Goal: Task Accomplishment & Management: Complete application form

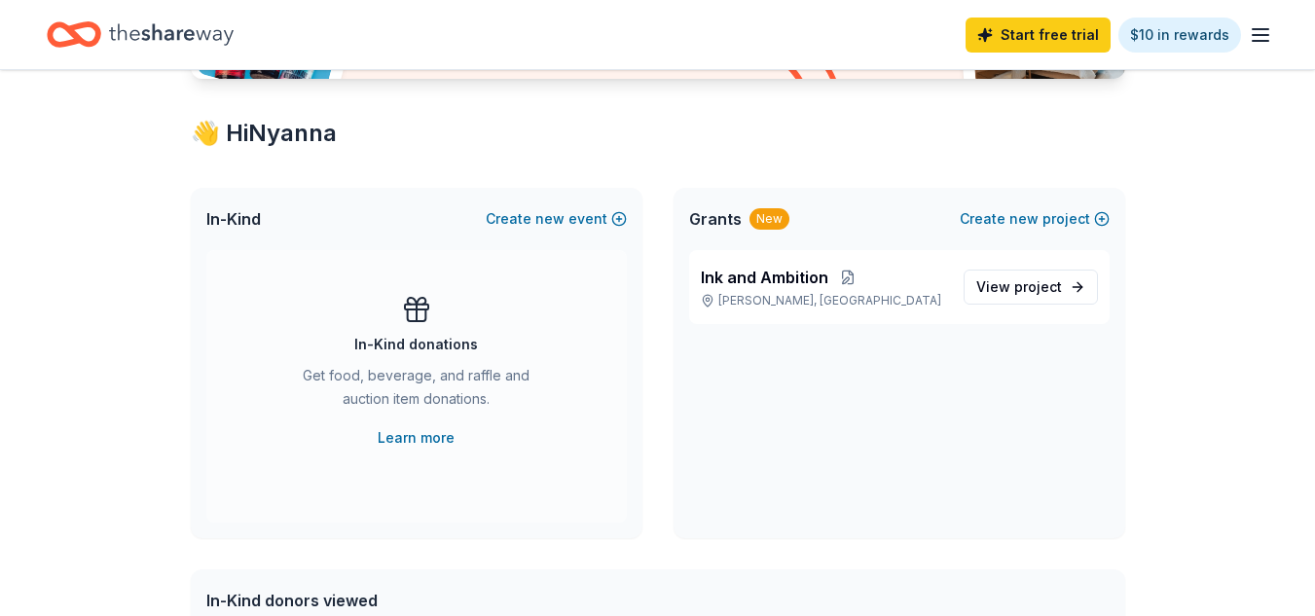
scroll to position [314, 0]
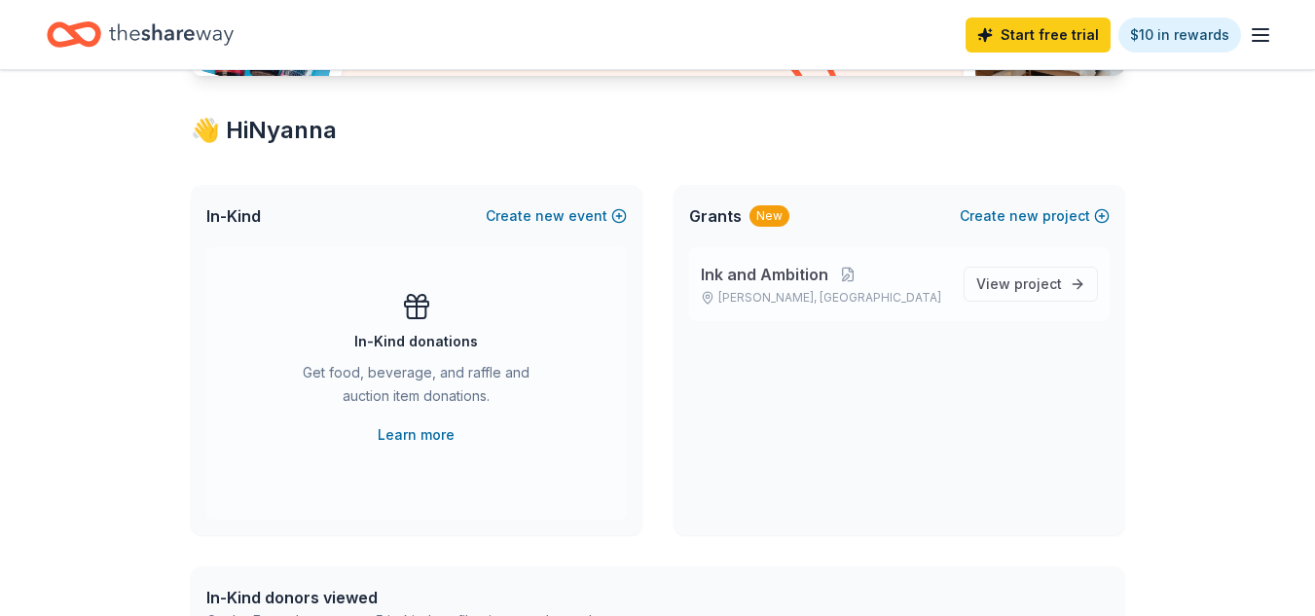
click at [748, 271] on span "Ink and Ambition" at bounding box center [765, 274] width 128 height 23
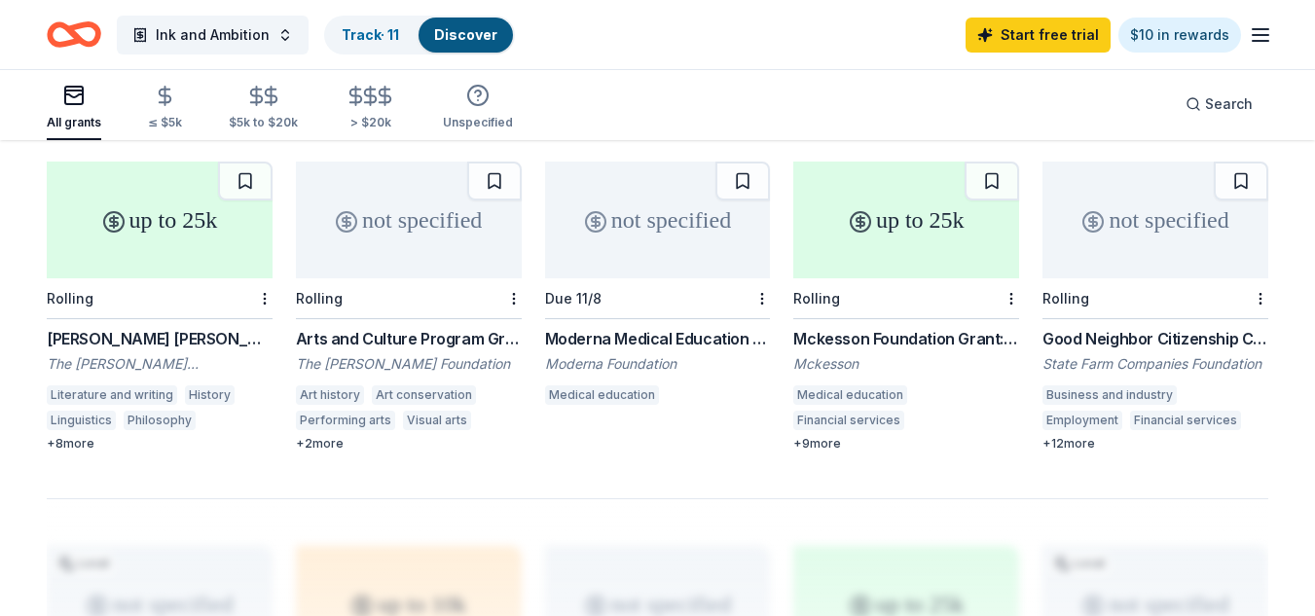
scroll to position [1189, 0]
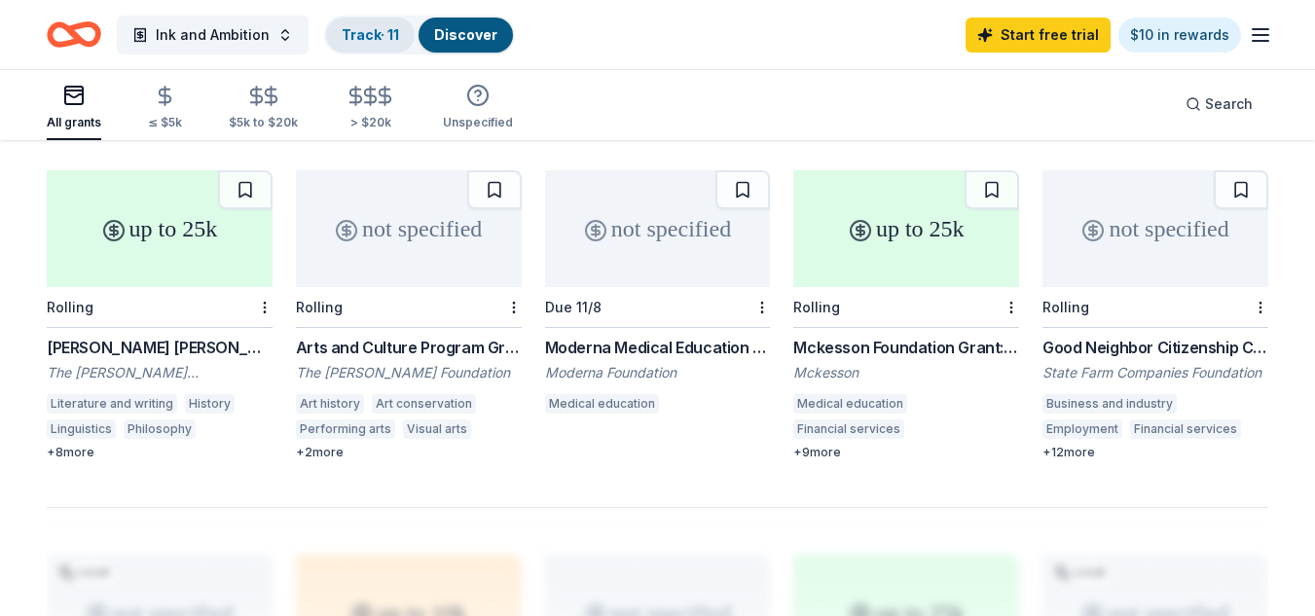
click at [356, 38] on link "Track · 11" at bounding box center [370, 34] width 57 height 17
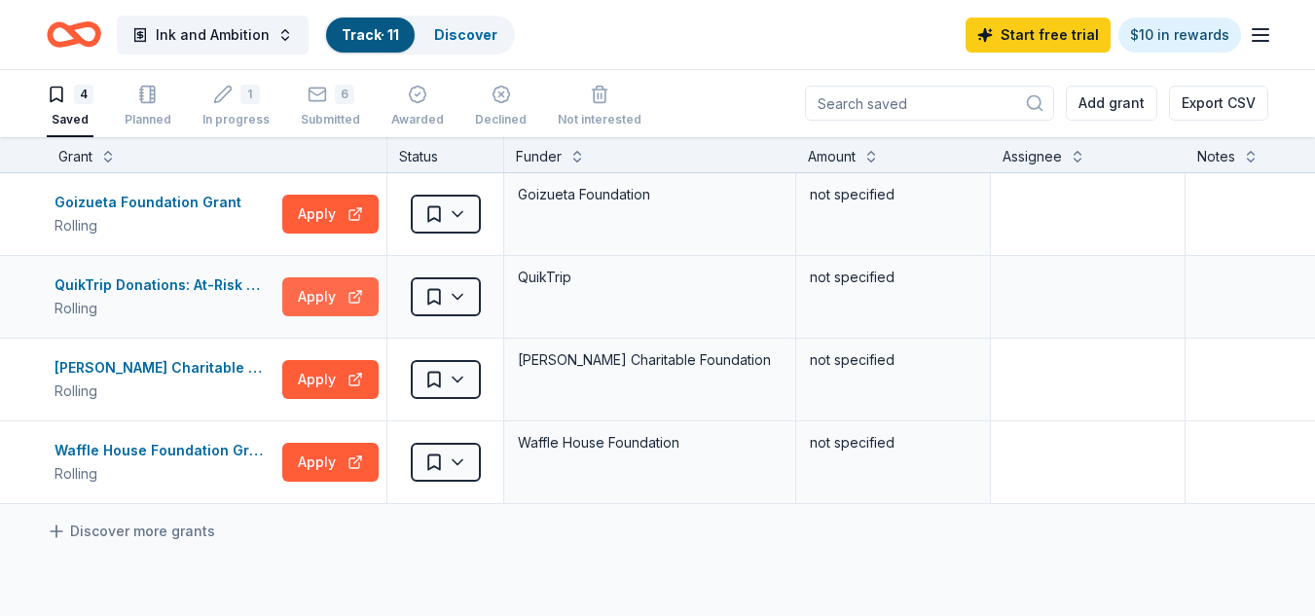
click at [345, 301] on button "Apply" at bounding box center [330, 296] width 96 height 39
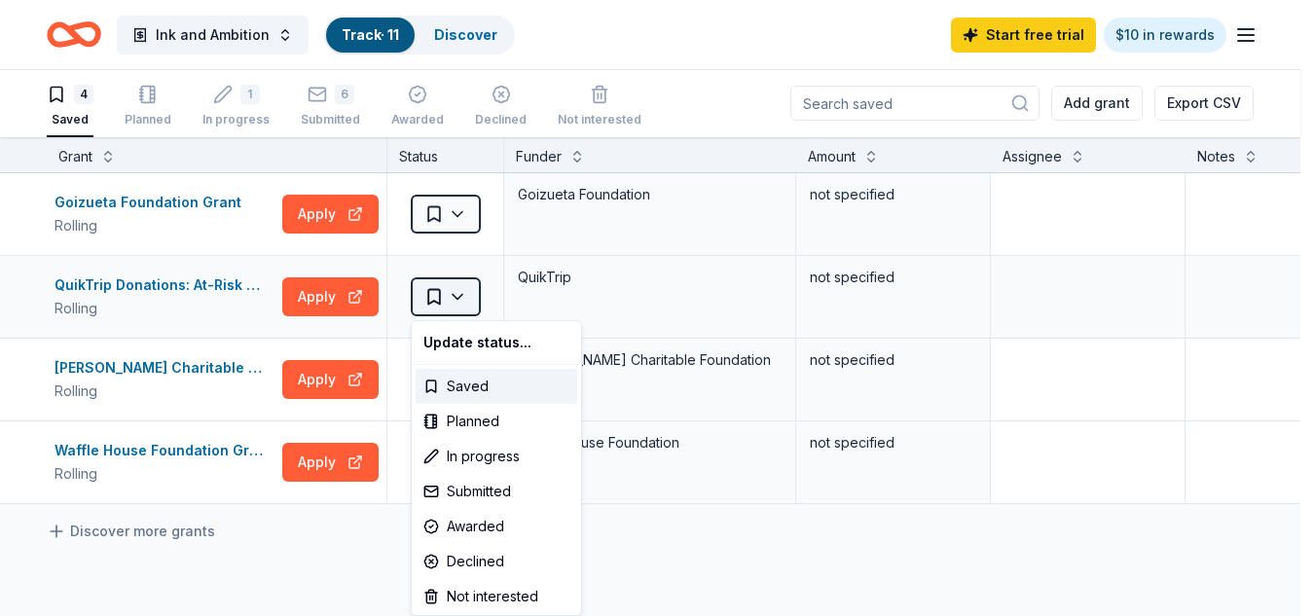
click at [457, 294] on html "Ink and Ambition Track · 11 Discover Start free trial $10 in rewards 4 Saved Pl…" at bounding box center [657, 307] width 1315 height 616
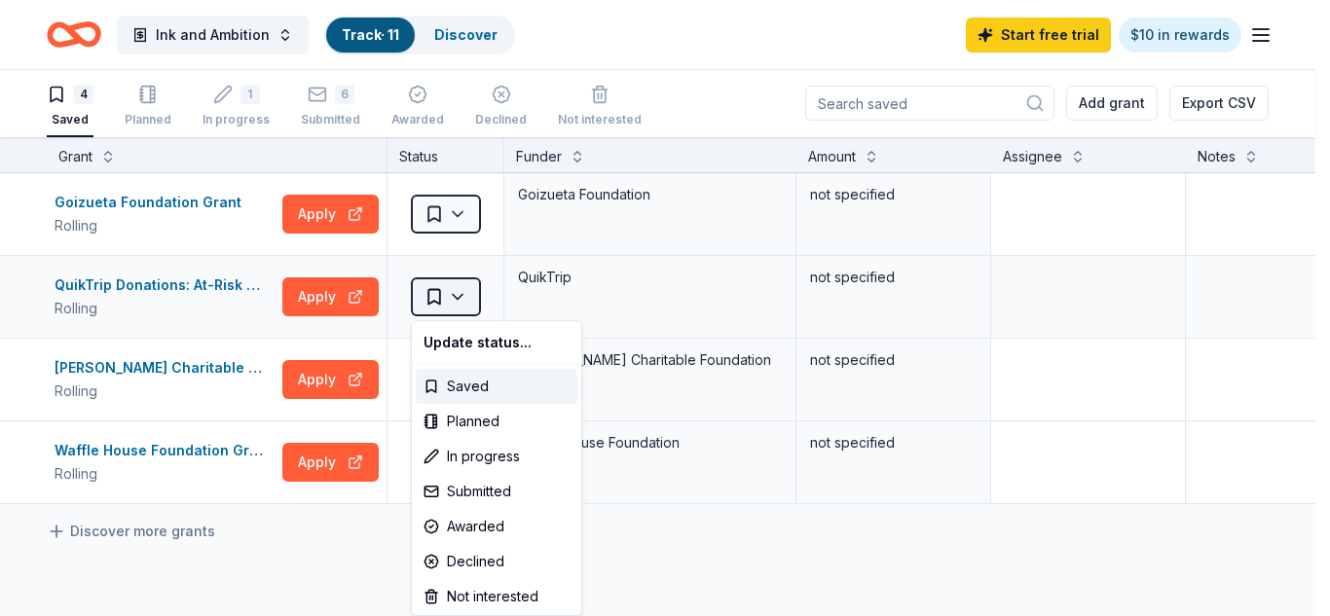
click at [457, 294] on html "Ink and Ambition Track · 11 Discover Start free trial $10 in rewards 4 Saved Pl…" at bounding box center [665, 307] width 1330 height 616
click at [492, 491] on div "Submitted" at bounding box center [497, 491] width 162 height 35
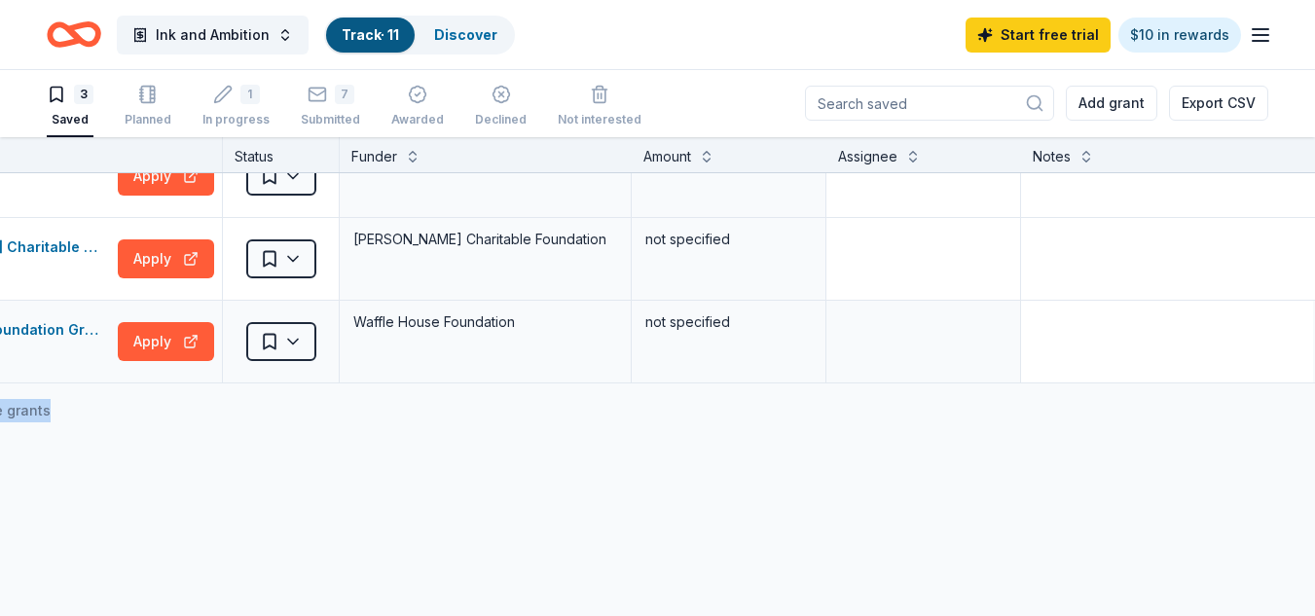
scroll to position [38, 224]
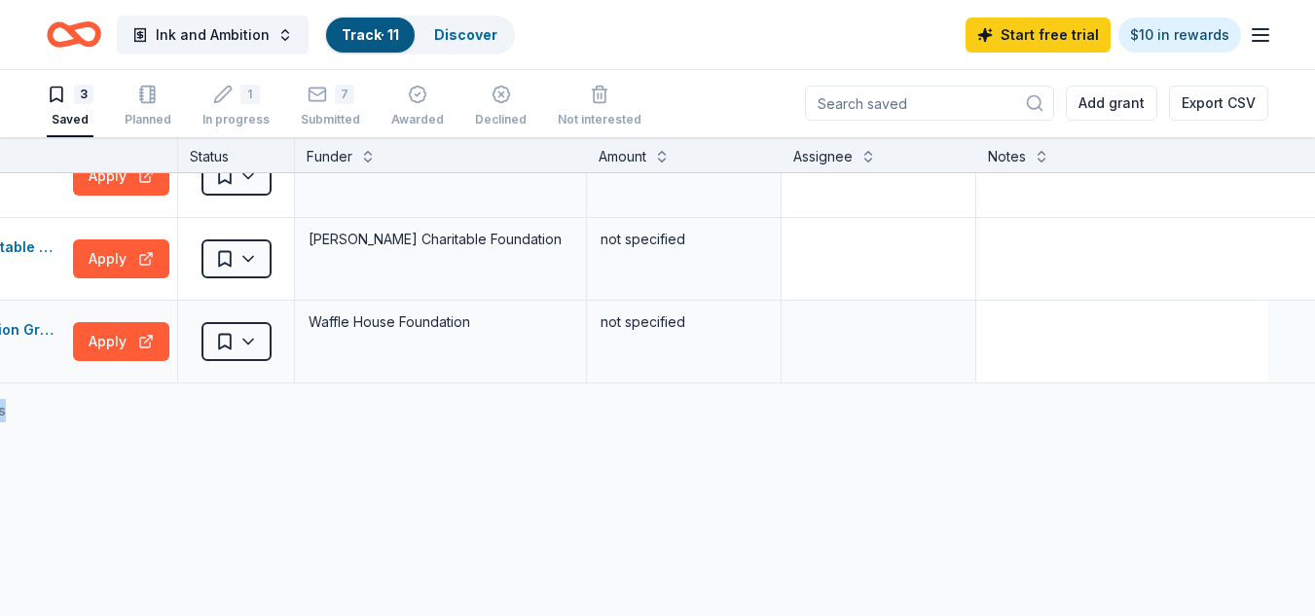
drag, startPoint x: 1296, startPoint y: 445, endPoint x: 1289, endPoint y: 342, distance: 103.4
click at [1289, 342] on div "Goizueta Foundation Grant Rolling Apply Saved Goizueta Foundation not specified…" at bounding box center [553, 286] width 1524 height 303
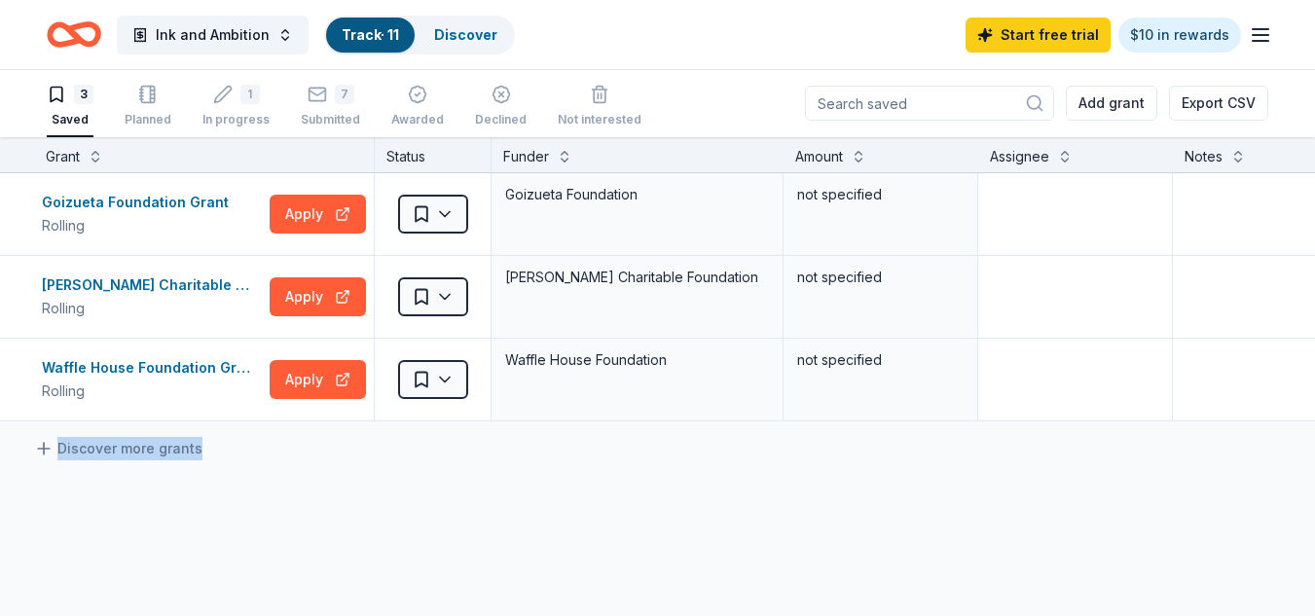
scroll to position [0, 0]
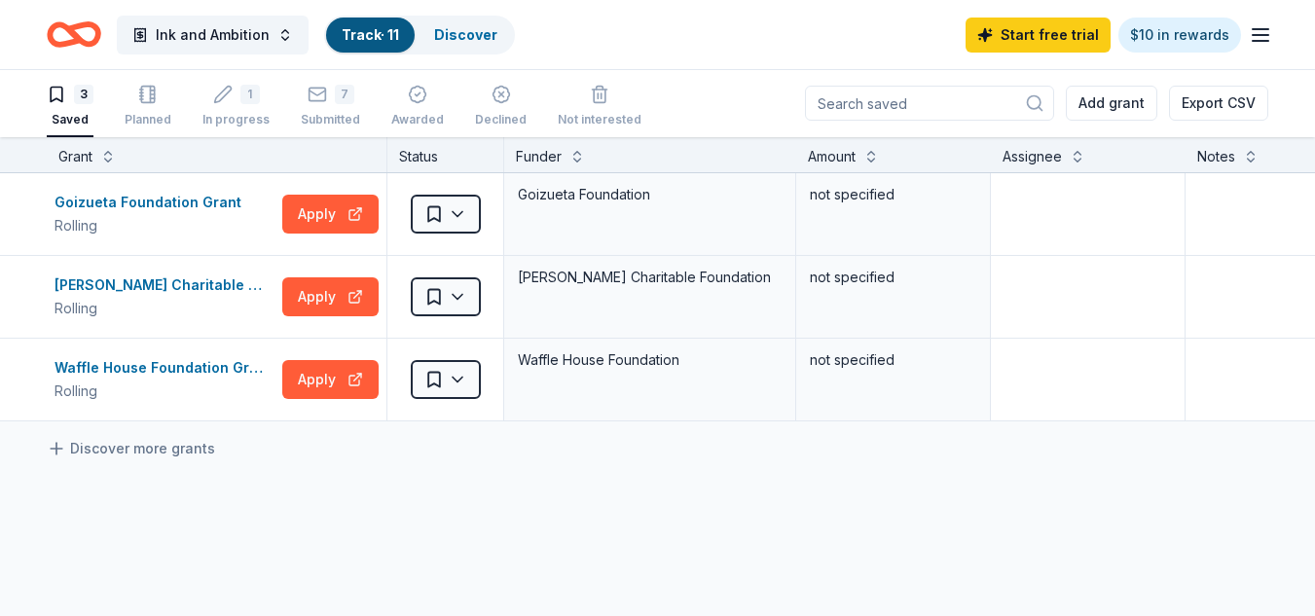
click at [498, 560] on div "Goizueta Foundation Grant Rolling Apply Saved Goizueta Foundation not specified…" at bounding box center [762, 480] width 1524 height 614
click at [464, 296] on html "Ink and Ambition Track · 11 Discover Start free trial $10 in rewards 3 Saved Pl…" at bounding box center [657, 307] width 1315 height 616
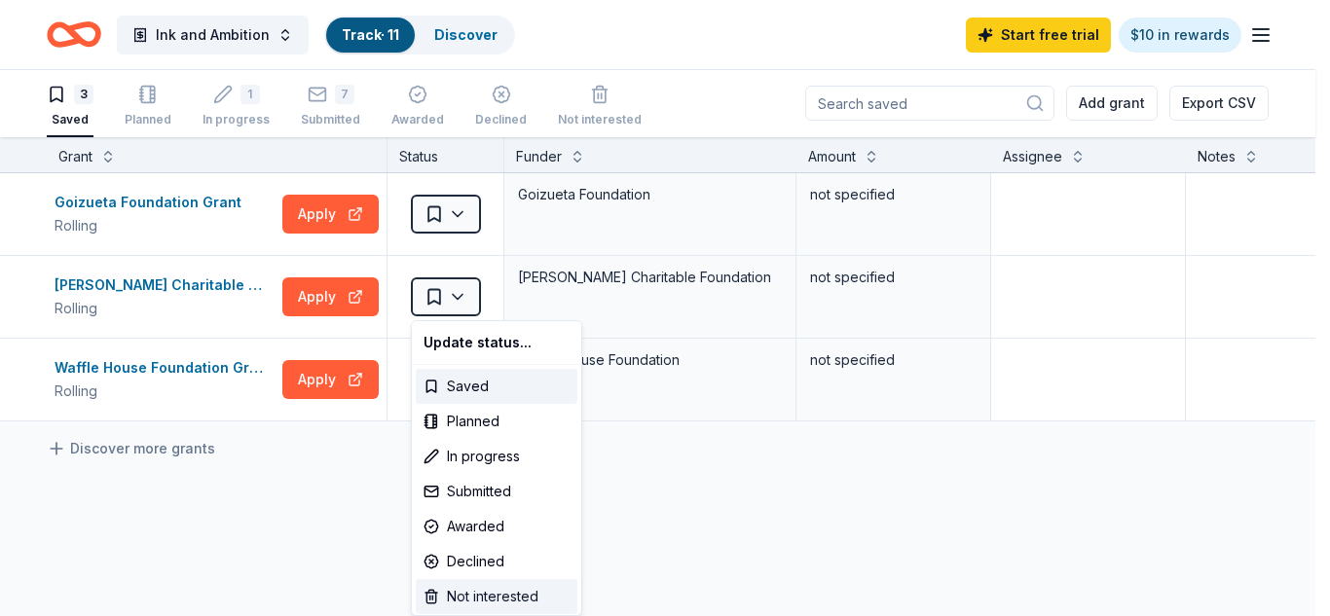
click at [525, 597] on div "Not interested" at bounding box center [497, 596] width 162 height 35
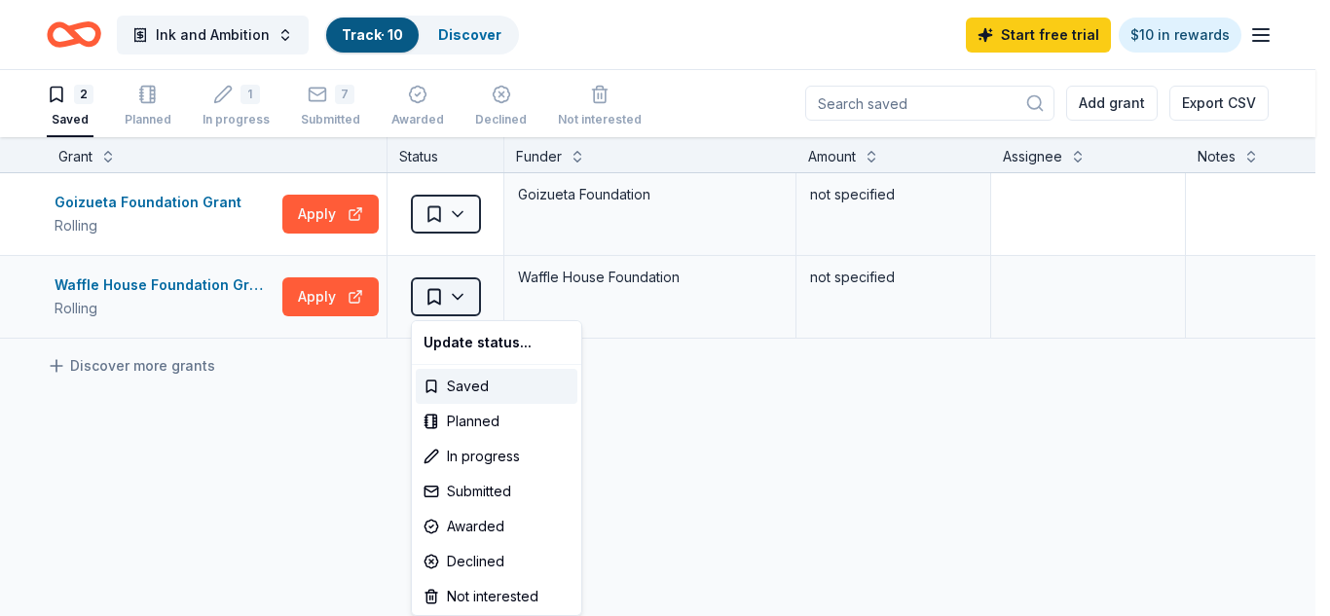
click at [464, 295] on html "Ink and Ambition Track · 10 Discover Start free trial $10 in rewards 2 Saved Pl…" at bounding box center [665, 307] width 1330 height 616
click at [473, 485] on div "Submitted" at bounding box center [497, 491] width 162 height 35
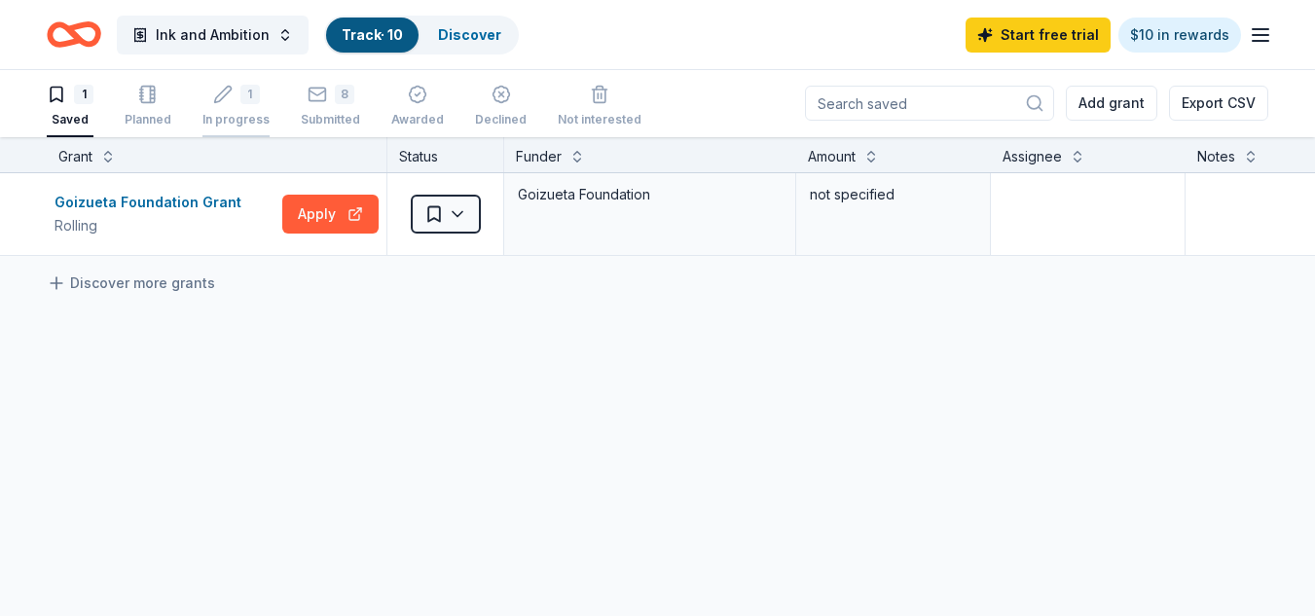
click at [245, 95] on div "1" at bounding box center [249, 94] width 19 height 19
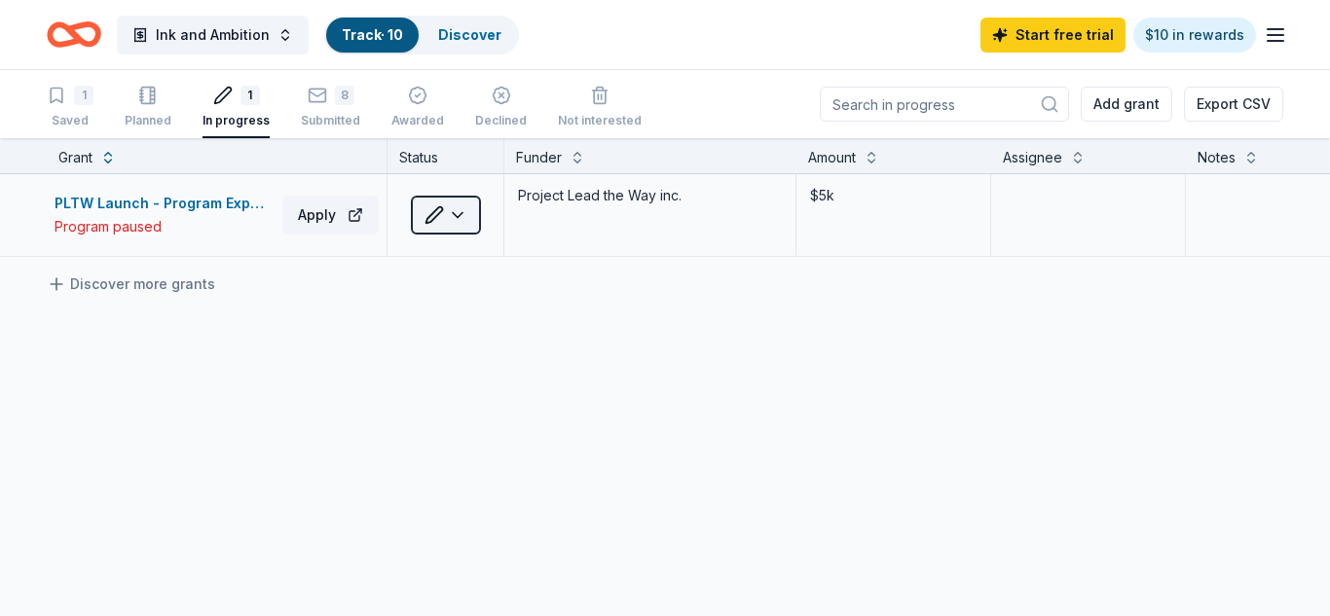
click at [458, 207] on html "Ink and Ambition Track · 10 Discover Start free trial $10 in rewards 1 Saved Pl…" at bounding box center [665, 308] width 1330 height 616
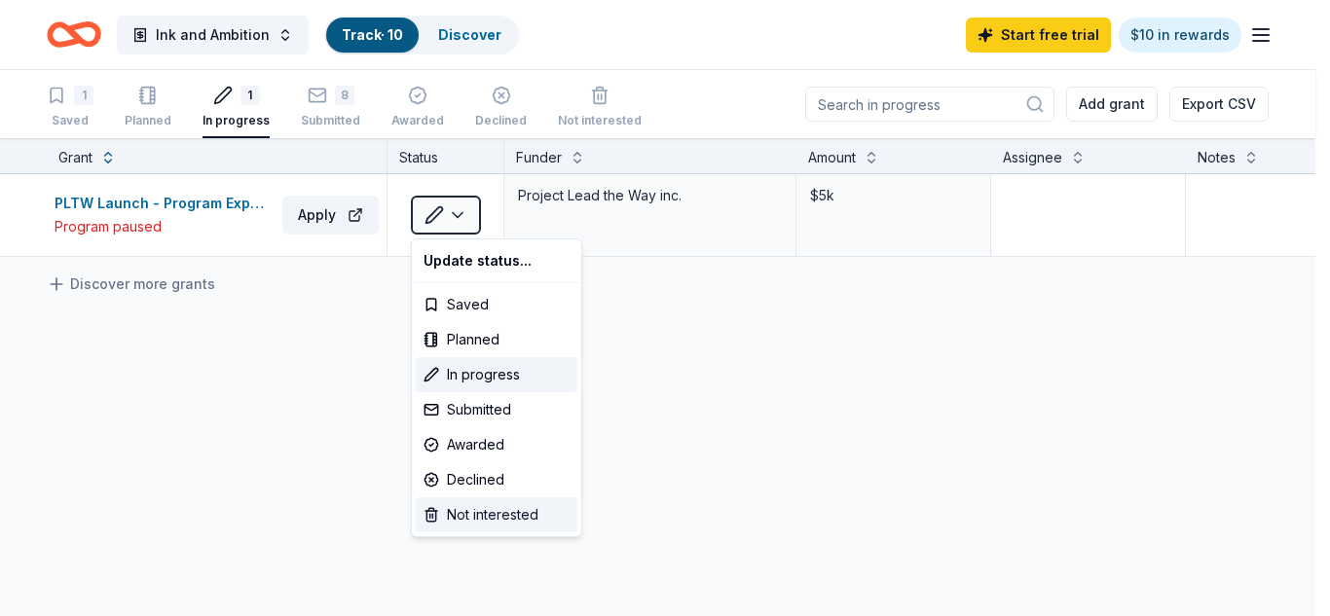
click at [505, 511] on div "Not interested" at bounding box center [497, 514] width 162 height 35
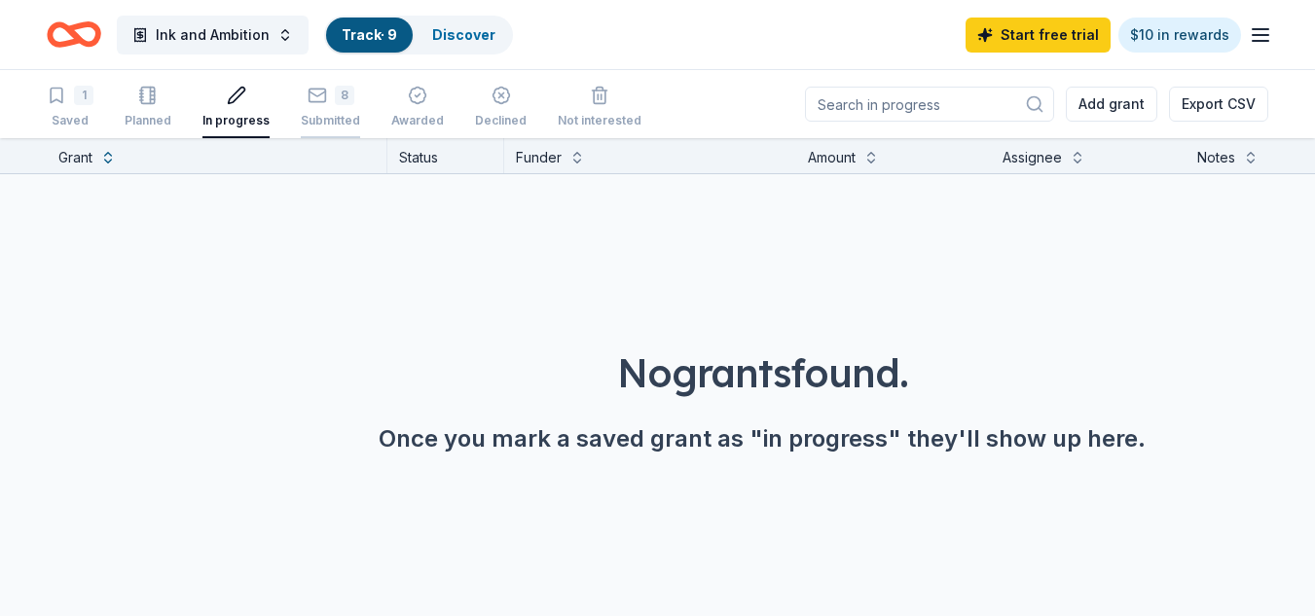
click at [316, 94] on icon "button" at bounding box center [317, 84] width 19 height 19
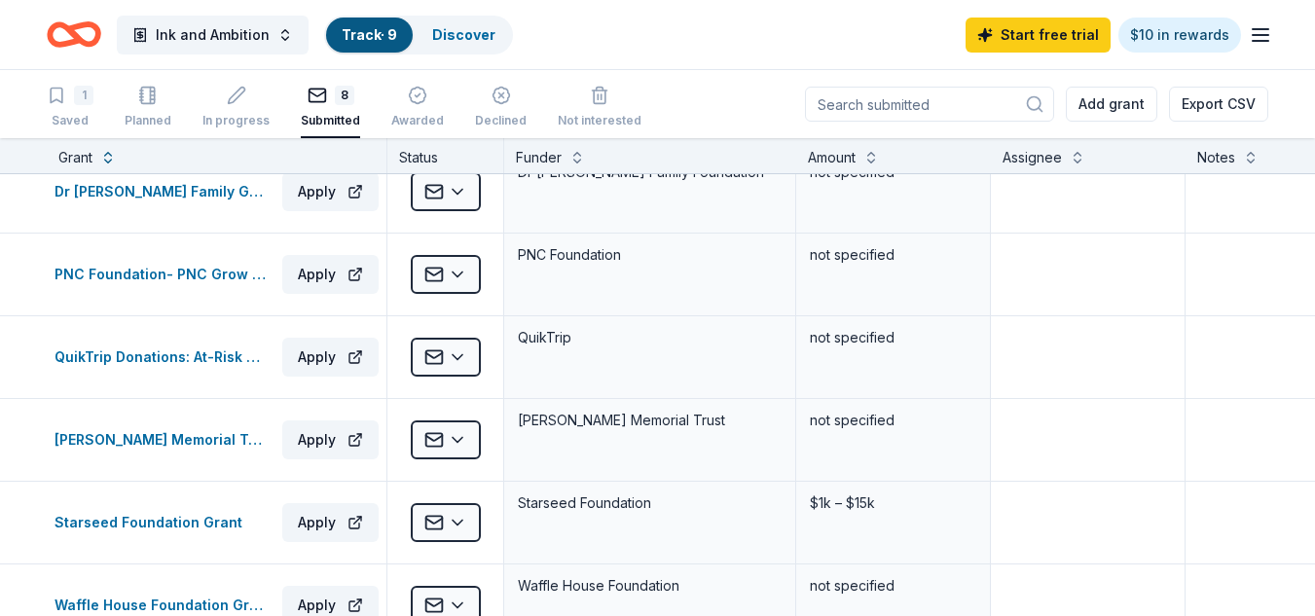
scroll to position [108, 0]
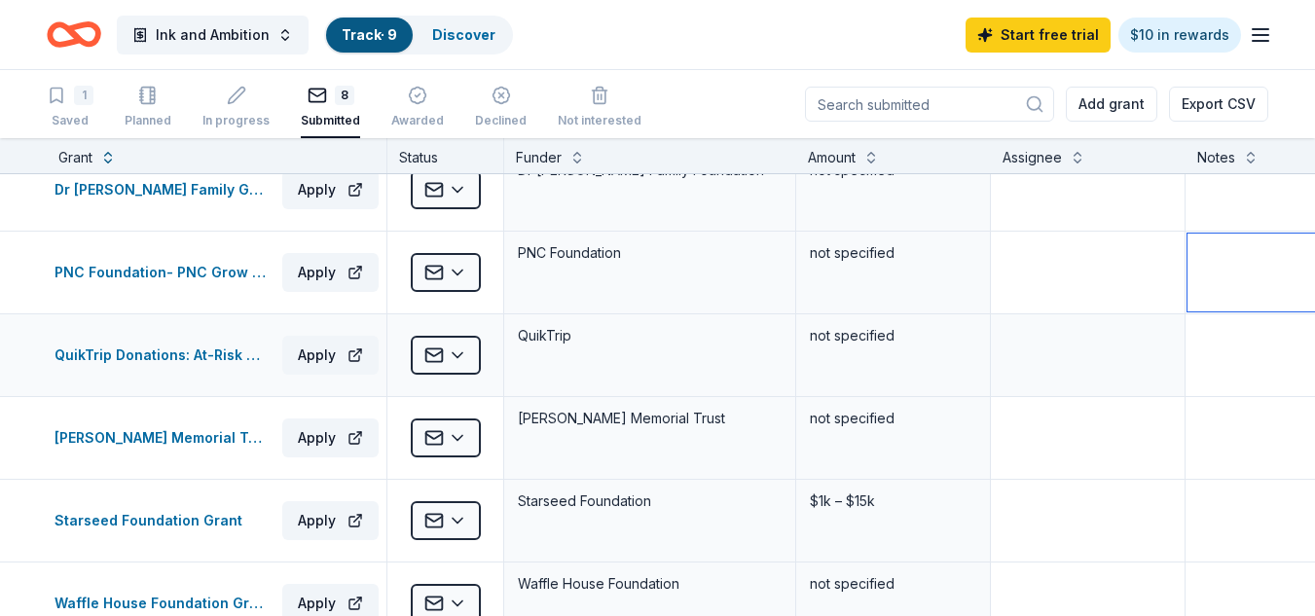
drag, startPoint x: 1298, startPoint y: 270, endPoint x: 1295, endPoint y: 318, distance: 48.8
click at [1295, 317] on div "Charles A. Micale Grant Apply Submitted Charles A. Micale Foundation not specif…" at bounding box center [762, 424] width 1524 height 716
click at [1295, 318] on textarea at bounding box center [1332, 355] width 288 height 78
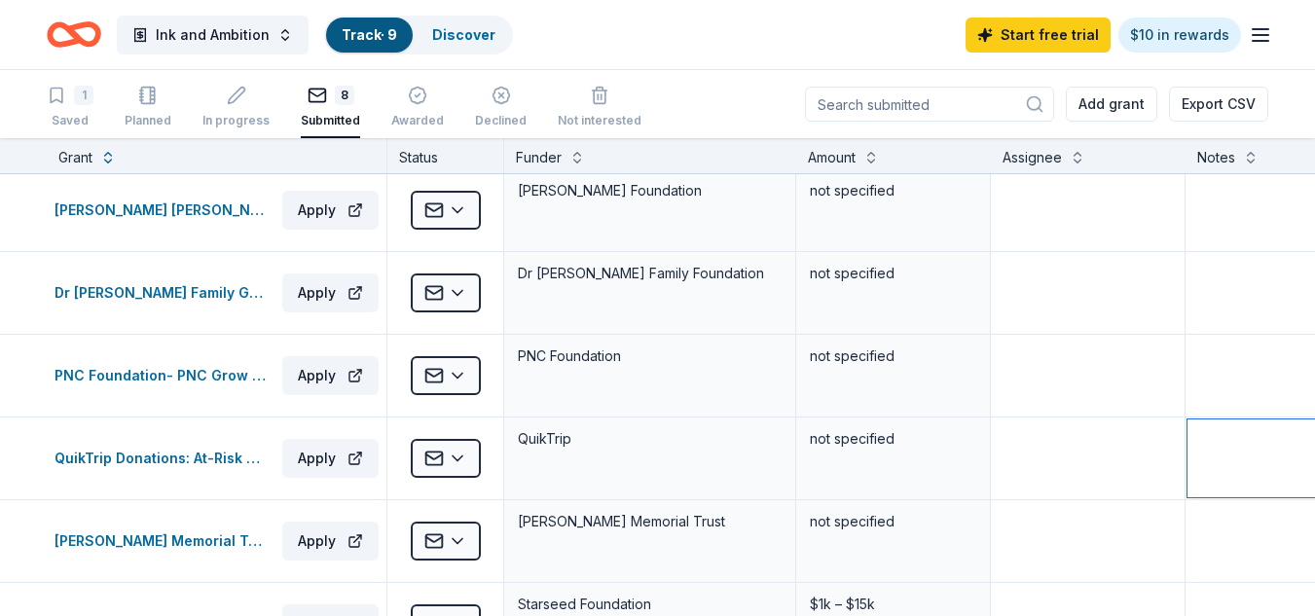
scroll to position [0, 0]
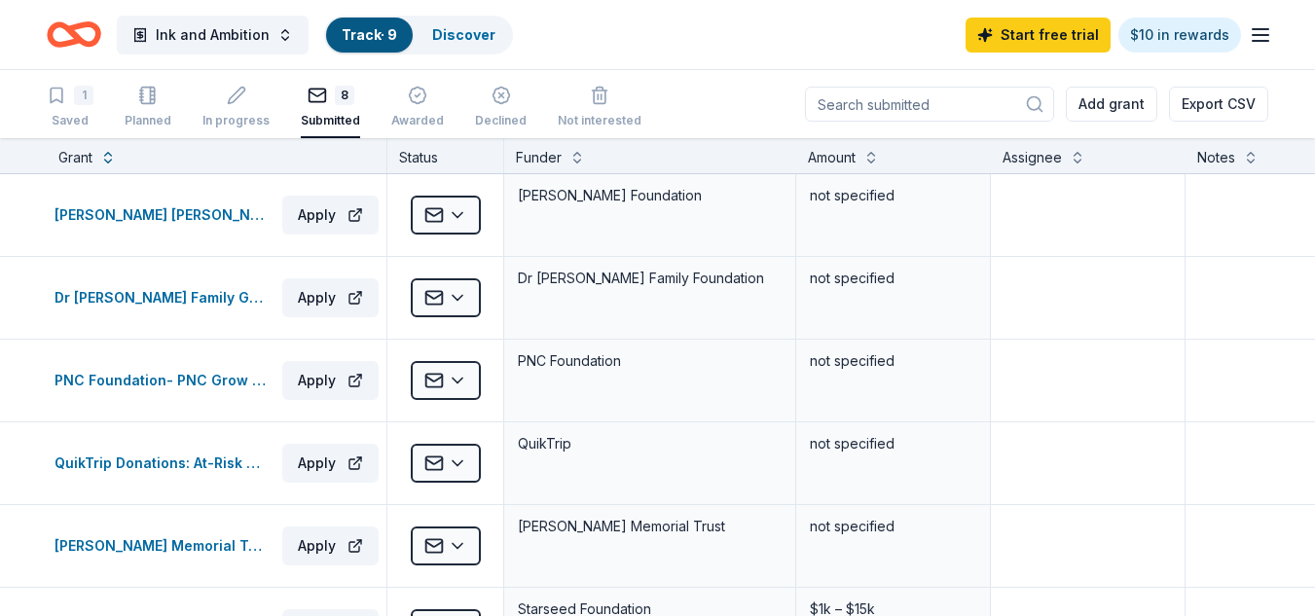
click at [73, 31] on icon "Home" at bounding box center [83, 33] width 30 height 19
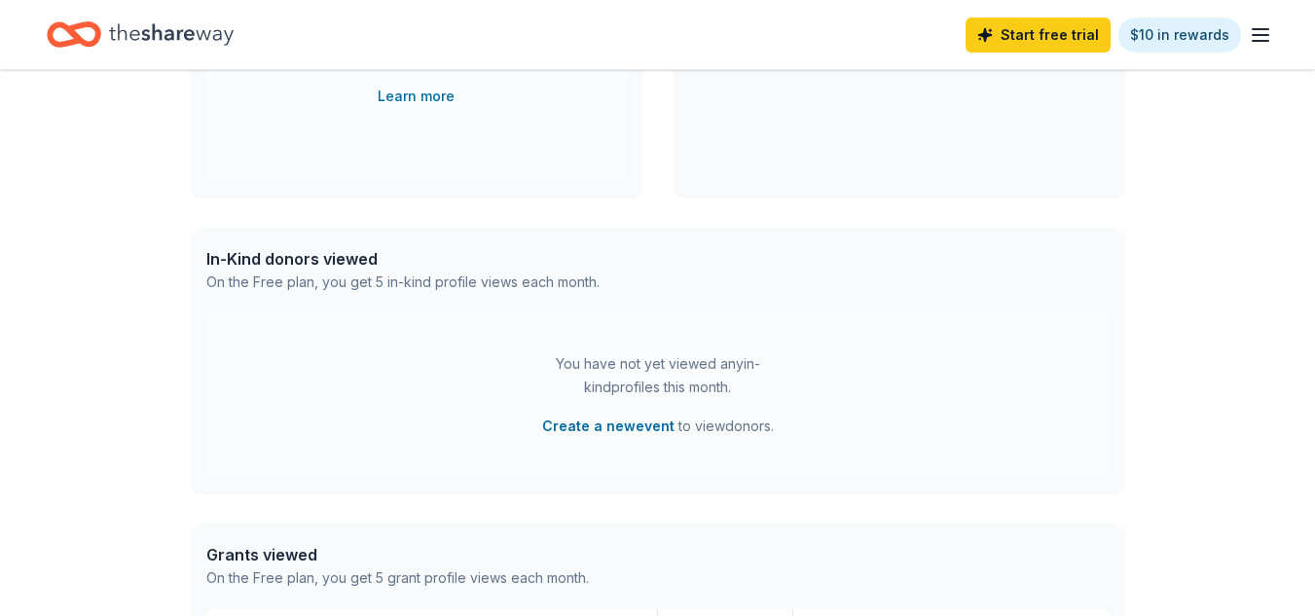
scroll to position [669, 0]
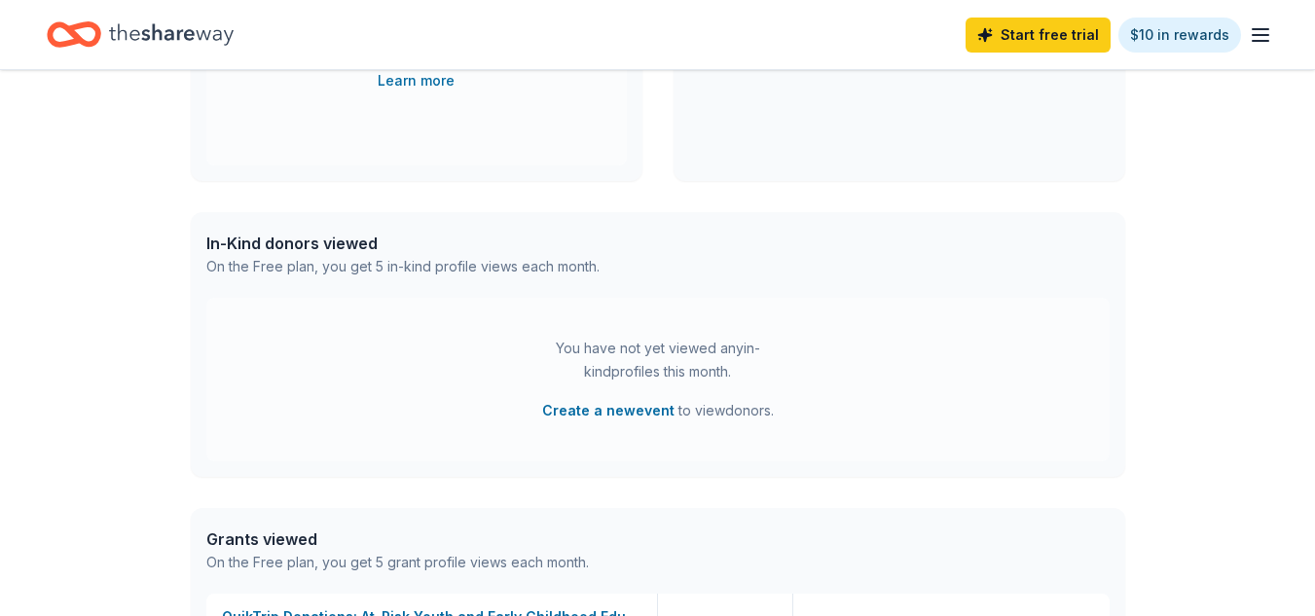
click at [1308, 307] on div "Access 3500 + in-kind donors Looking for product donations too? Find companies …" at bounding box center [657, 229] width 1315 height 1656
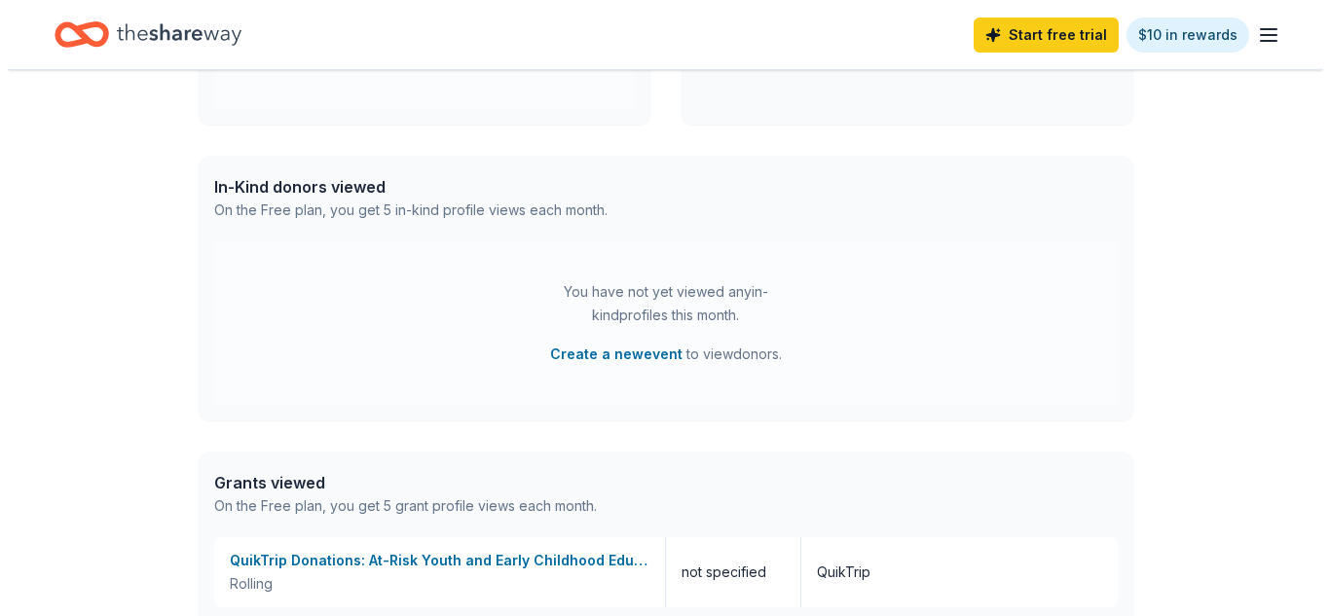
scroll to position [728, 0]
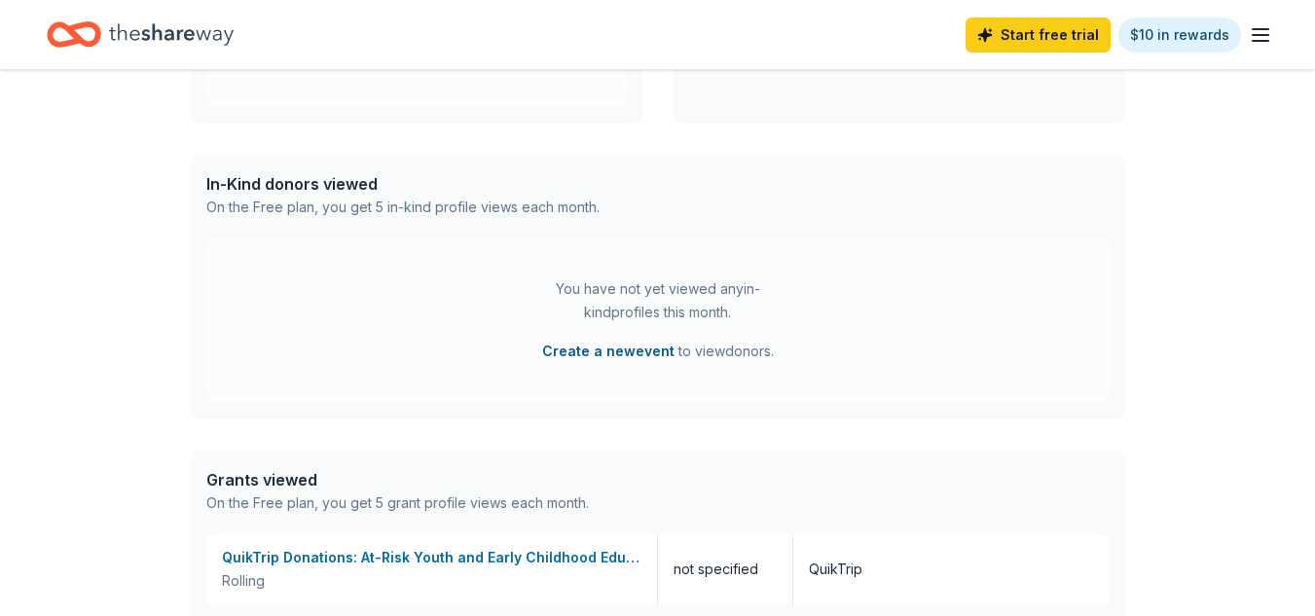
click at [605, 350] on button "Create a new event" at bounding box center [608, 351] width 132 height 23
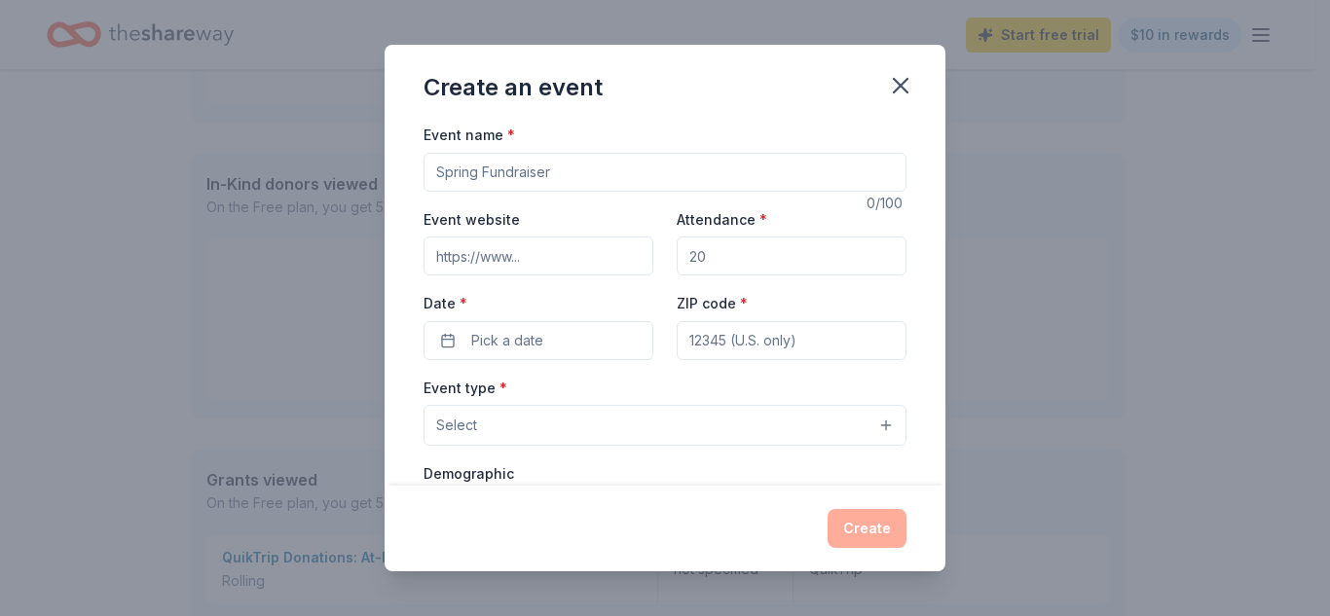
click at [573, 176] on input "Event name *" at bounding box center [664, 172] width 483 height 39
type input "Impact 26"
click at [565, 264] on input "Event website" at bounding box center [538, 256] width 230 height 39
type input "www.teachkidsbusiness.org"
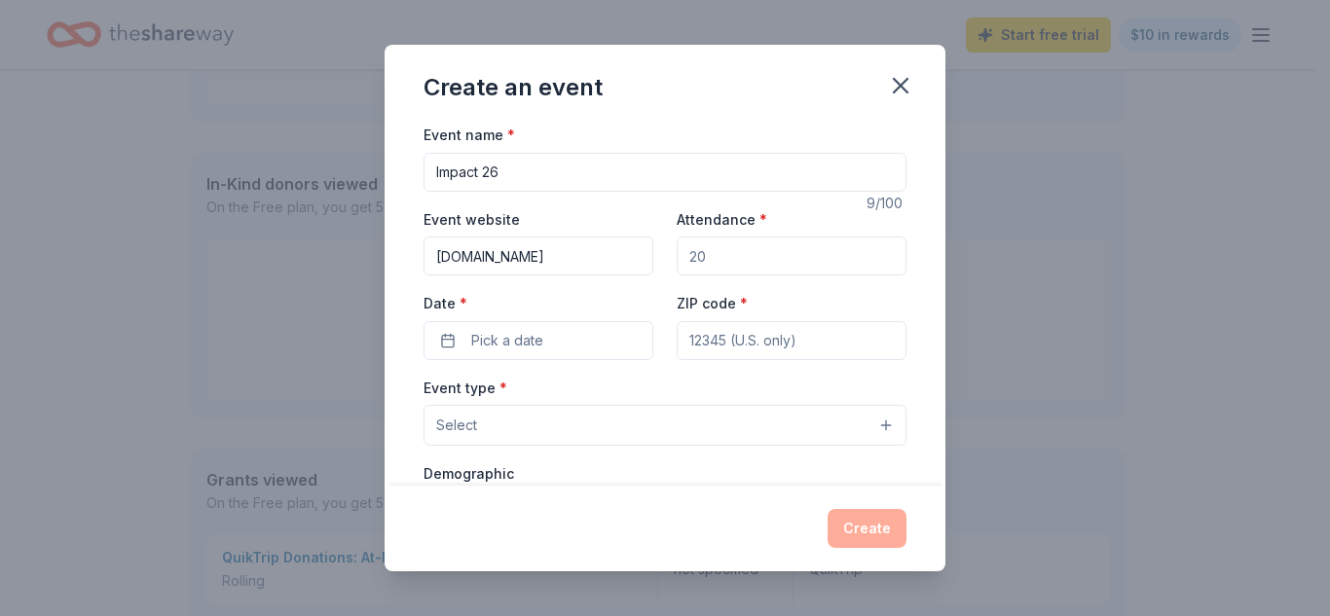
click at [713, 262] on input "Attendance *" at bounding box center [792, 256] width 230 height 39
type input "50"
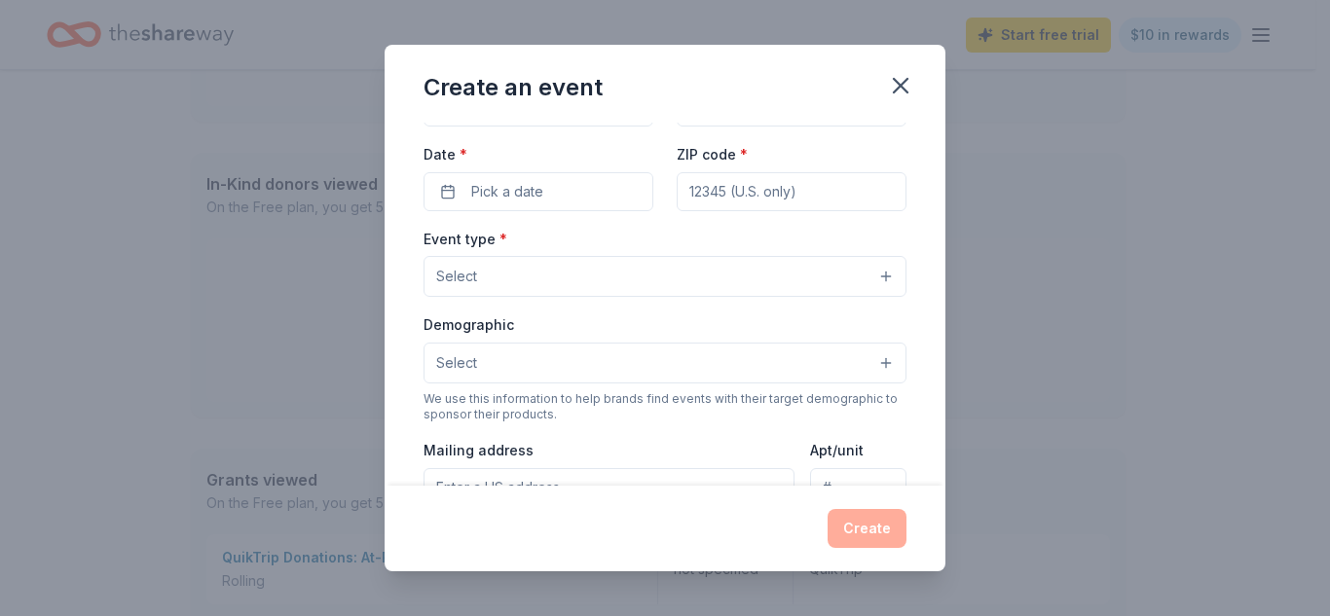
scroll to position [0, 0]
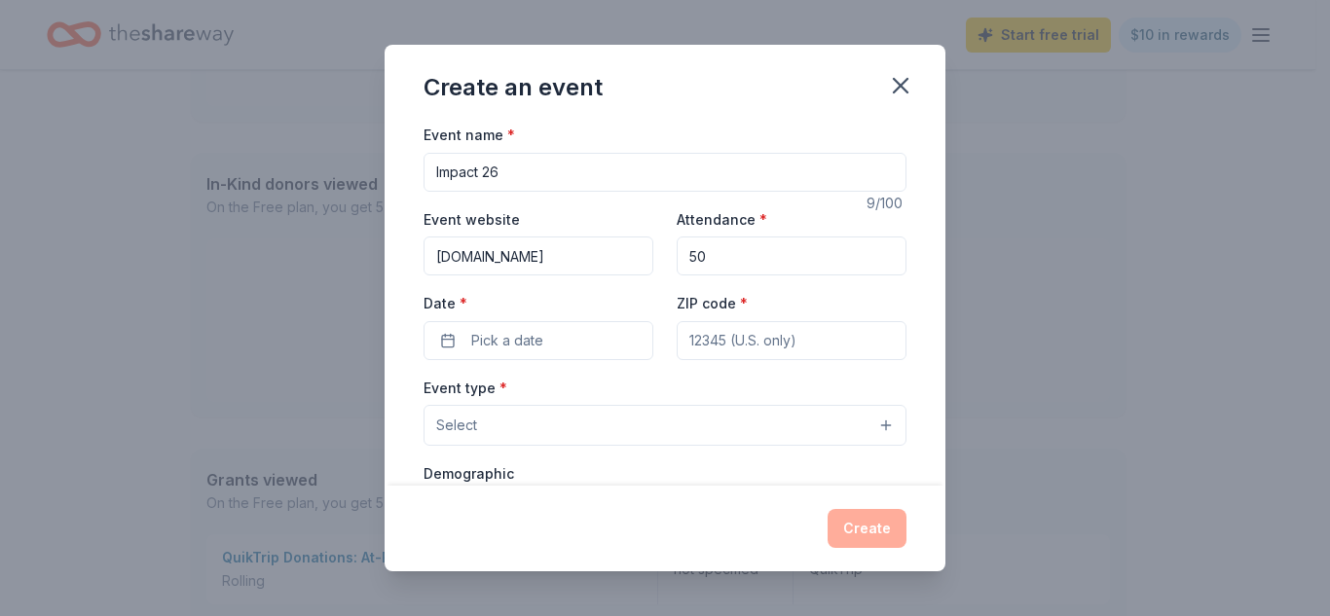
click at [555, 179] on input "Impact 26" at bounding box center [664, 172] width 483 height 39
type input "International Kidpreneur Day Expo and Gala"
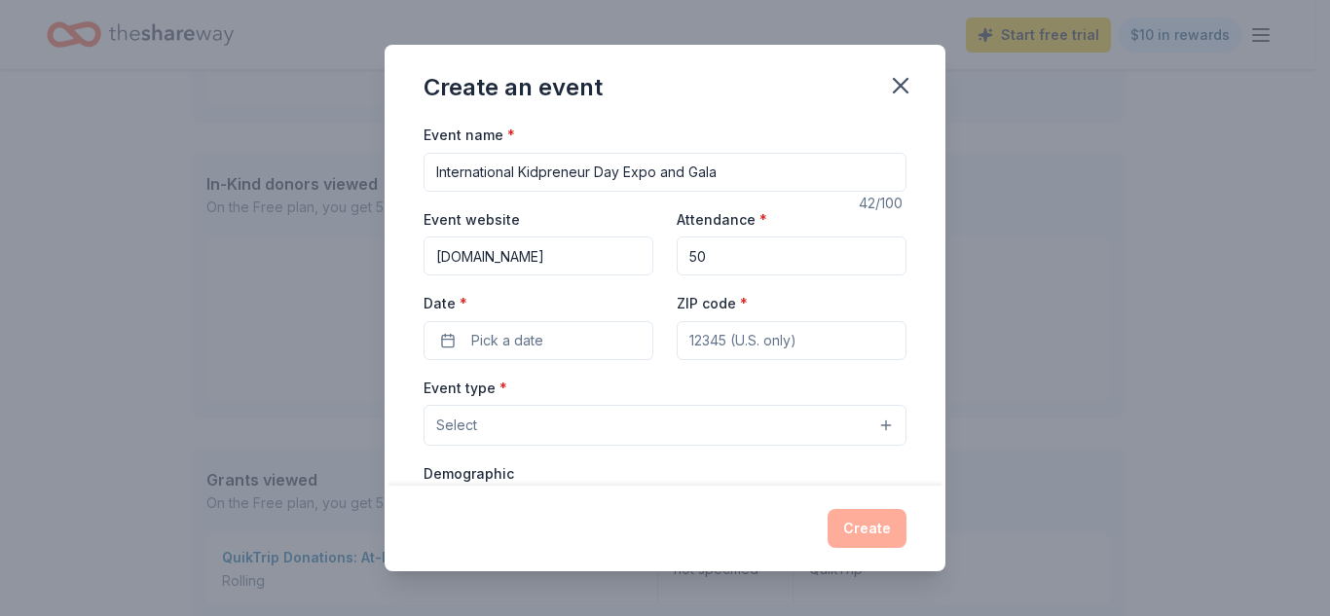
type input "www.businessownersoftomorrow.com"
type input "125"
click at [605, 339] on button "Pick a date" at bounding box center [538, 340] width 230 height 39
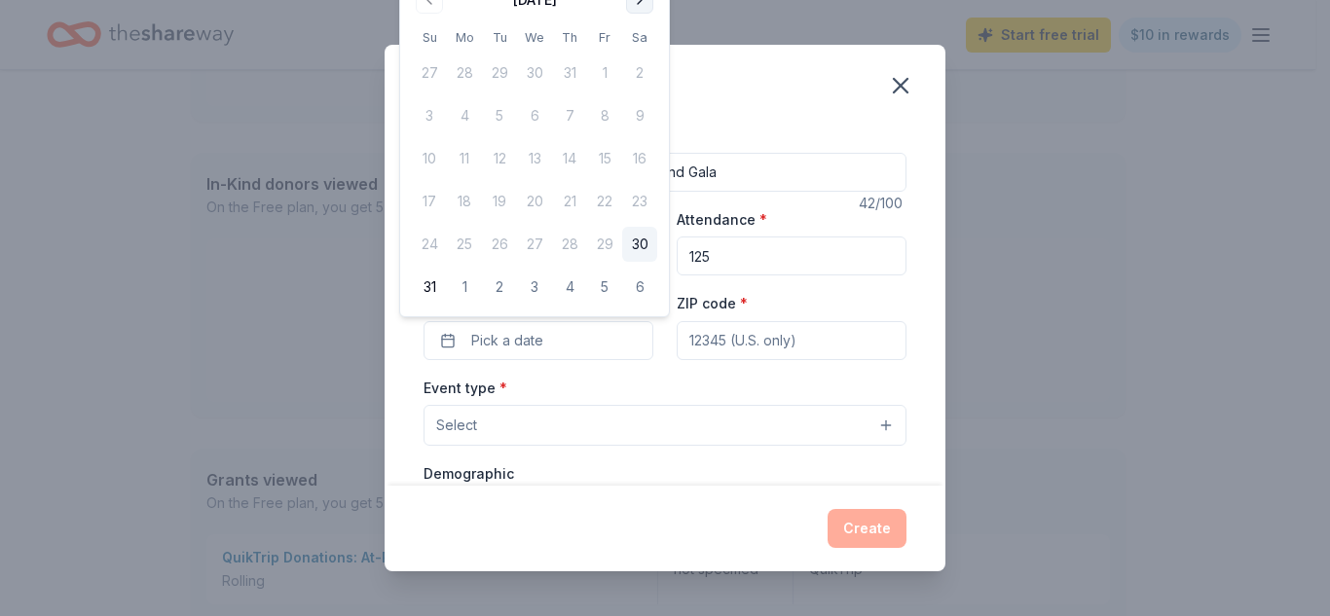
click at [642, 2] on button "Go to next month" at bounding box center [639, -1] width 27 height 27
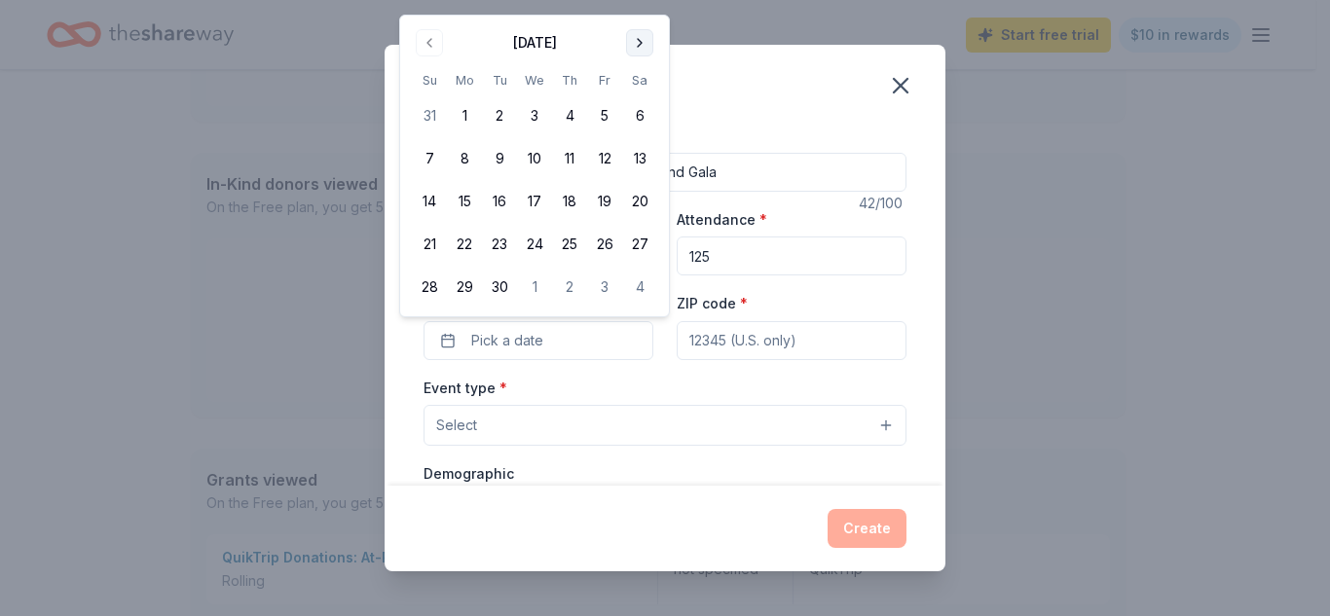
click at [636, 35] on button "Go to next month" at bounding box center [639, 42] width 27 height 27
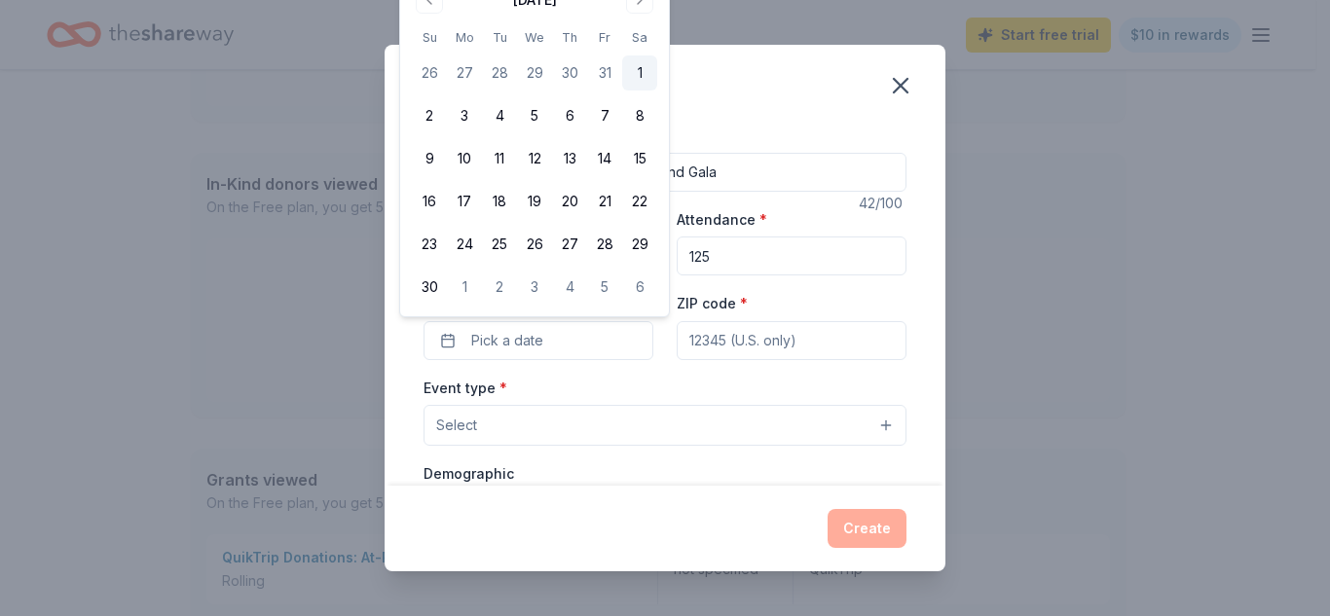
click at [640, 71] on button "1" at bounding box center [639, 72] width 35 height 35
click at [844, 351] on input "ZIP code *" at bounding box center [792, 340] width 230 height 39
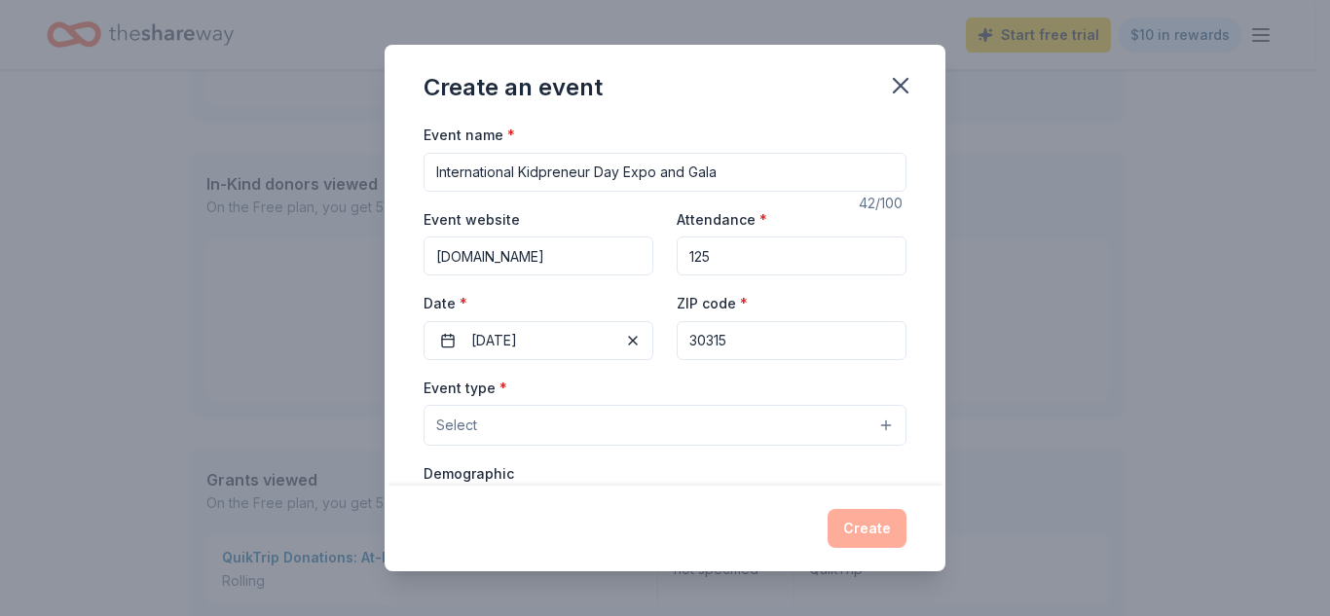
type input "30315"
click at [718, 423] on button "Select" at bounding box center [664, 425] width 483 height 41
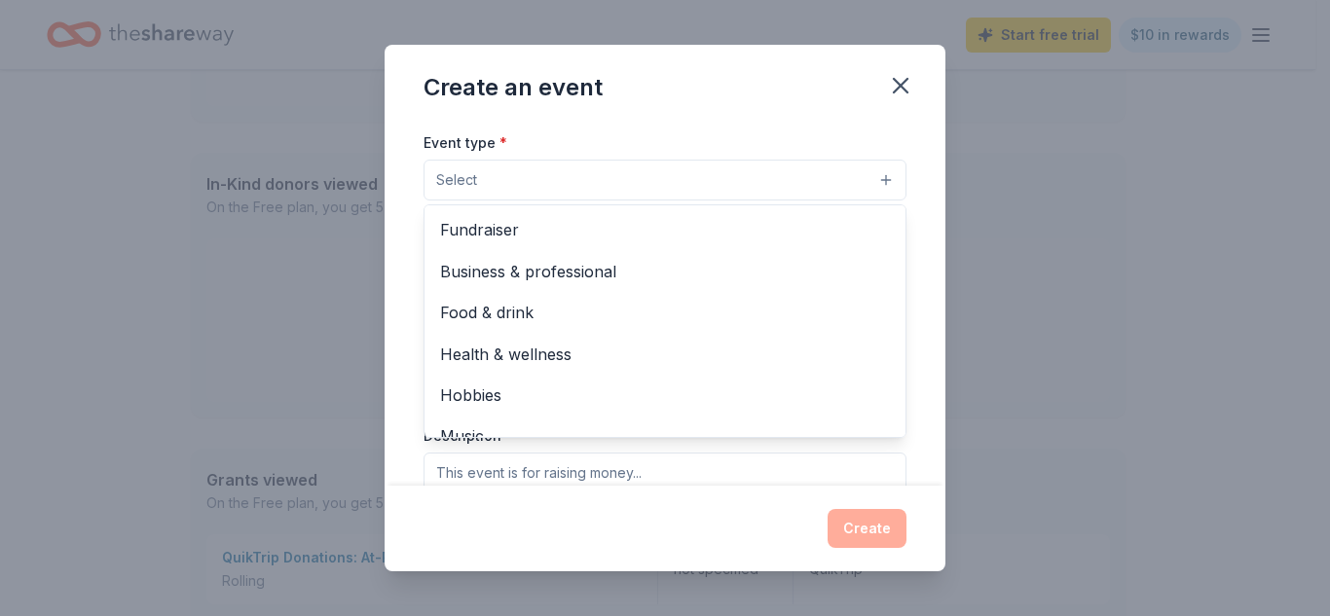
scroll to position [256, 0]
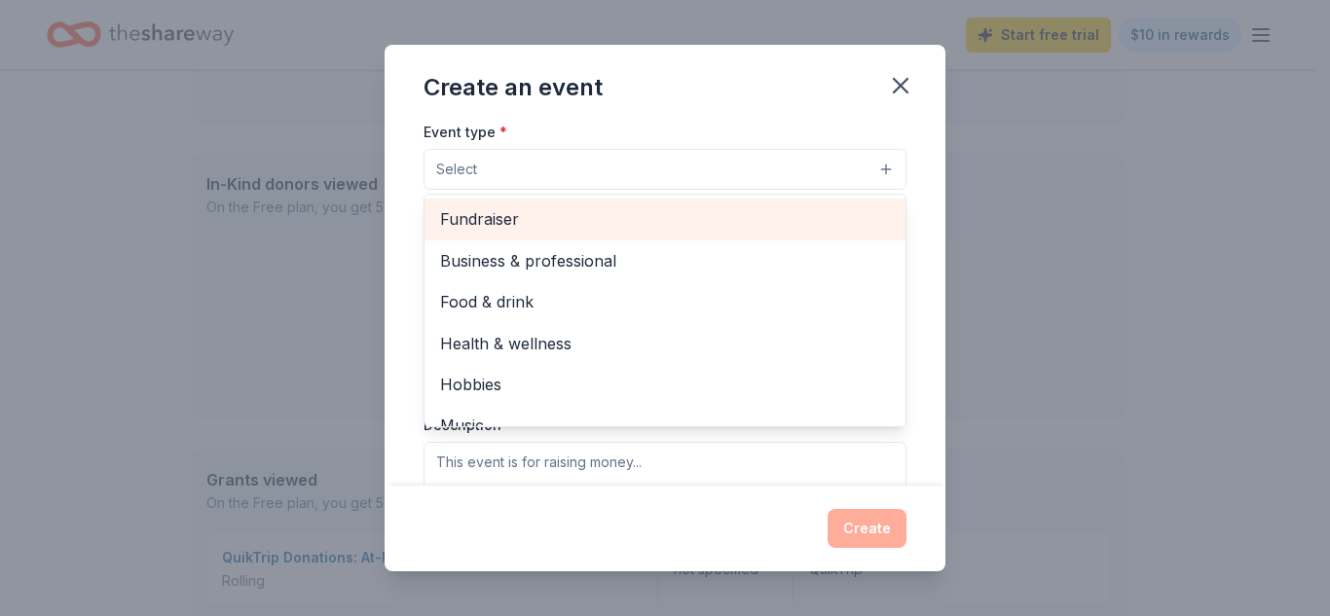
click at [542, 222] on span "Fundraiser" at bounding box center [665, 218] width 450 height 25
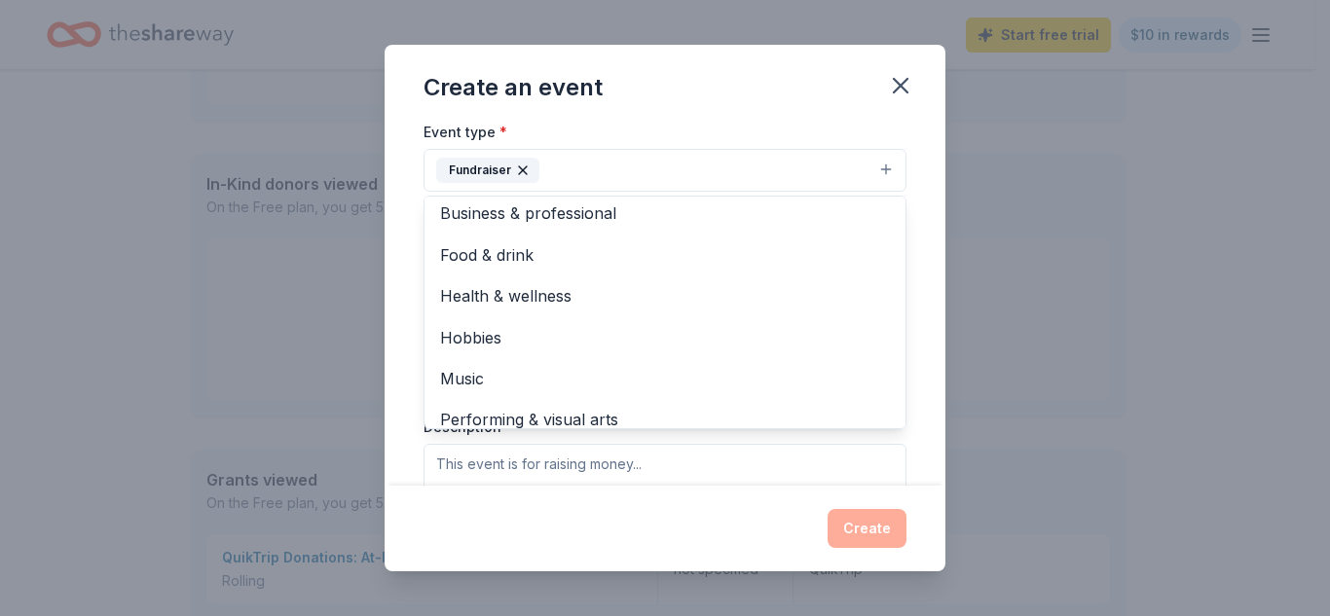
scroll to position [0, 0]
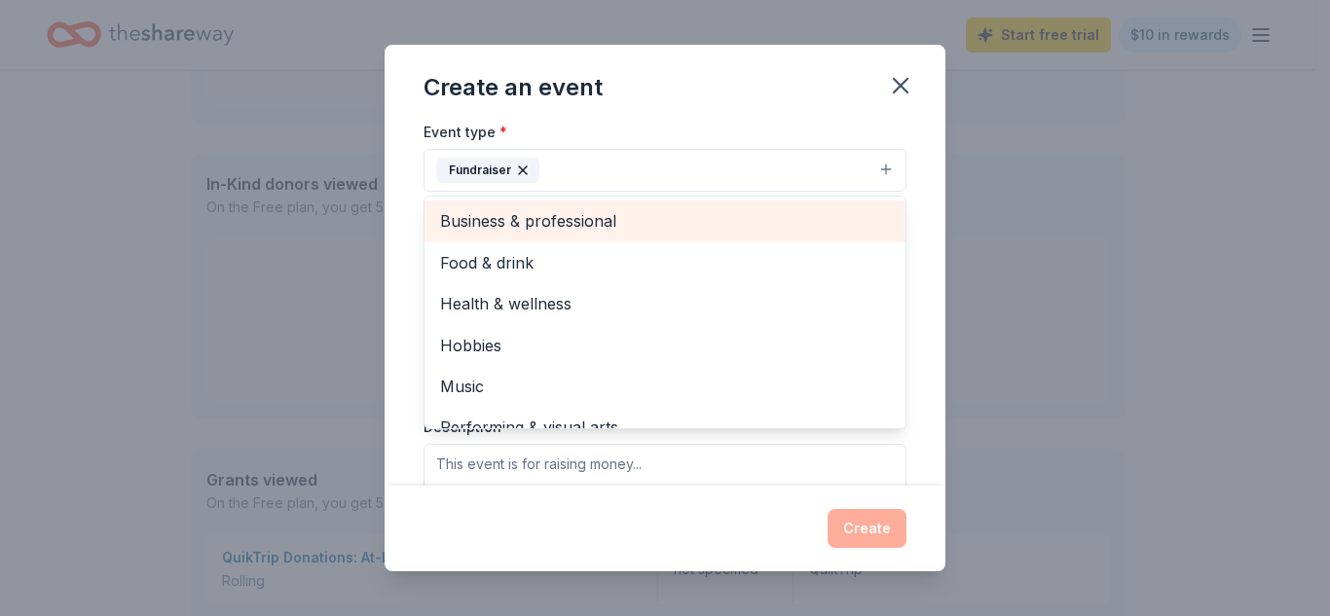
click at [716, 222] on span "Business & professional" at bounding box center [665, 220] width 450 height 25
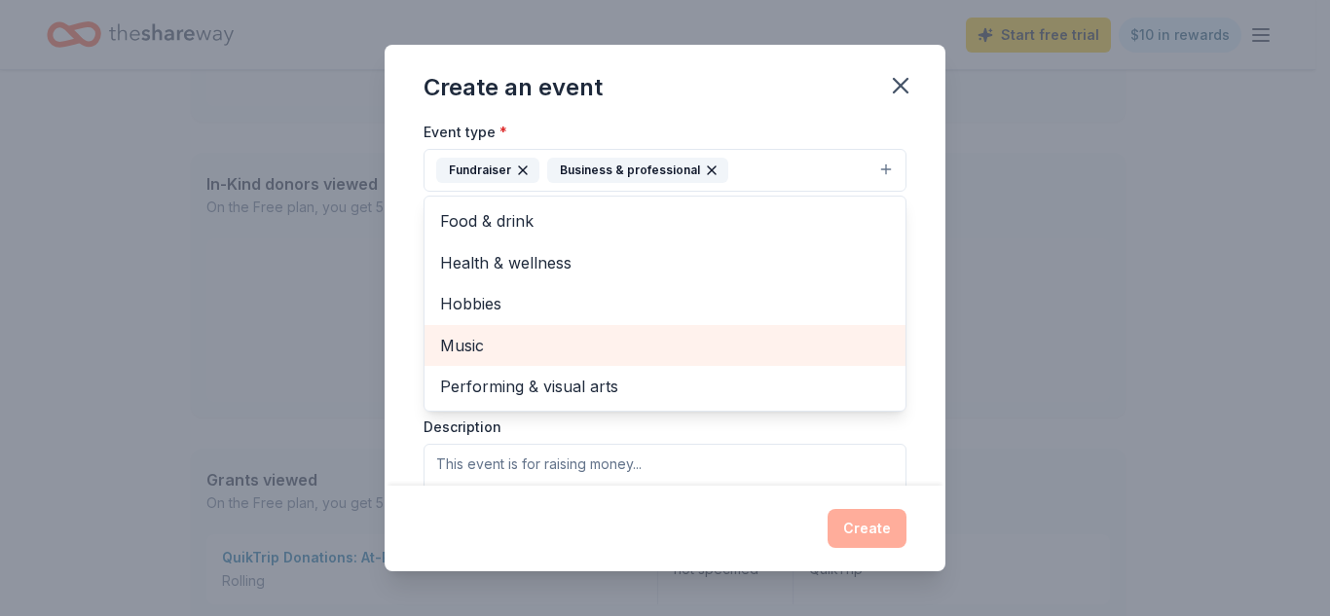
click at [609, 341] on span "Music" at bounding box center [665, 345] width 450 height 25
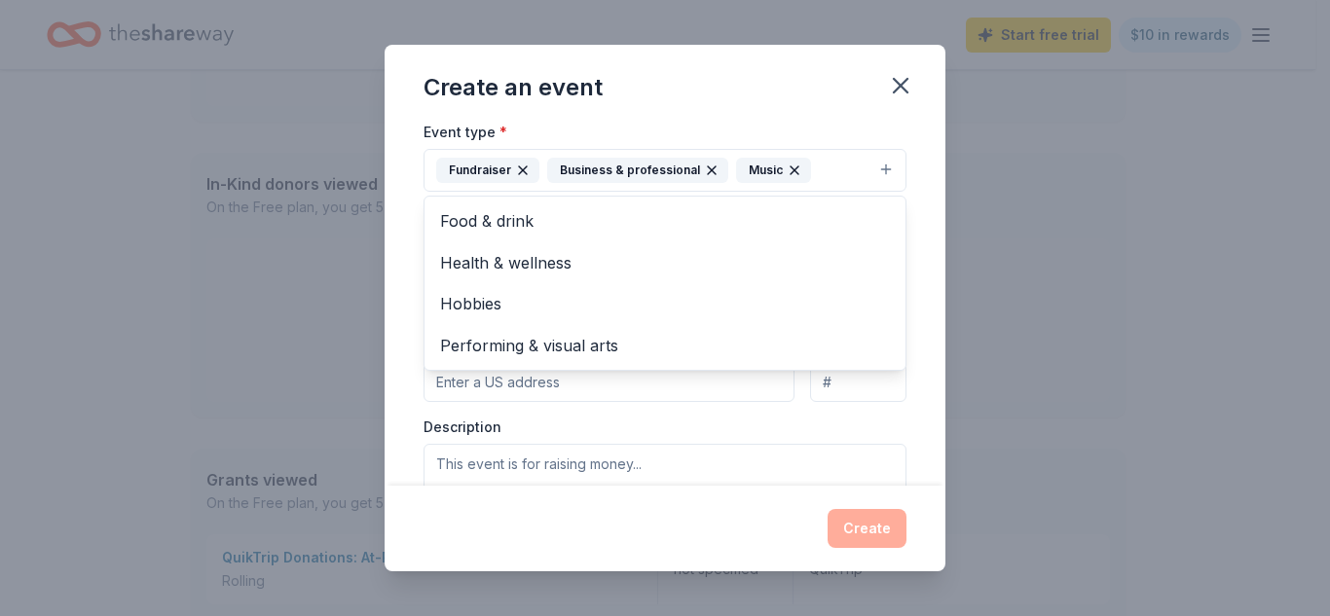
click at [904, 291] on div "Event name * International Kidpreneur Day Expo and Gala 42 /100 Event website w…" at bounding box center [665, 304] width 561 height 363
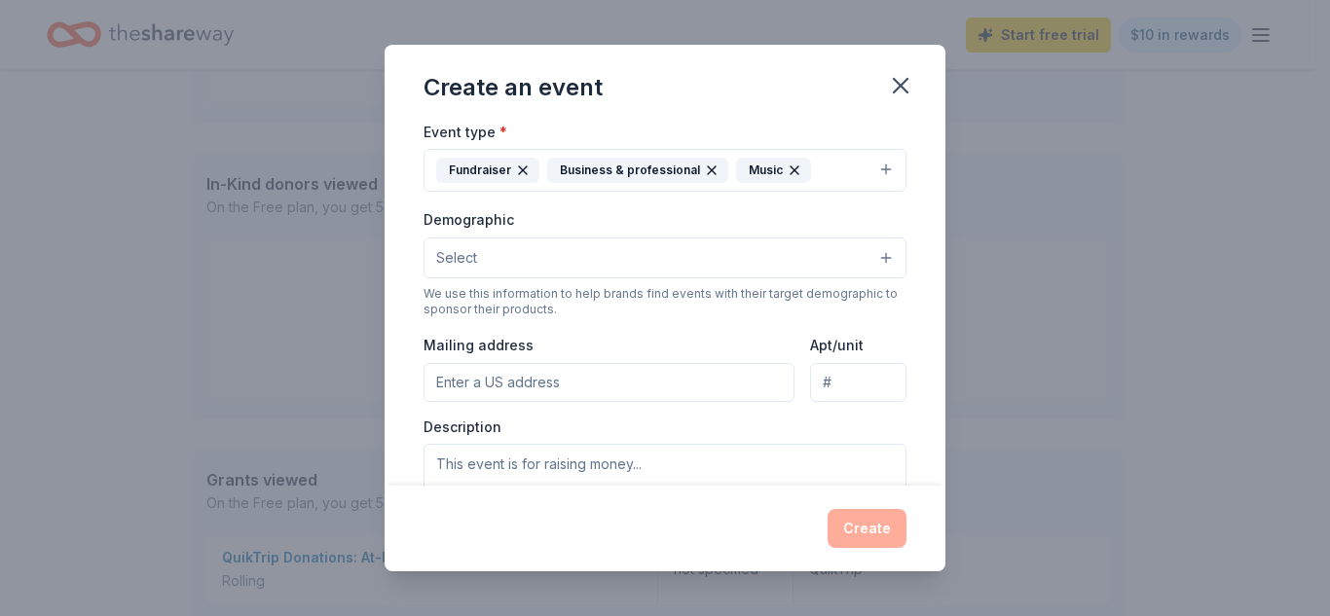
click at [800, 243] on button "Select" at bounding box center [664, 258] width 483 height 41
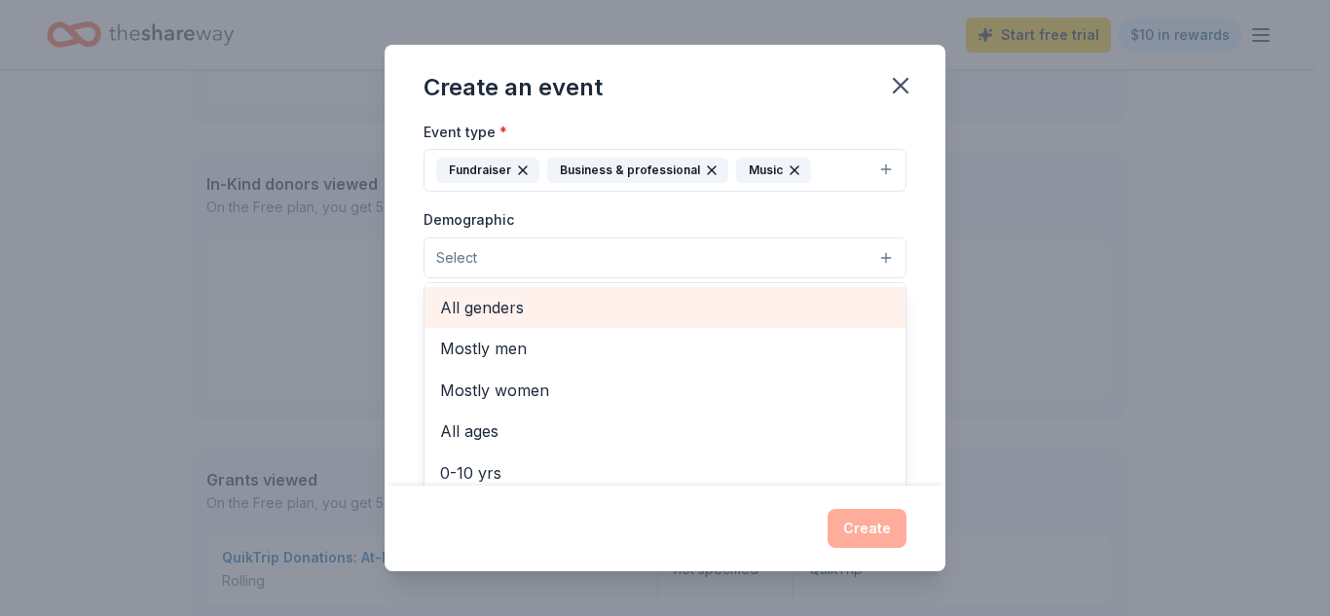
click at [763, 297] on span "All genders" at bounding box center [665, 307] width 450 height 25
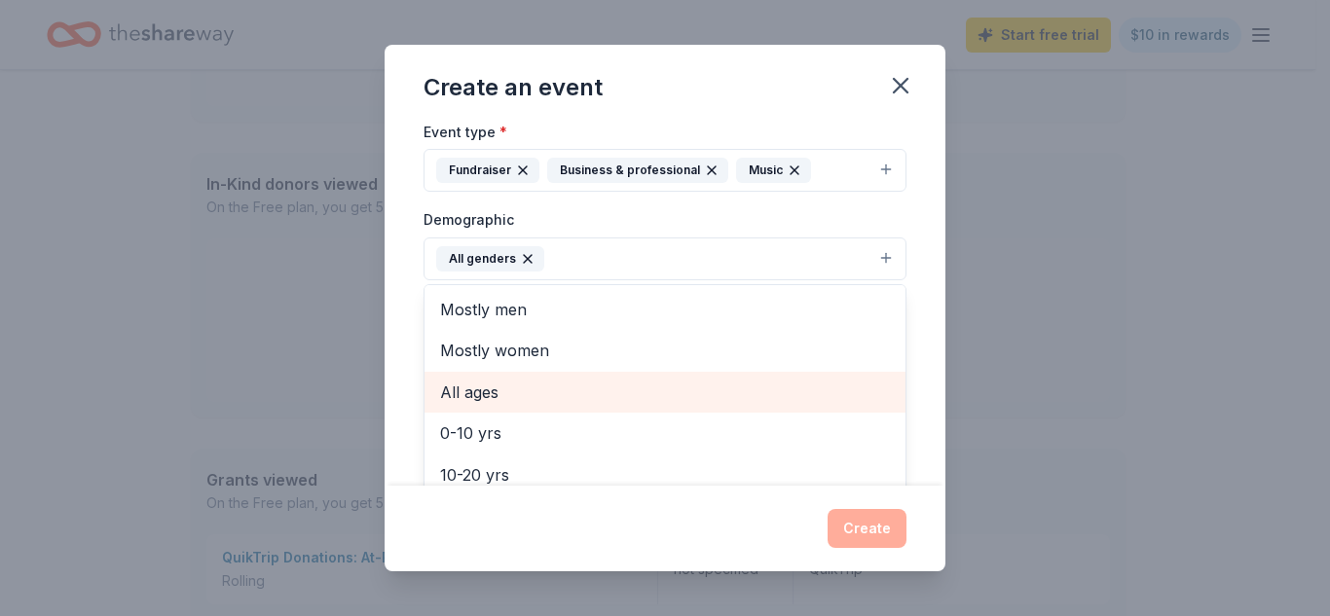
click at [674, 390] on span "All ages" at bounding box center [665, 392] width 450 height 25
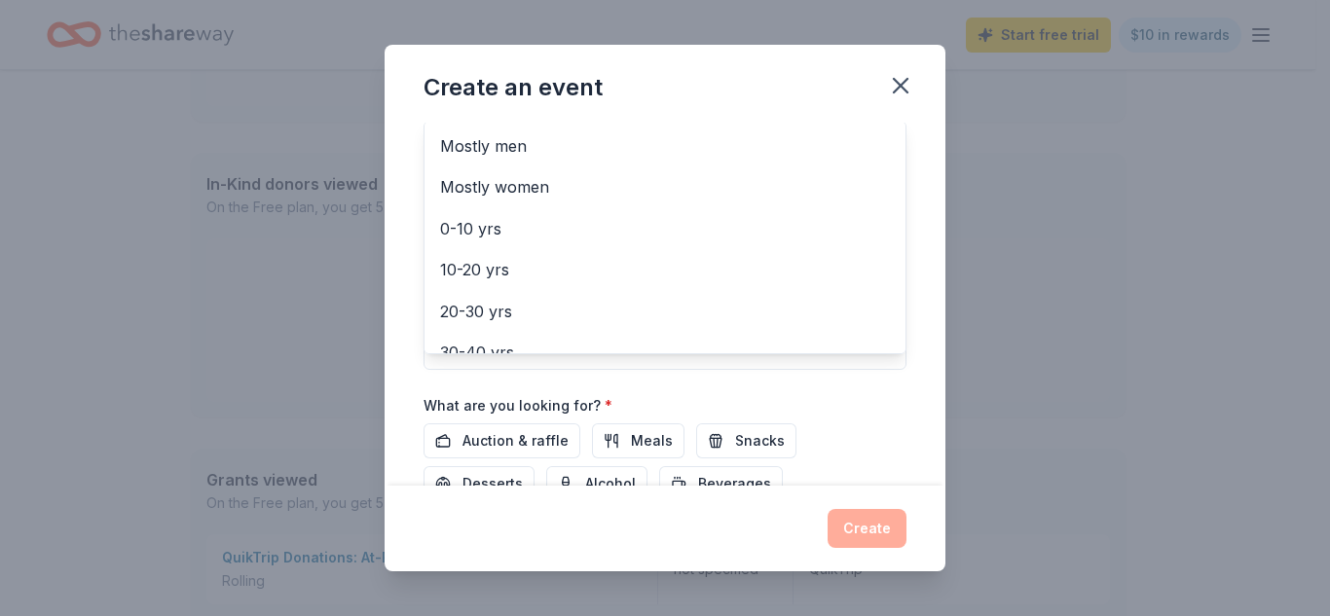
scroll to position [445, 0]
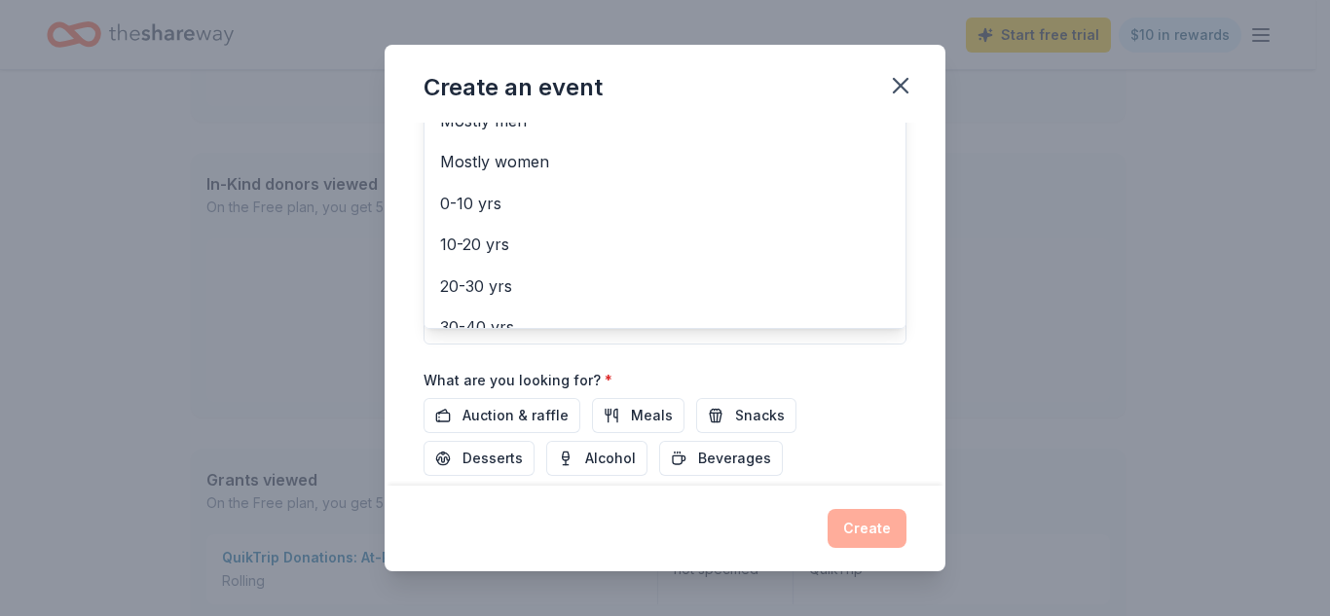
click at [912, 225] on div "Event name * International Kidpreneur Day Expo and Gala 42 /100 Event website w…" at bounding box center [665, 304] width 561 height 363
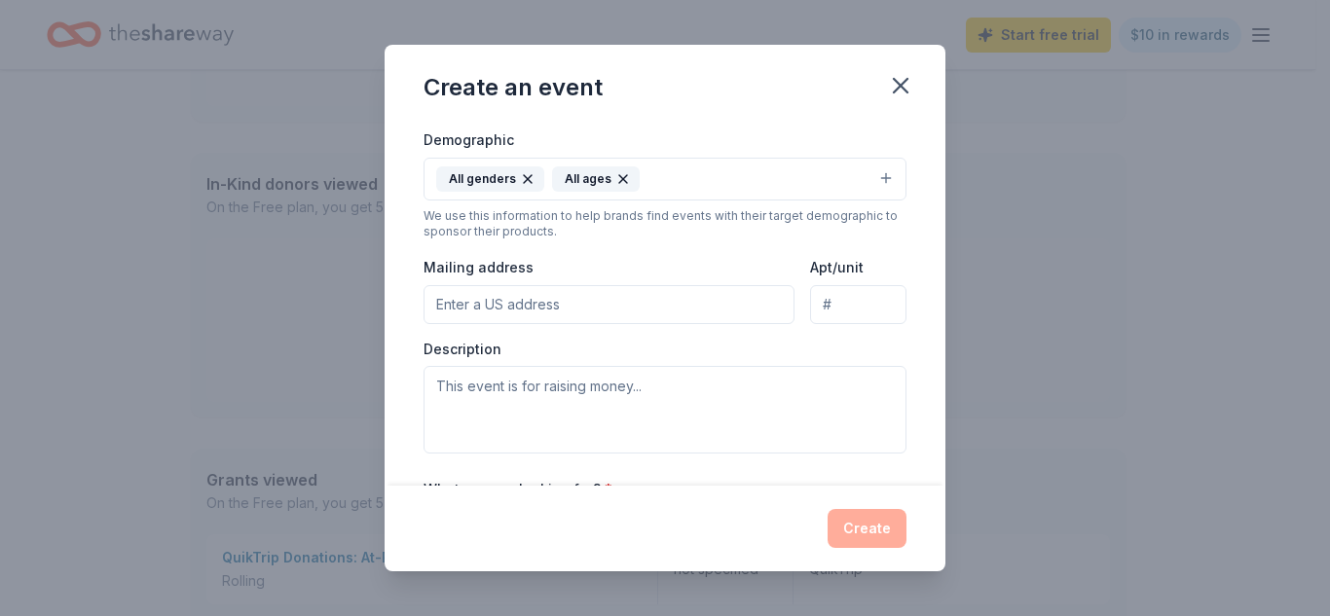
scroll to position [345, 0]
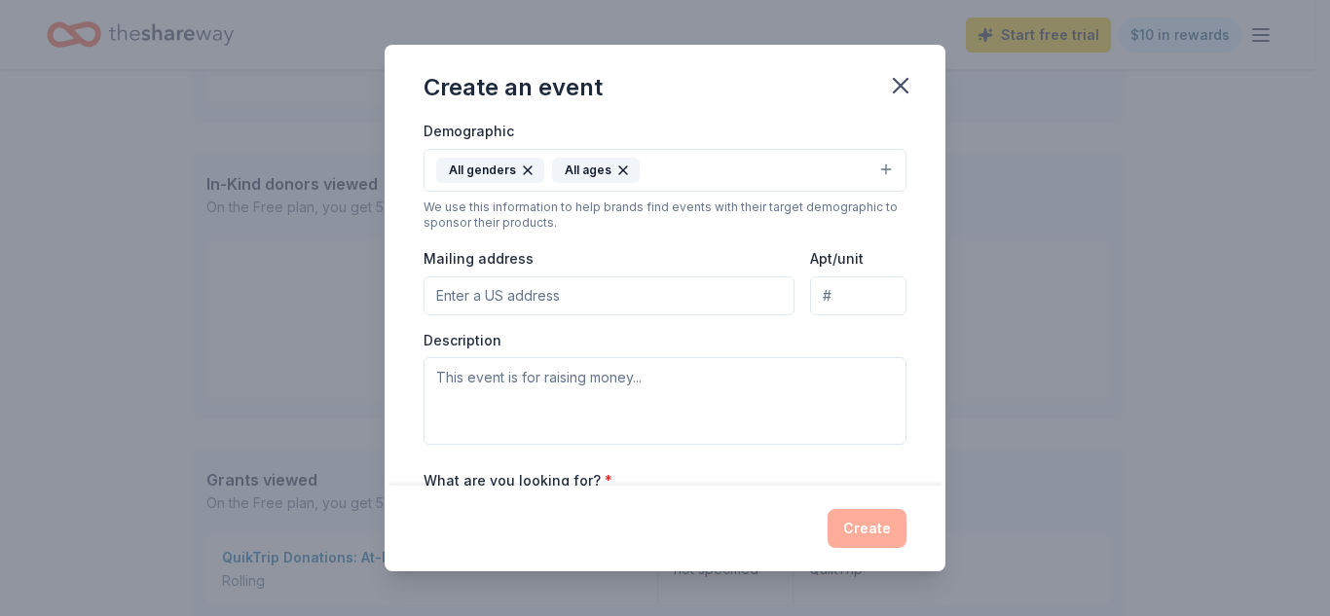
click at [593, 297] on input "Mailing address" at bounding box center [608, 295] width 371 height 39
type input "5656 Jonesboro Rd"
type input "Suite 111 #168"
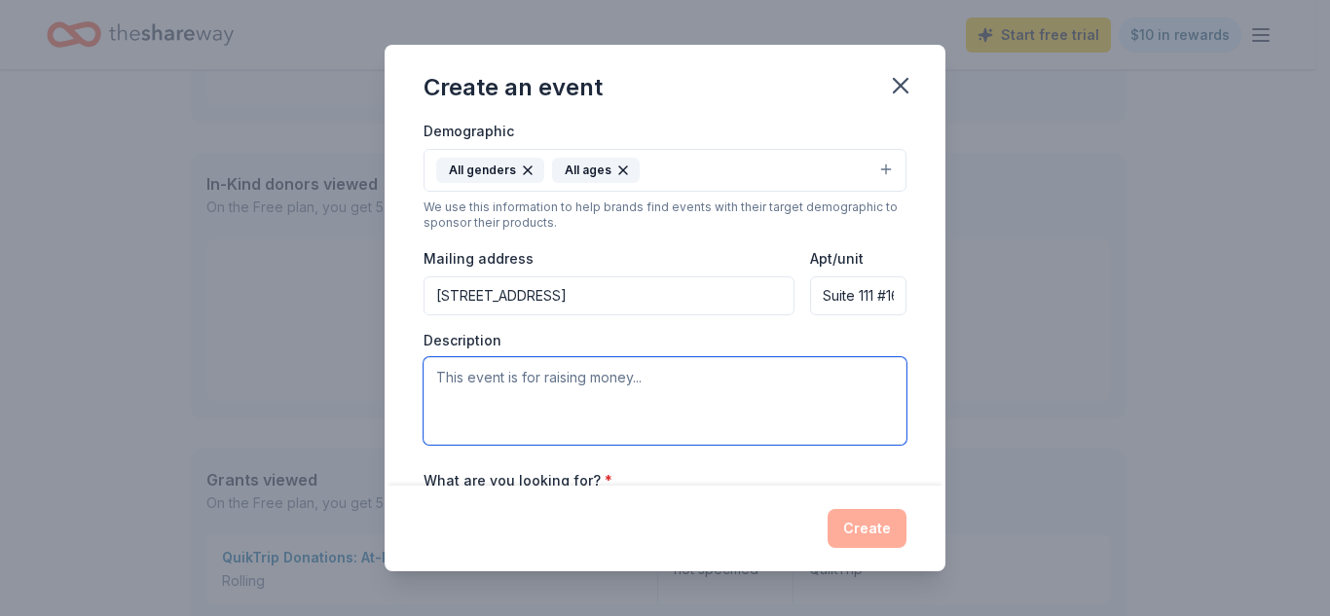
click at [587, 399] on textarea at bounding box center [664, 401] width 483 height 88
paste textarea "The 7th Annual International Kidpreneur Day Expo and Gala is not just an event—…"
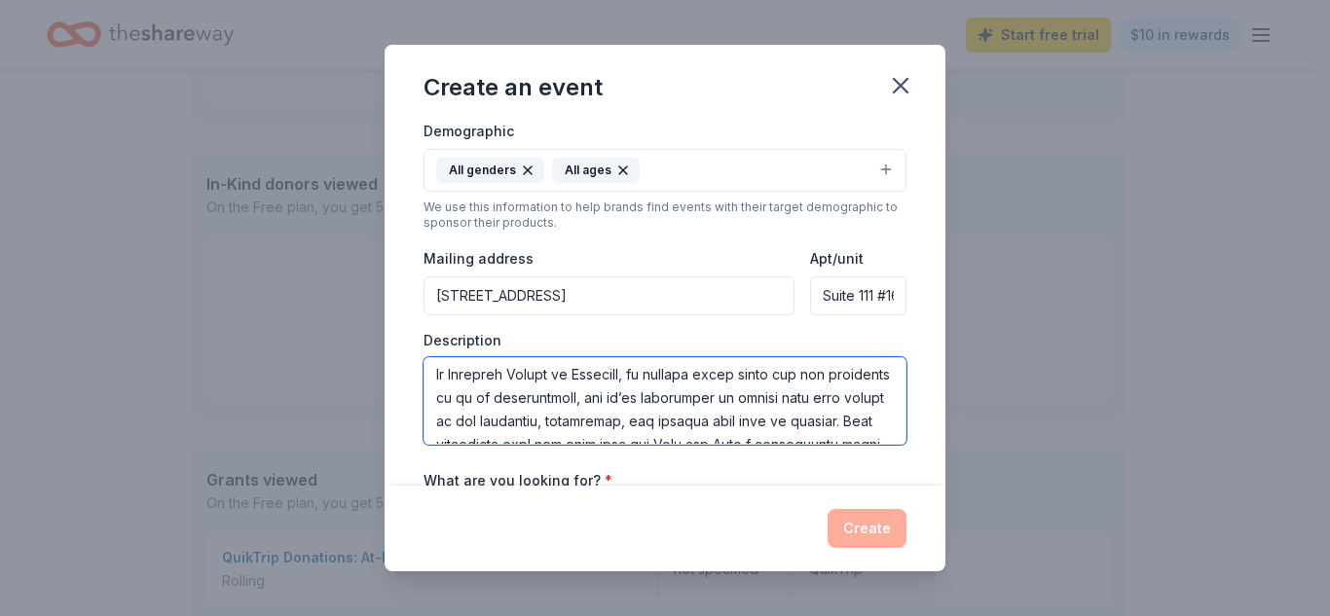
scroll to position [830, 0]
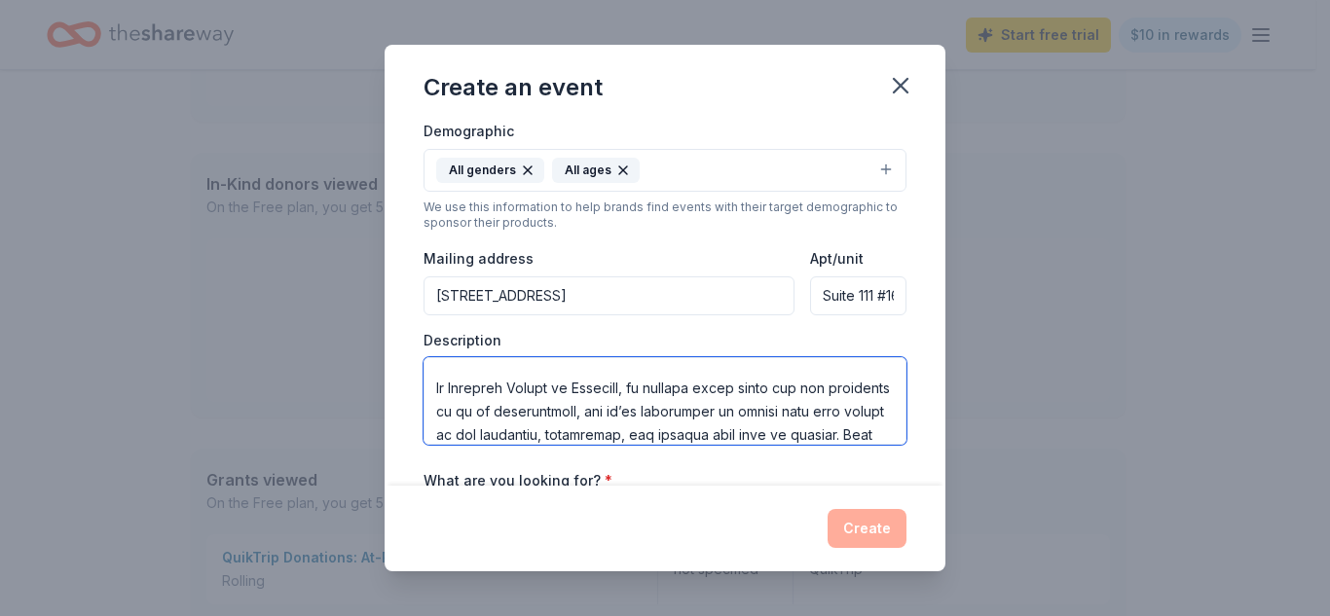
click at [648, 411] on textarea at bounding box center [664, 401] width 483 height 88
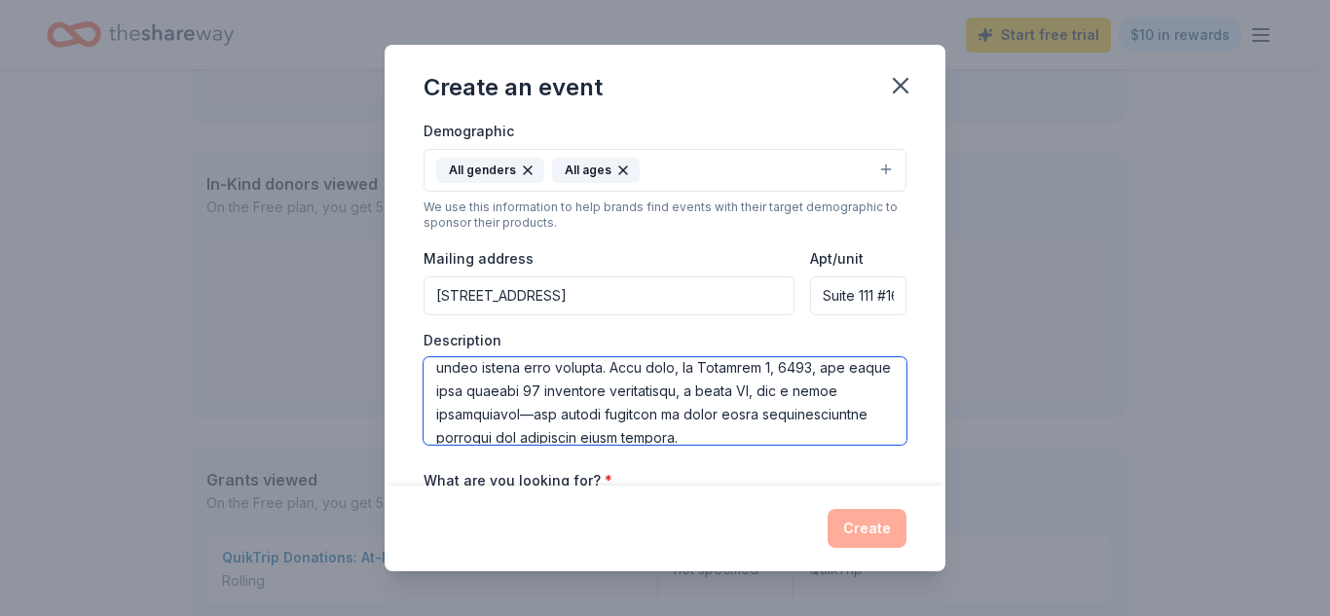
scroll to position [117, 0]
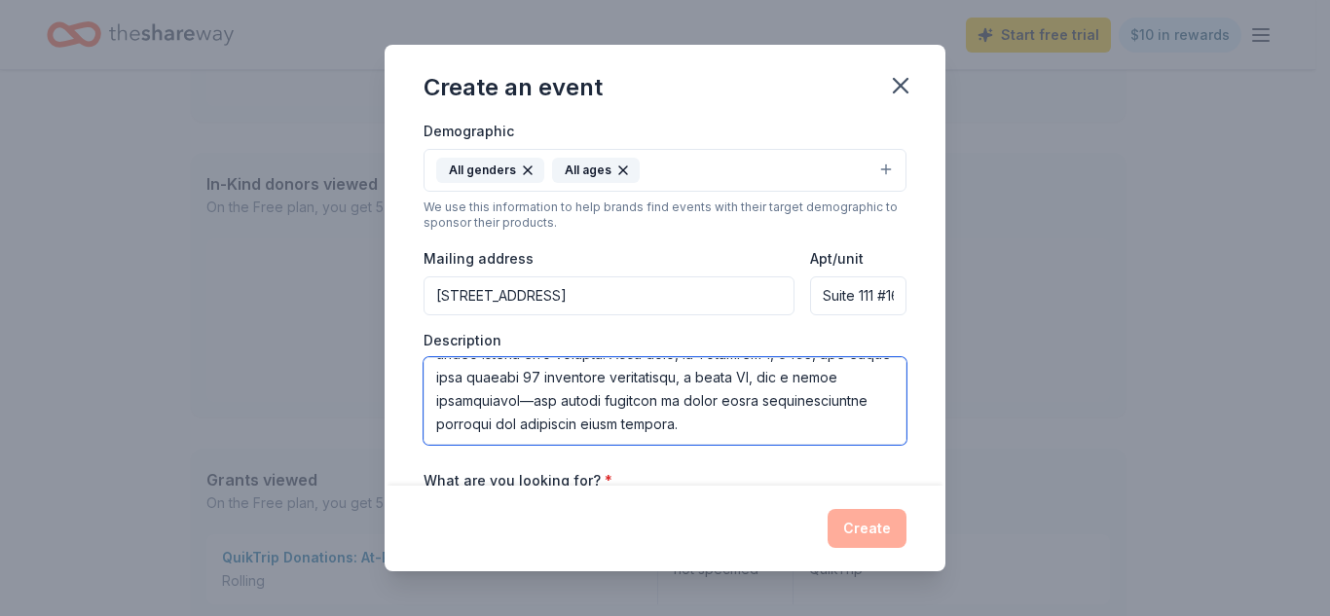
click at [553, 376] on textarea at bounding box center [664, 401] width 483 height 88
click at [713, 380] on textarea at bounding box center [664, 401] width 483 height 88
type textarea "The 7th Annual International Kidpreneur Day Expo and Gala is not just an event—…"
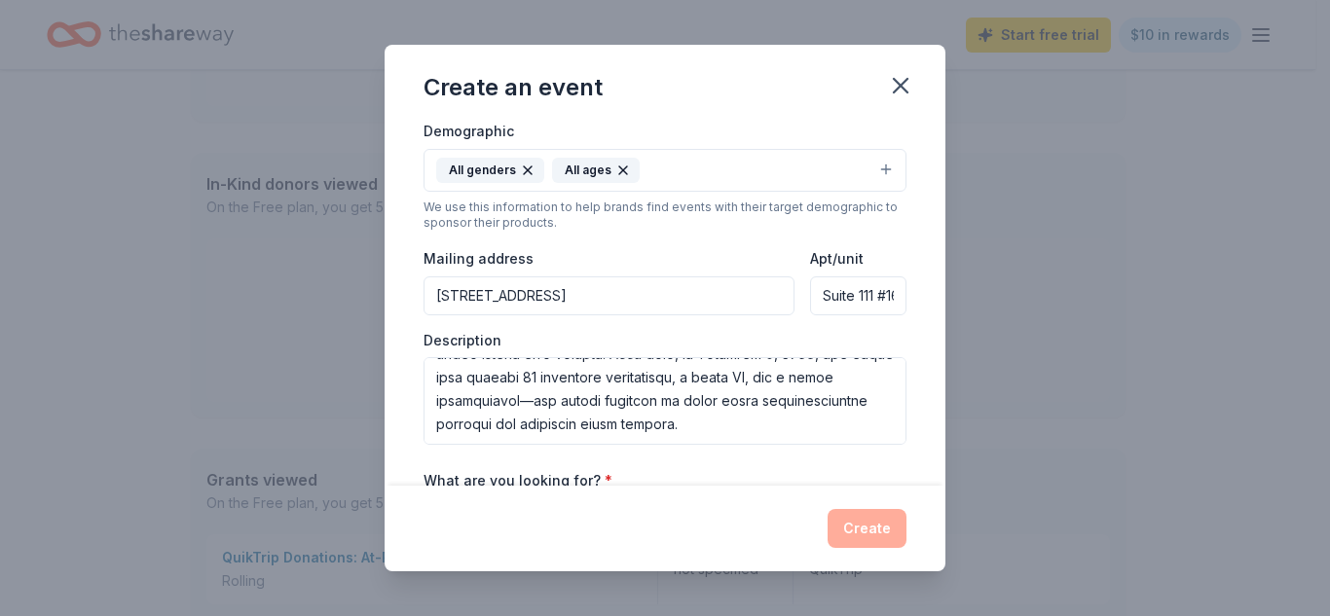
click at [919, 350] on div "Event name * International Kidpreneur Day Expo and Gala 42 /100 Event website w…" at bounding box center [665, 304] width 561 height 363
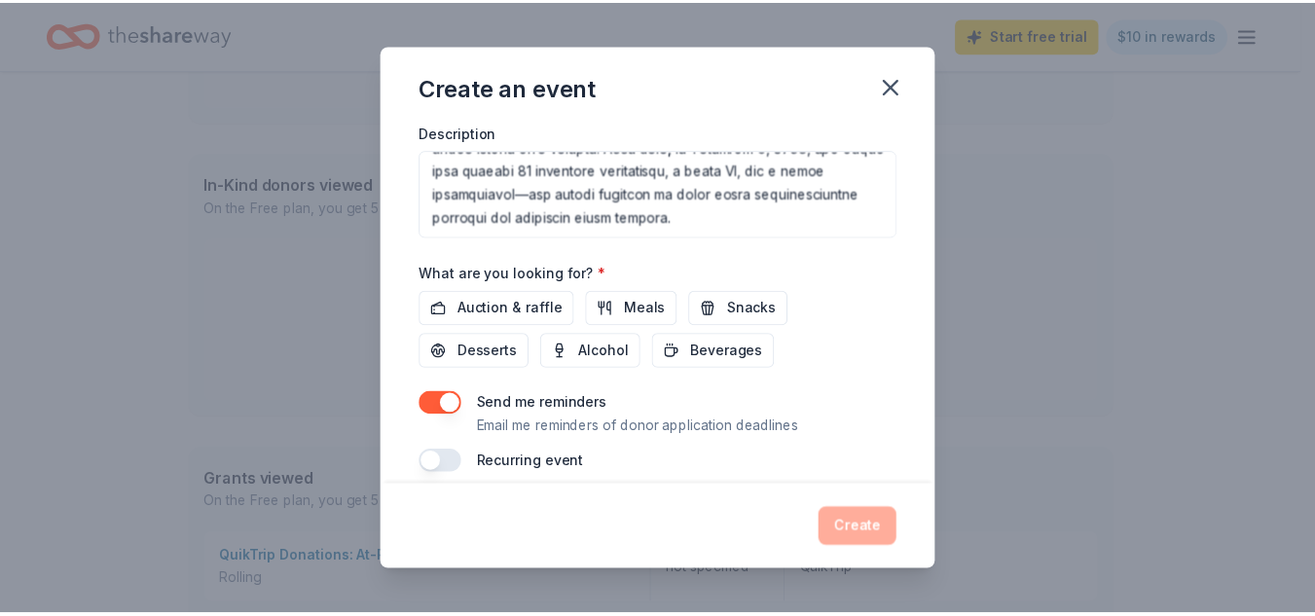
scroll to position [571, 0]
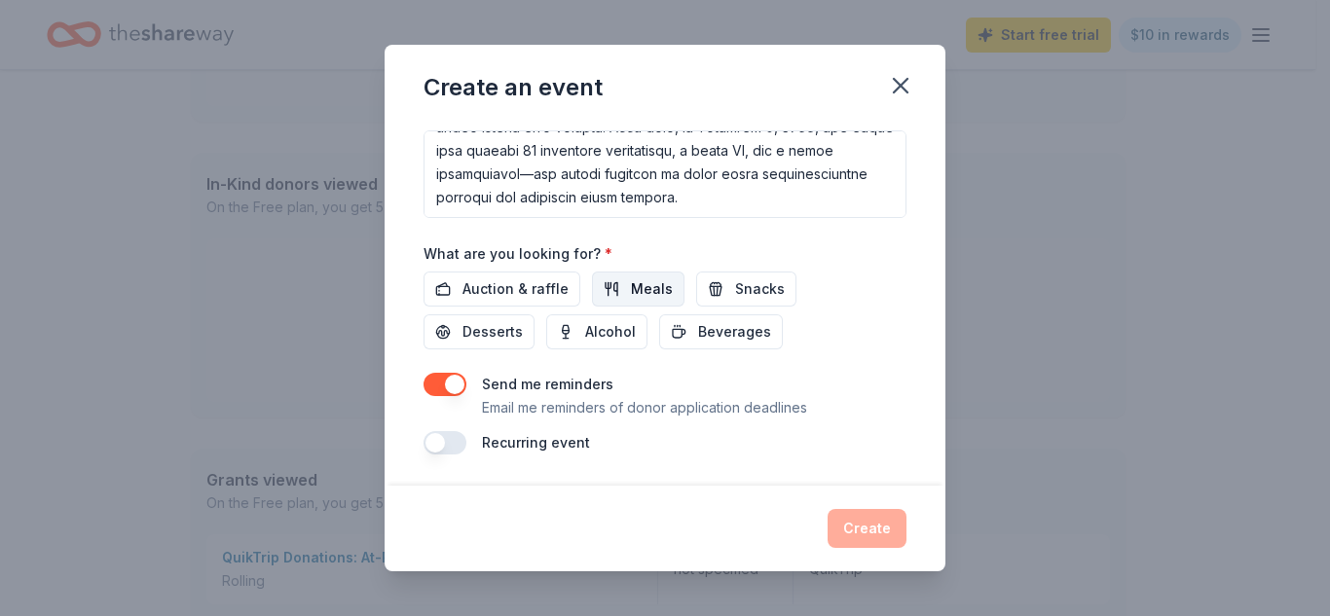
click at [610, 285] on button "Meals" at bounding box center [638, 289] width 92 height 35
click at [469, 331] on span "Desserts" at bounding box center [492, 331] width 60 height 23
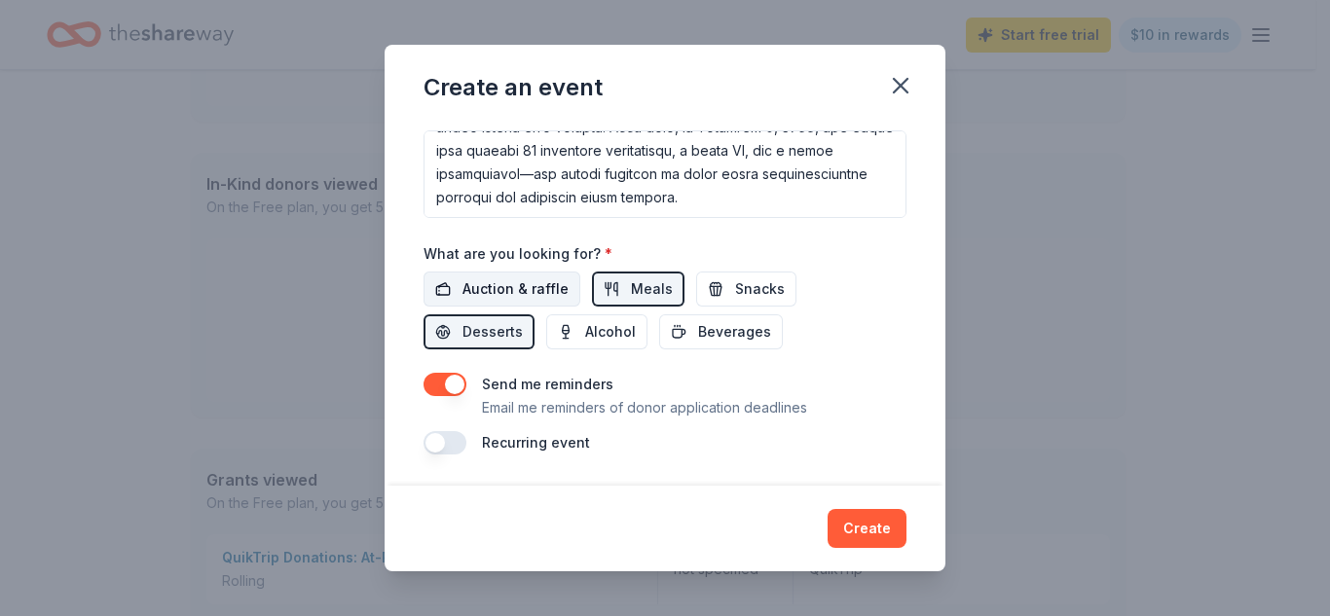
click at [487, 280] on span "Auction & raffle" at bounding box center [515, 288] width 106 height 23
click at [752, 328] on span "Beverages" at bounding box center [734, 331] width 73 height 23
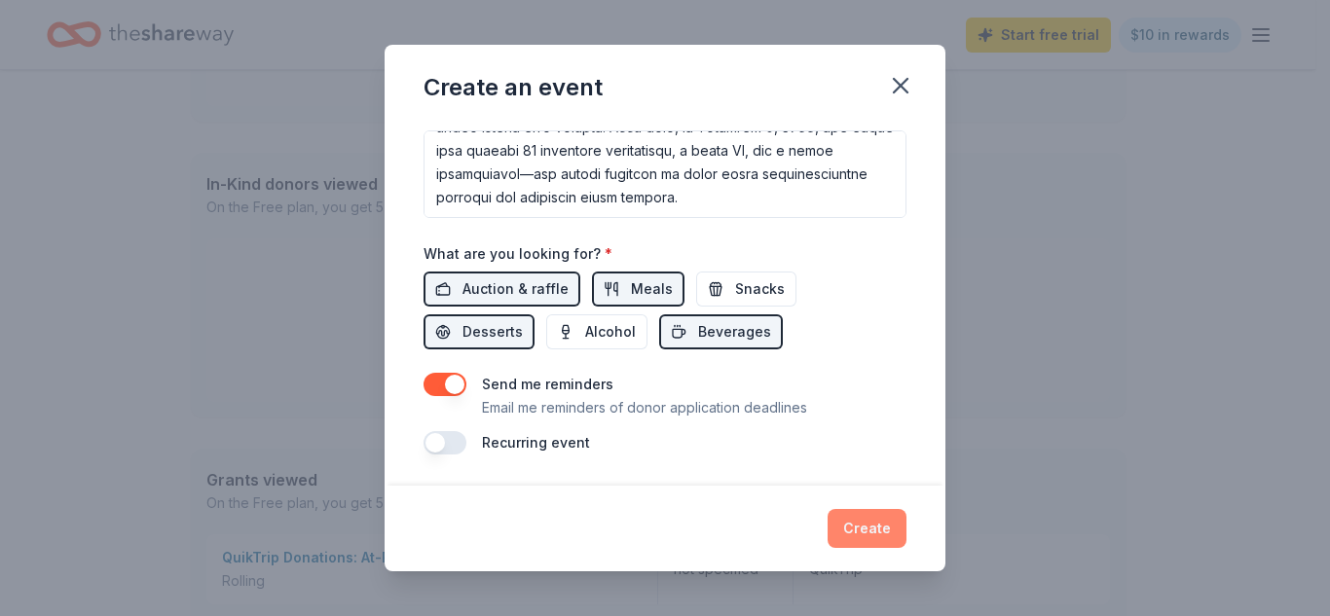
click at [865, 522] on button "Create" at bounding box center [866, 528] width 79 height 39
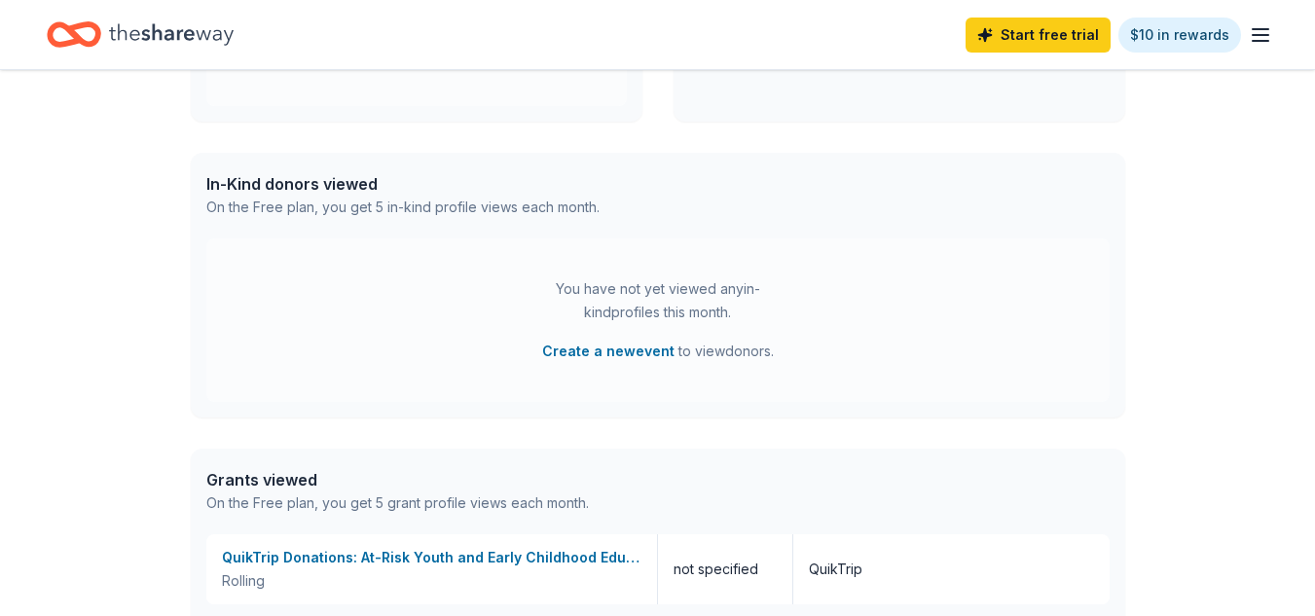
scroll to position [0, 0]
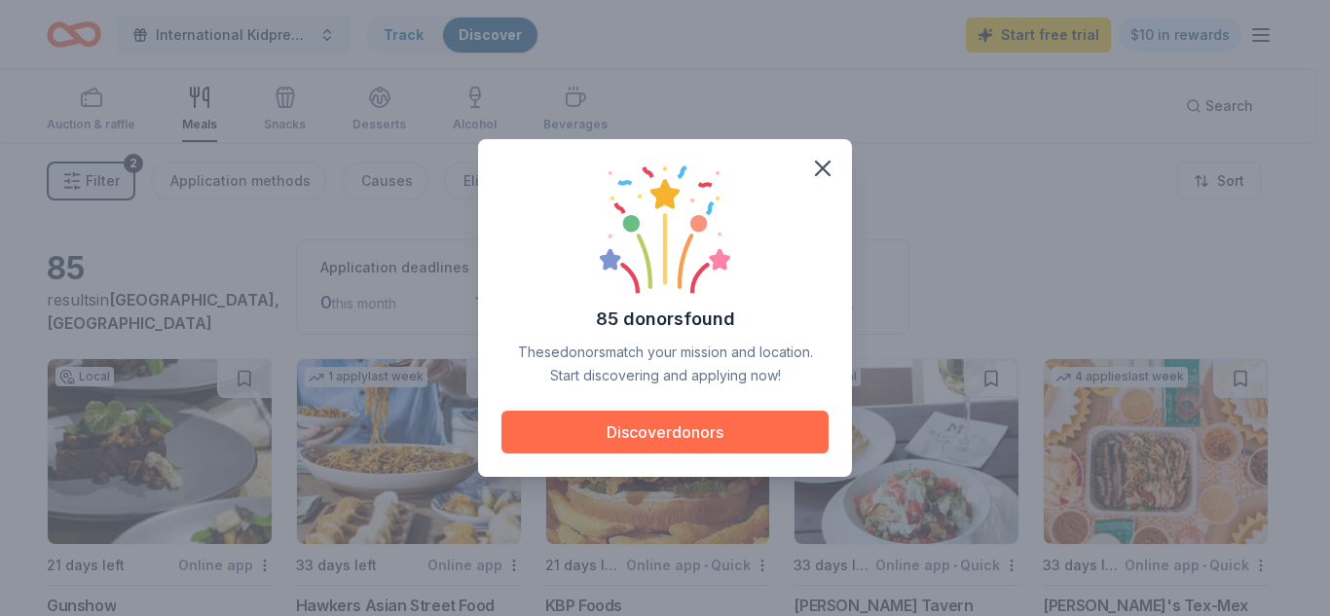
click at [624, 430] on button "Discover donors" at bounding box center [664, 432] width 327 height 43
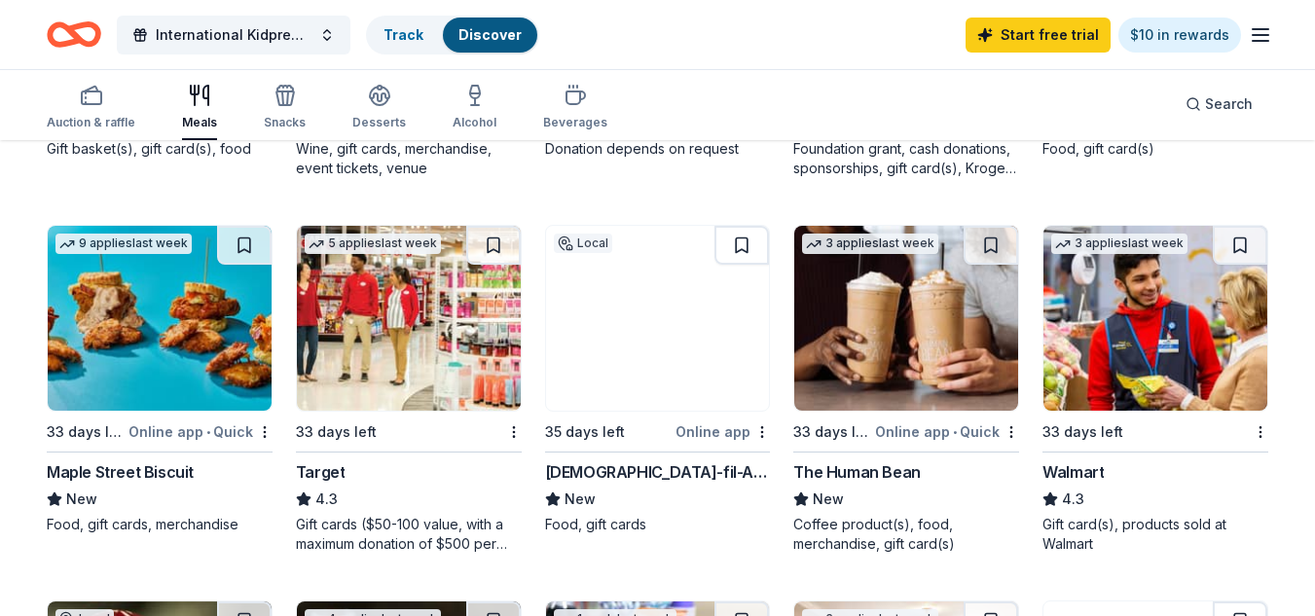
scroll to position [862, 0]
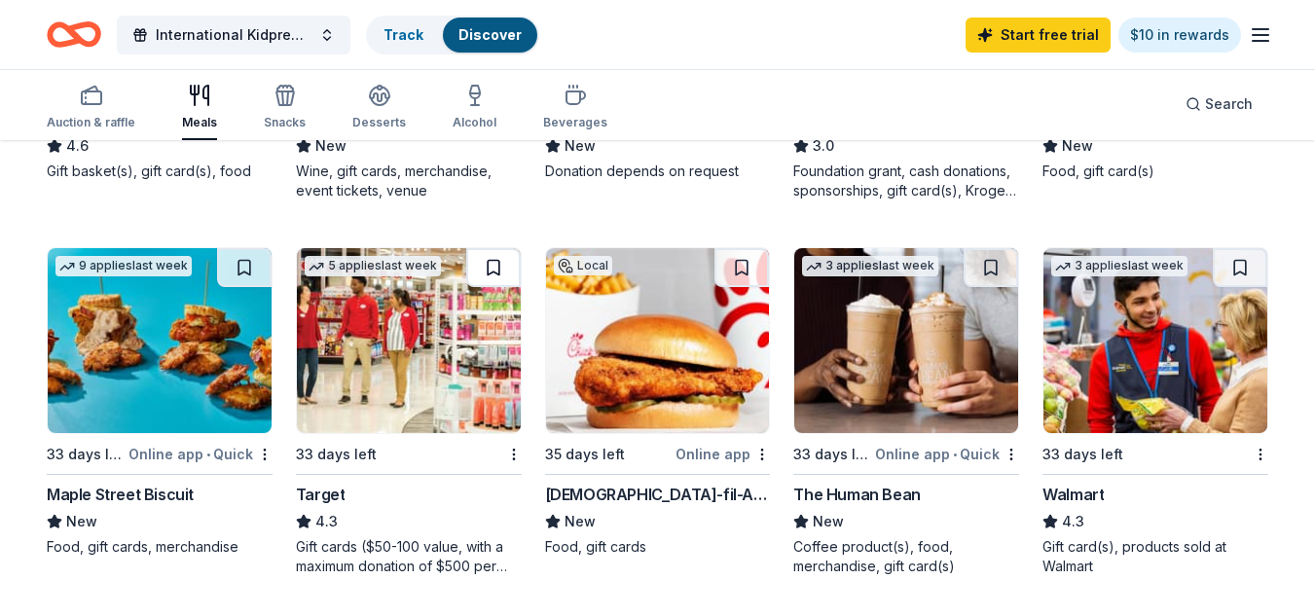
click at [492, 268] on button at bounding box center [493, 267] width 55 height 39
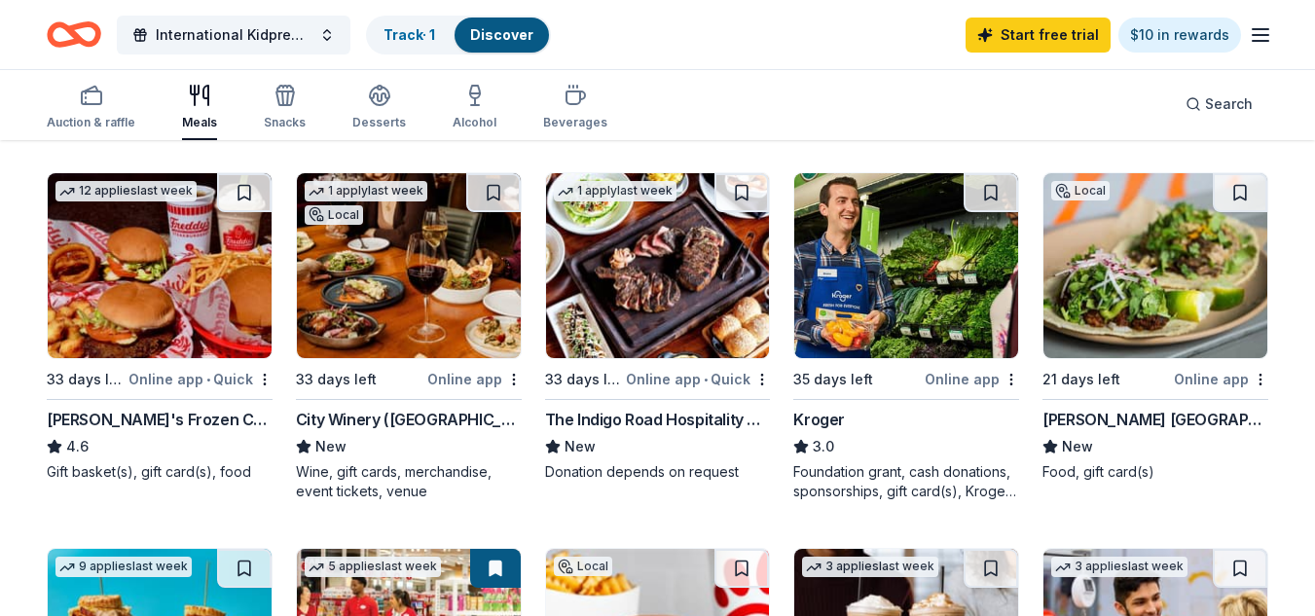
scroll to position [544, 0]
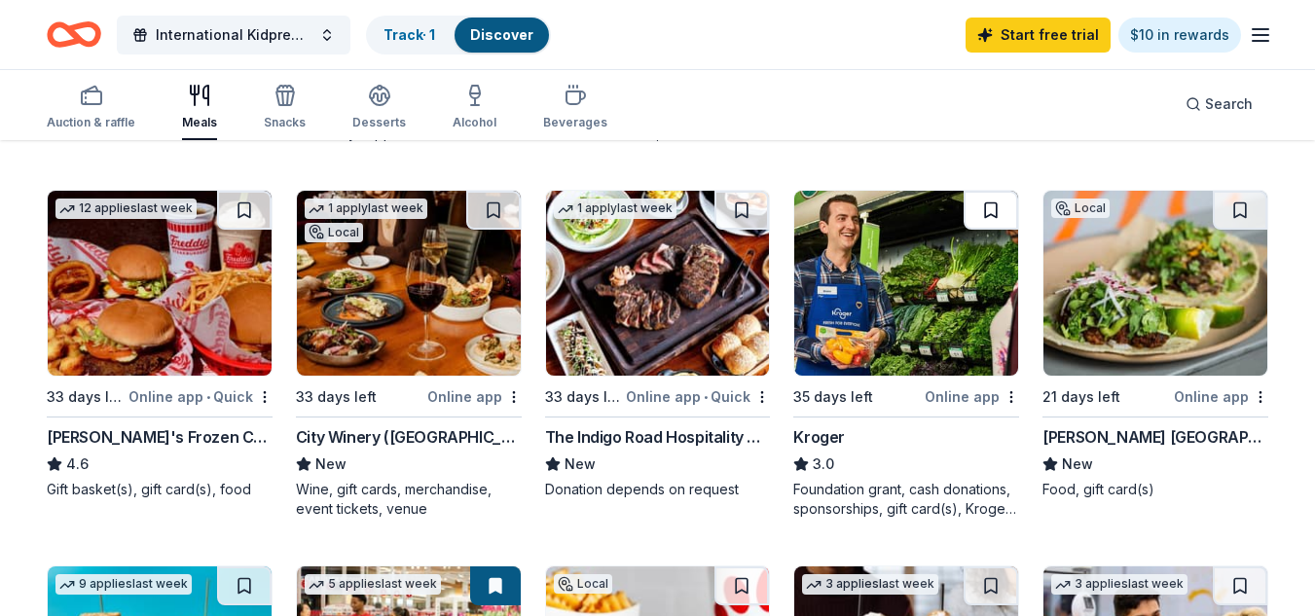
click at [989, 202] on button at bounding box center [991, 210] width 55 height 39
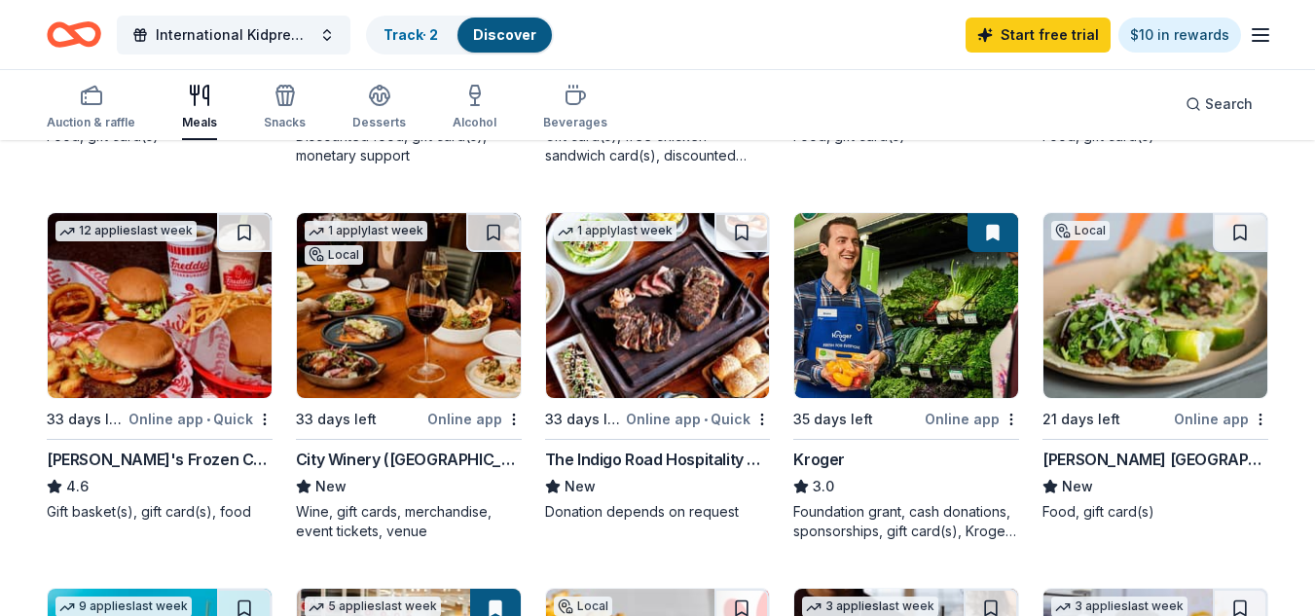
scroll to position [539, 0]
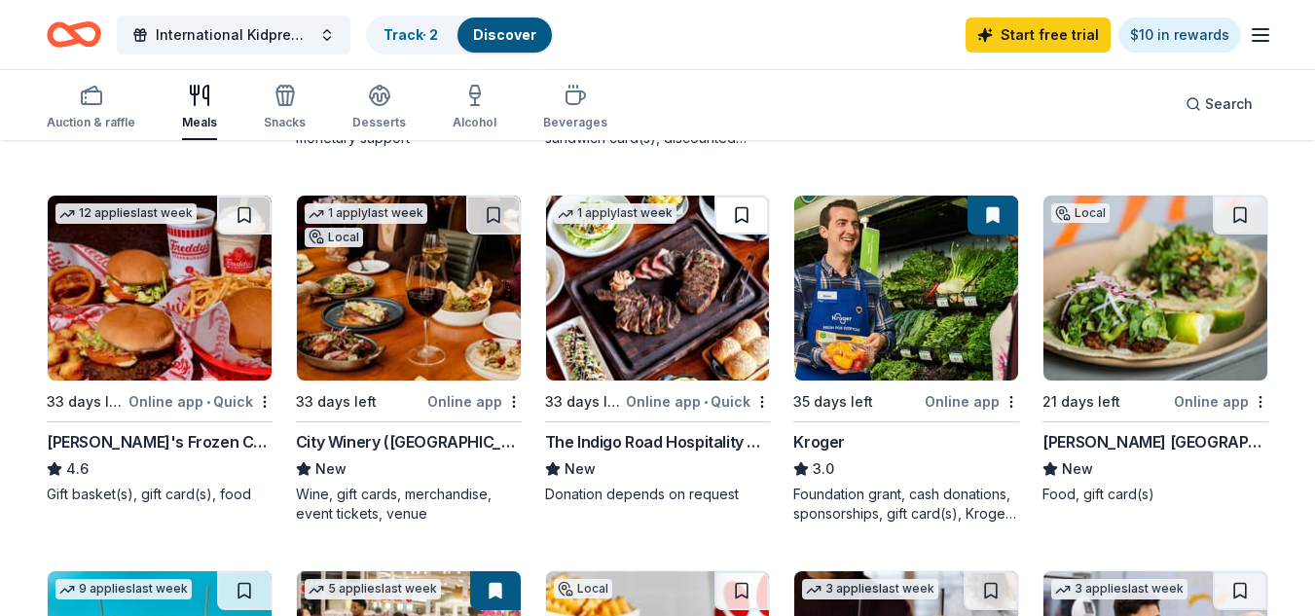
click at [730, 213] on button at bounding box center [742, 215] width 55 height 39
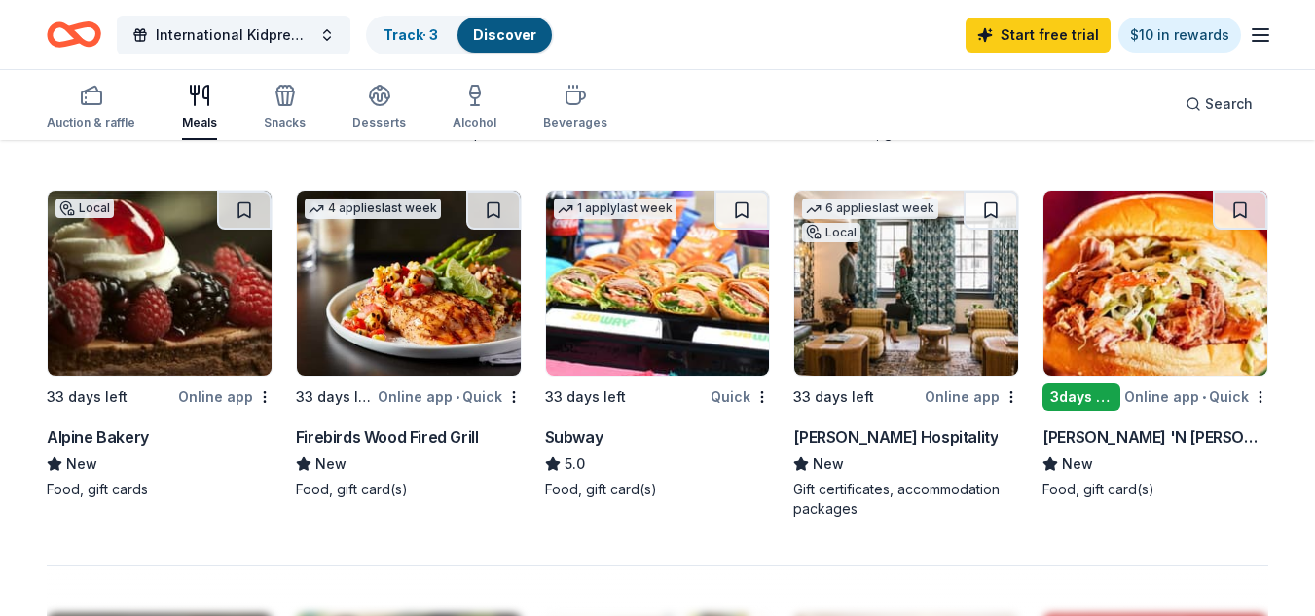
scroll to position [1301, 0]
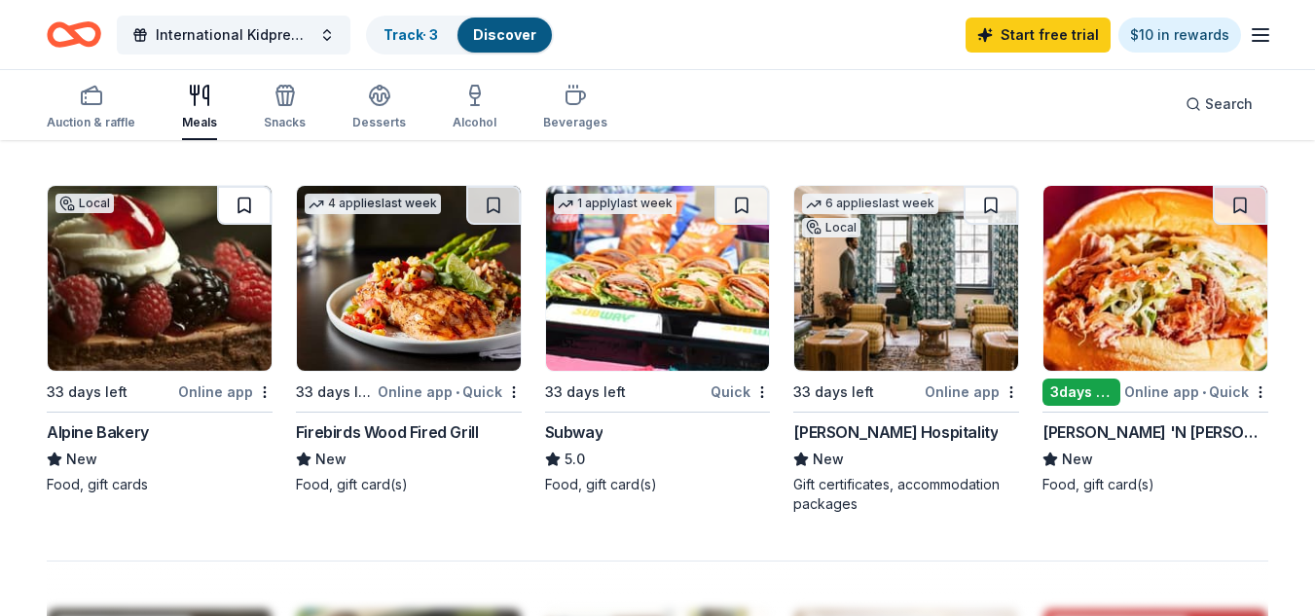
click at [242, 207] on button at bounding box center [244, 205] width 55 height 39
click at [995, 203] on button at bounding box center [991, 205] width 55 height 39
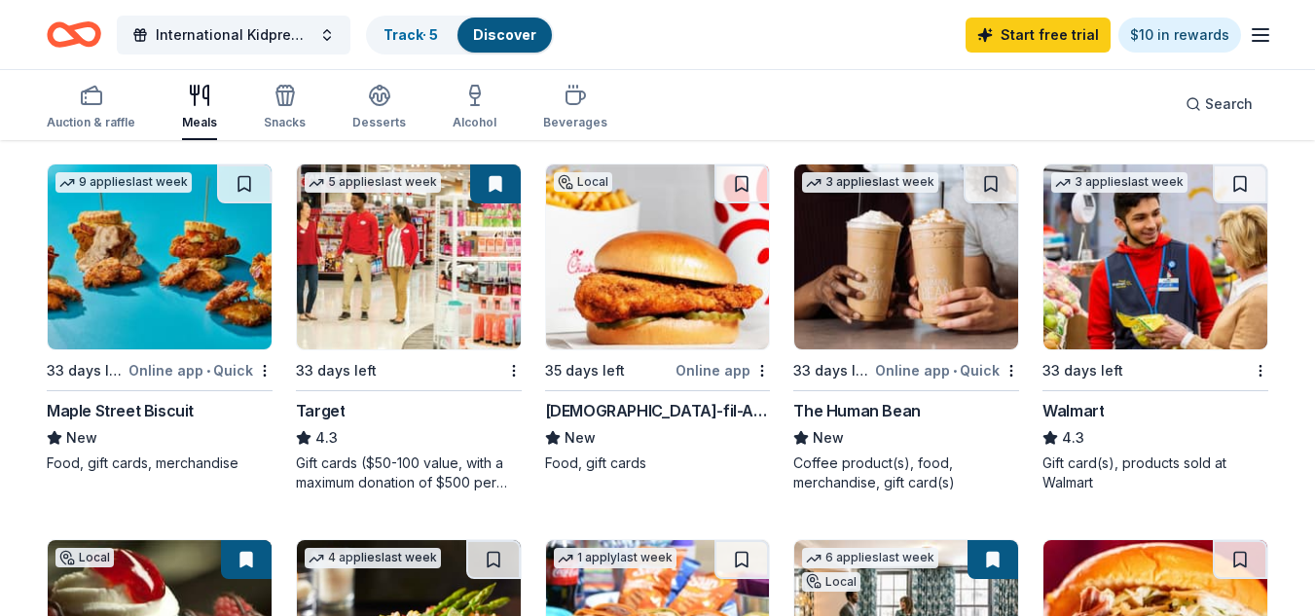
scroll to position [911, 0]
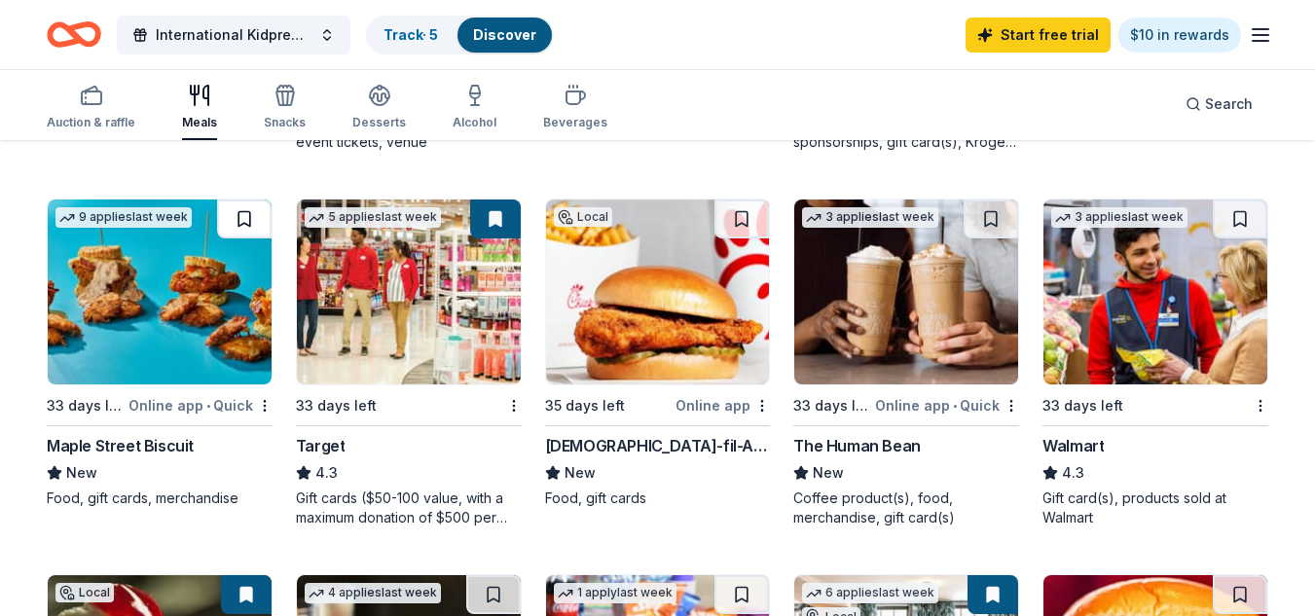
click at [239, 215] on button at bounding box center [244, 219] width 55 height 39
click at [239, 215] on div at bounding box center [244, 219] width 55 height 39
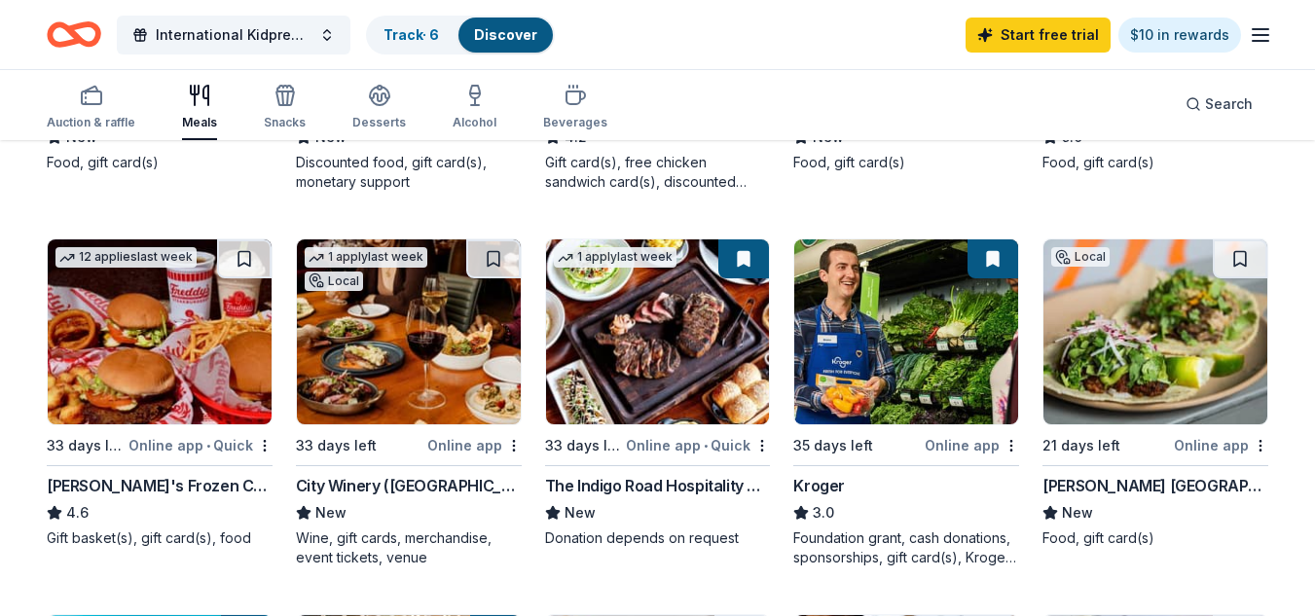
scroll to position [504, 0]
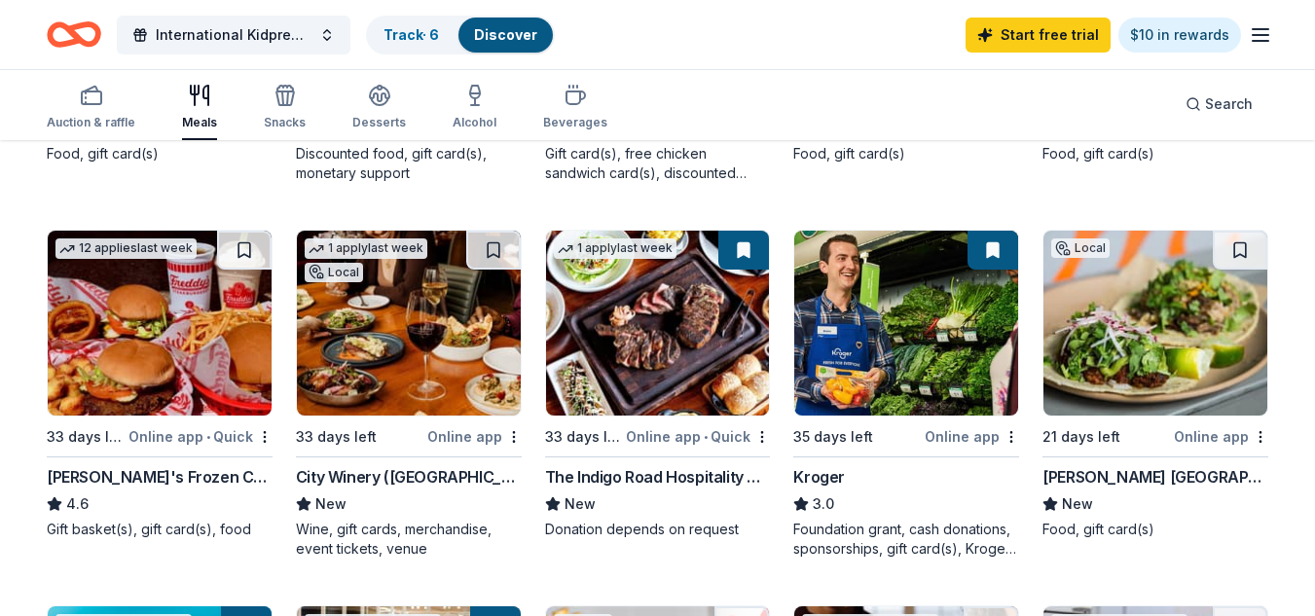
click at [680, 370] on img at bounding box center [658, 323] width 224 height 185
click at [915, 386] on img at bounding box center [906, 323] width 224 height 185
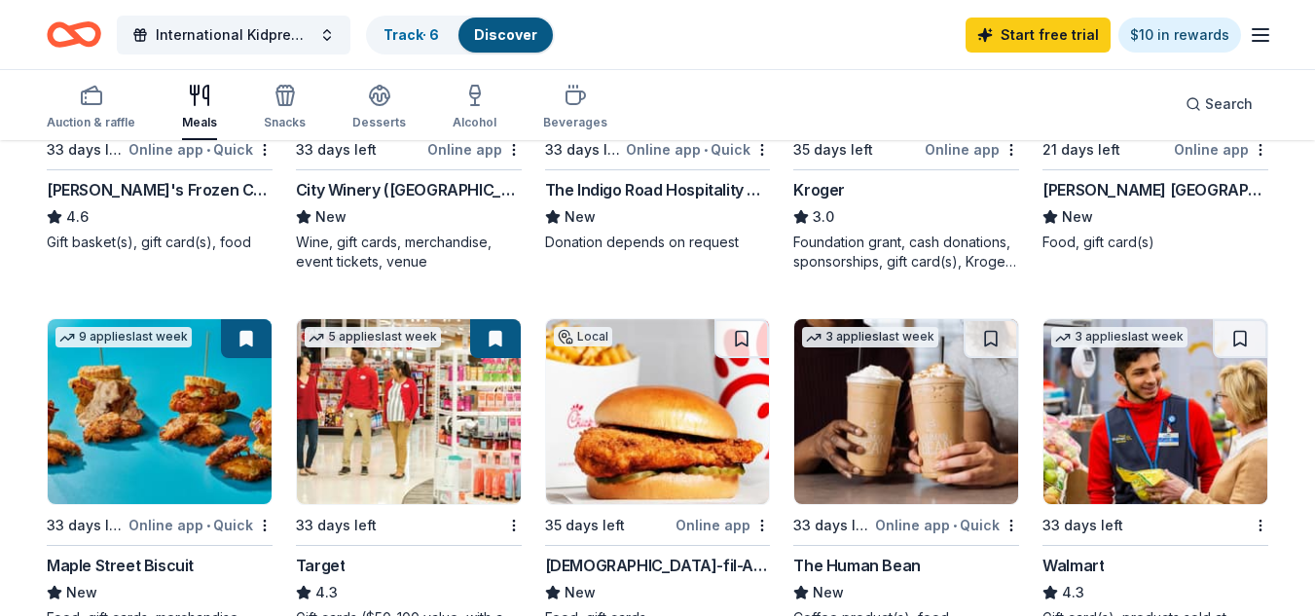
scroll to position [831, 0]
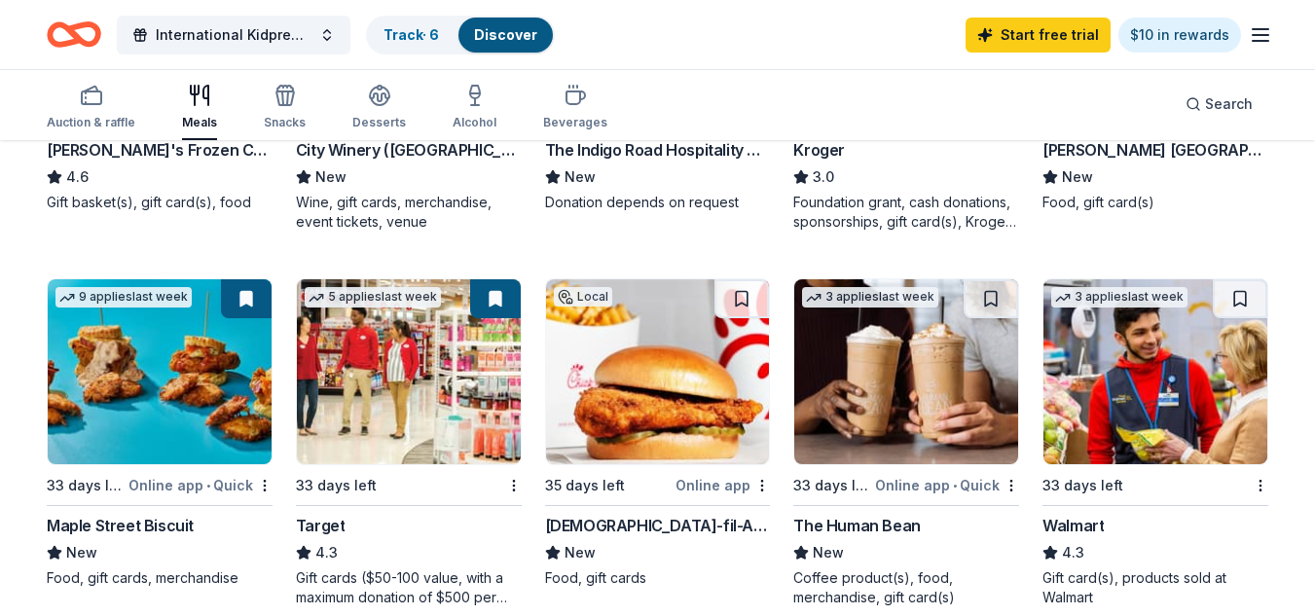
click at [387, 385] on img at bounding box center [409, 371] width 224 height 185
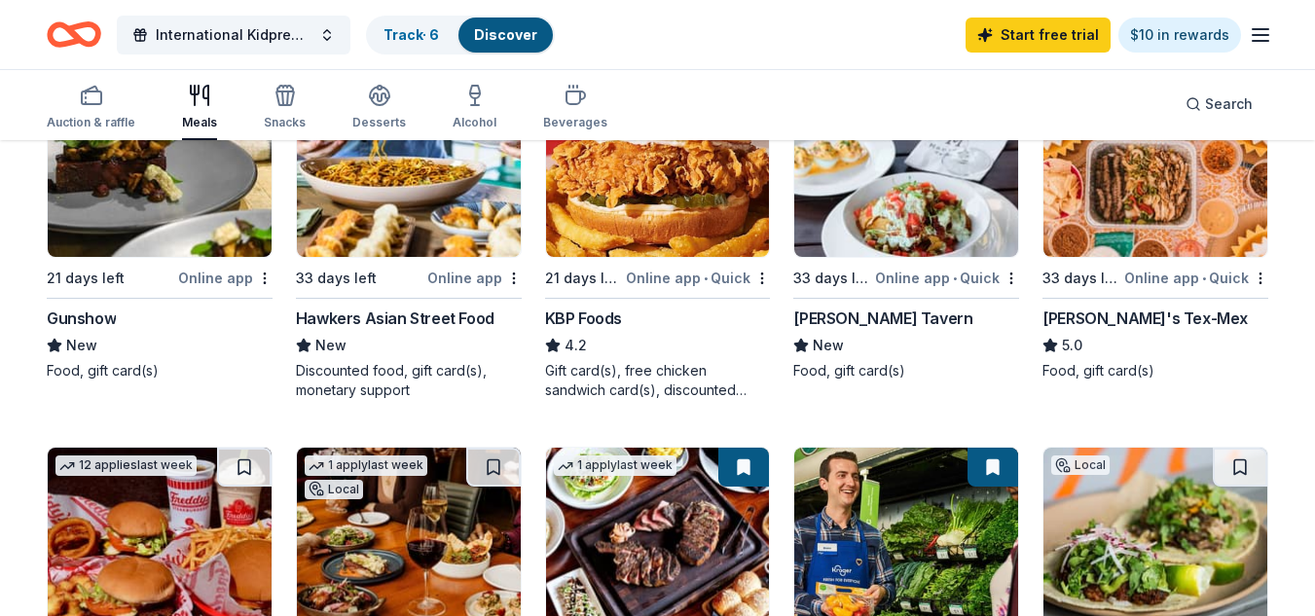
scroll to position [252, 0]
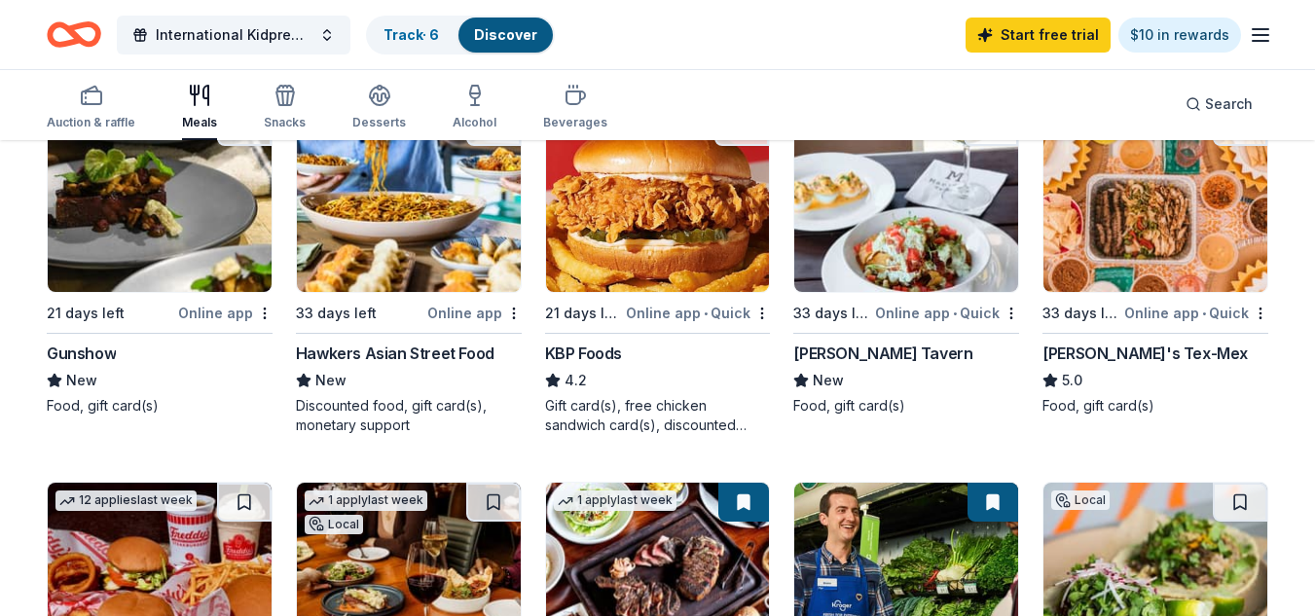
drag, startPoint x: 1314, startPoint y: 131, endPoint x: 1323, endPoint y: 183, distance: 52.3
click at [1314, 183] on html "International Kidpreneur Day Expo and Gala Track · 6 Discover Start free trial …" at bounding box center [657, 56] width 1315 height 616
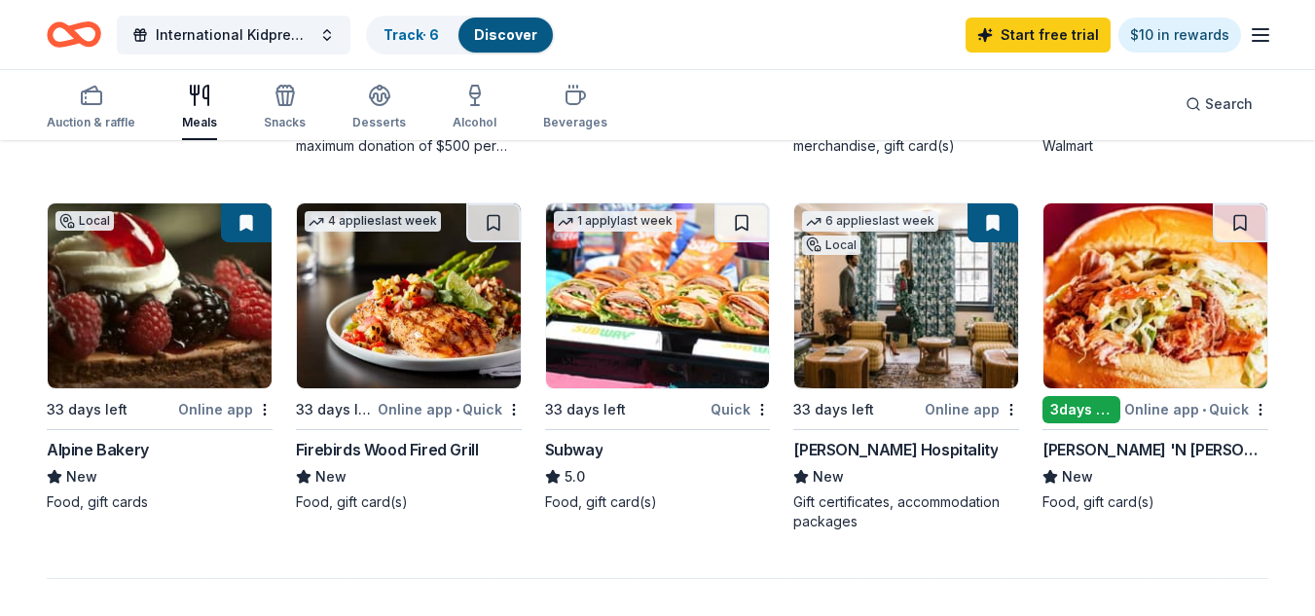
scroll to position [1287, 0]
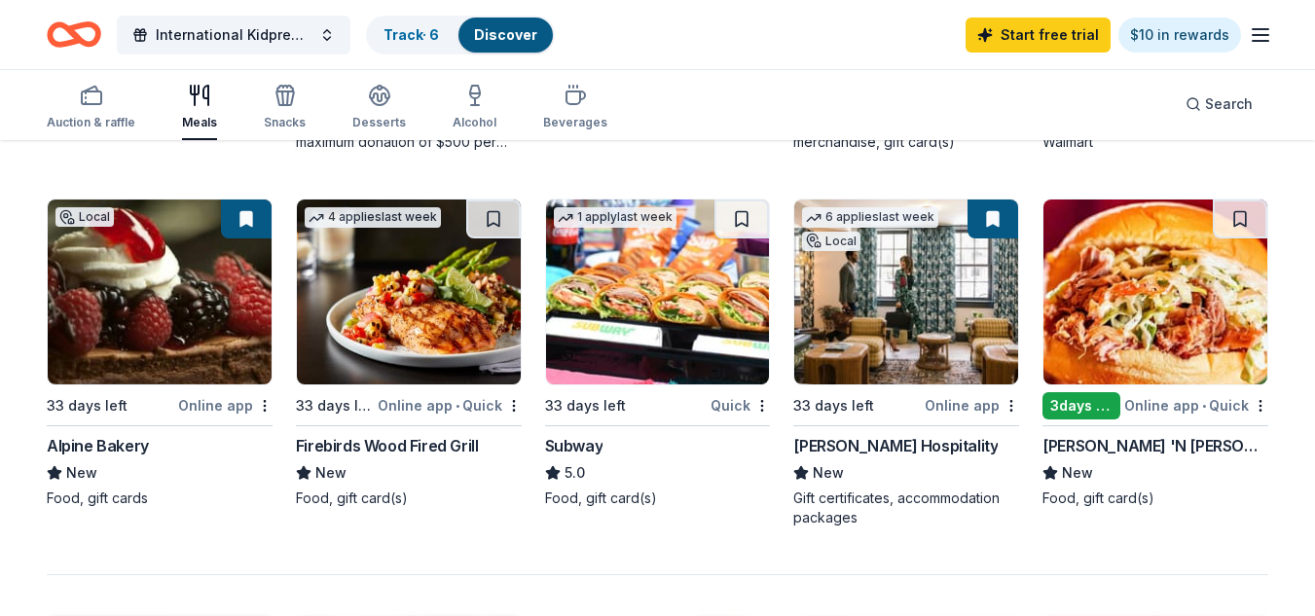
click at [1313, 413] on div "85 results in Atlanta, GA Application deadlines 0 this month 11 in September 74…" at bounding box center [657, 105] width 1315 height 2500
click at [139, 315] on img at bounding box center [160, 292] width 224 height 185
click at [130, 339] on img at bounding box center [160, 292] width 224 height 185
drag, startPoint x: 1308, startPoint y: 410, endPoint x: 1313, endPoint y: 401, distance: 10.0
click at [1309, 408] on div "85 results in Atlanta, GA Application deadlines 0 this month 11 in September 74…" at bounding box center [657, 105] width 1315 height 2500
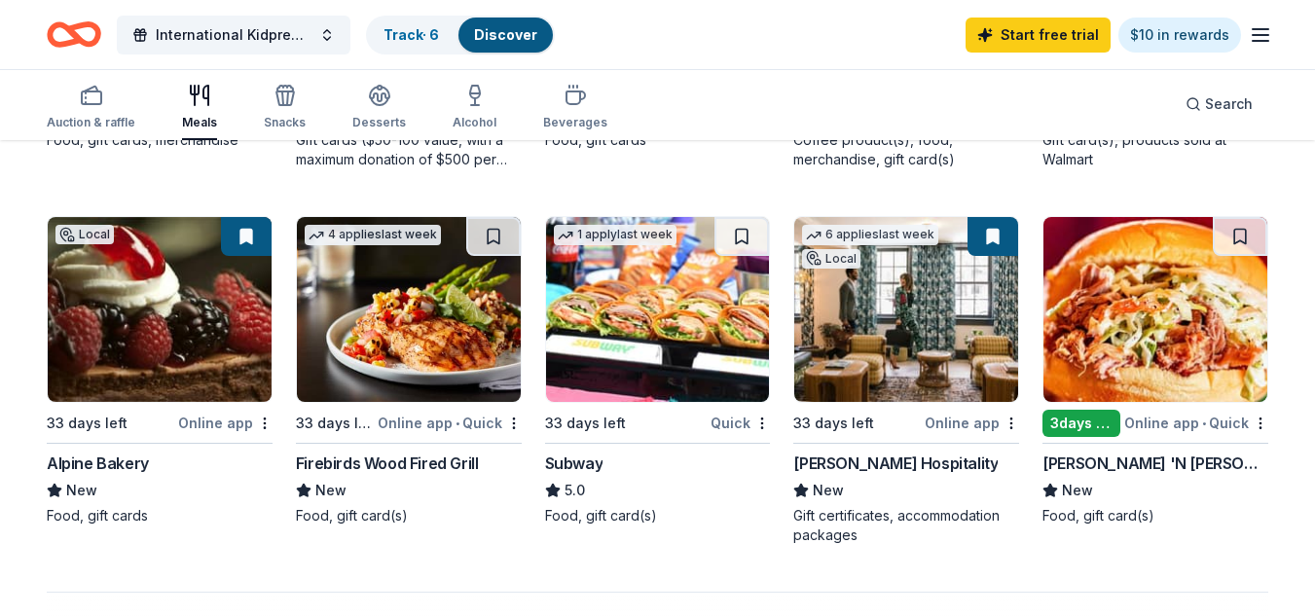
scroll to position [1217, 0]
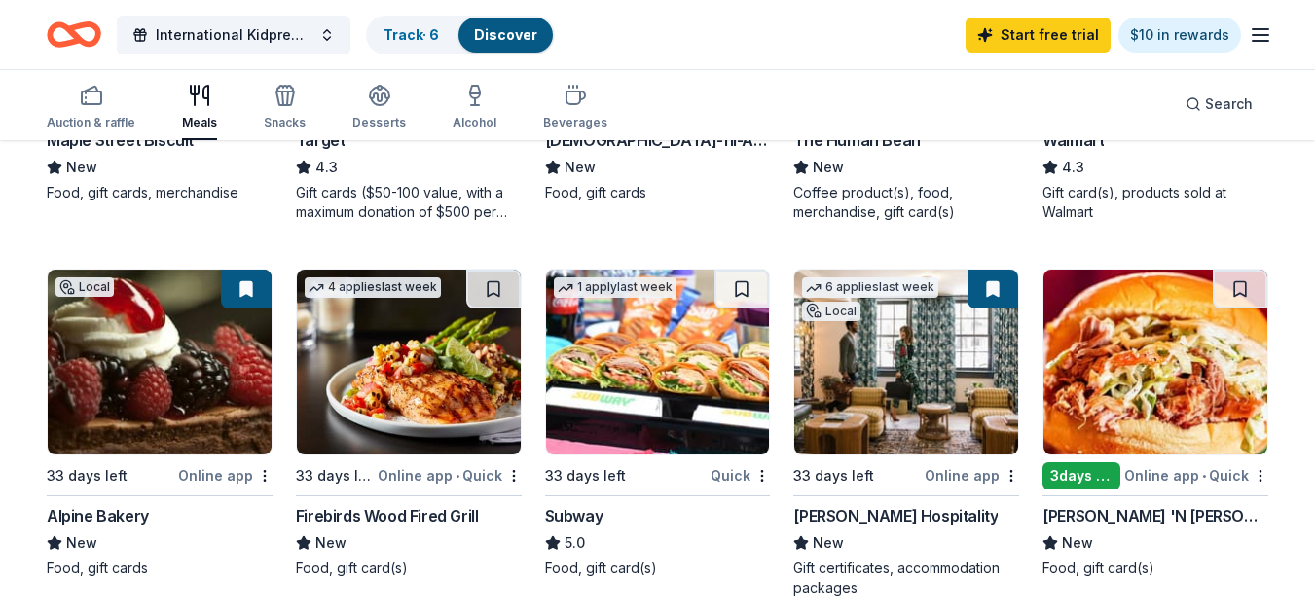
click at [863, 407] on img at bounding box center [906, 362] width 224 height 185
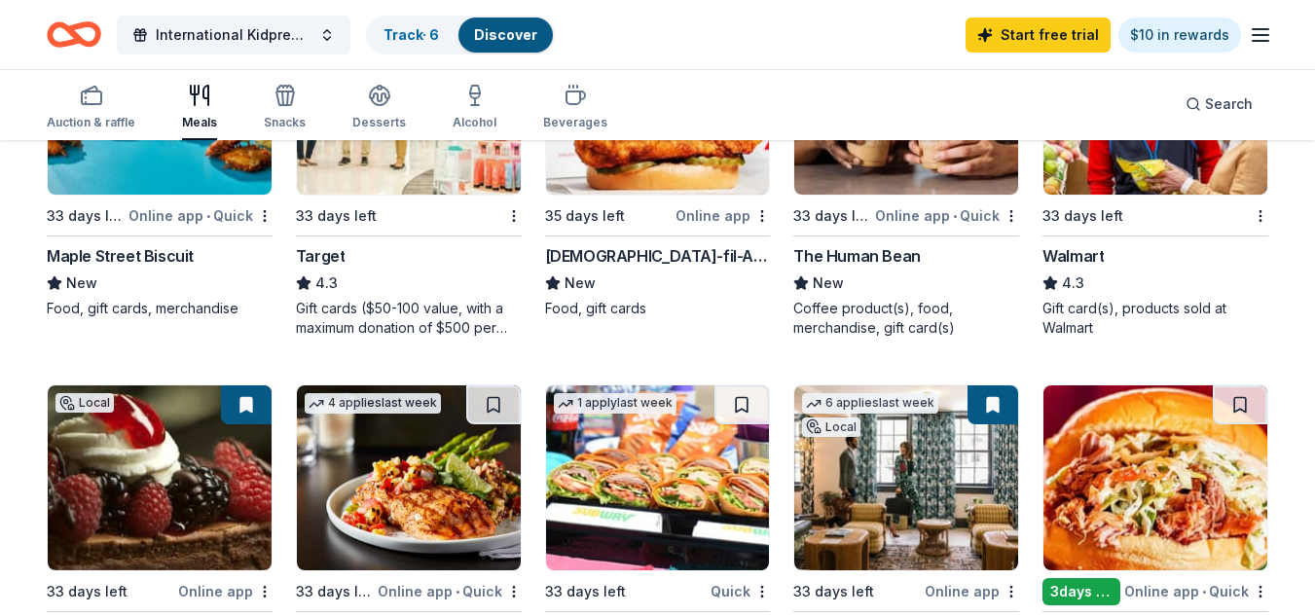
scroll to position [1088, 0]
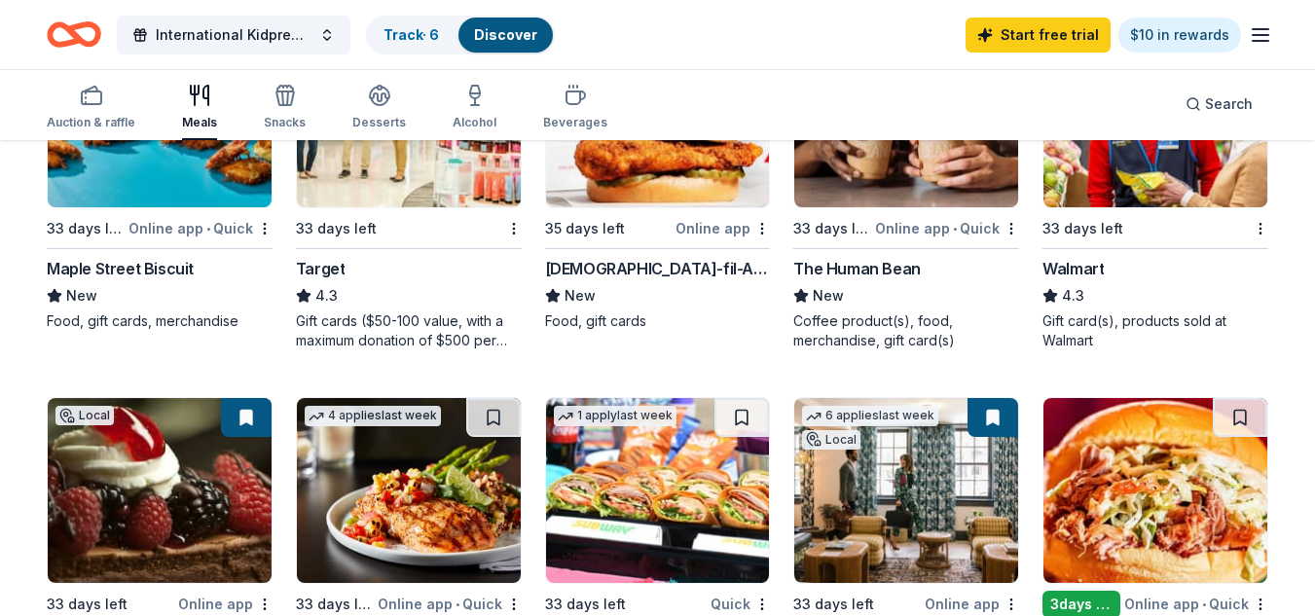
click at [1311, 261] on div "85 results in Atlanta, GA Application deadlines 0 this month 11 in September 74…" at bounding box center [657, 304] width 1315 height 2500
click at [1308, 252] on div "85 results in Atlanta, GA Application deadlines 0 this month 11 in September 74…" at bounding box center [657, 304] width 1315 height 2500
drag, startPoint x: 1307, startPoint y: 251, endPoint x: 1304, endPoint y: 216, distance: 35.2
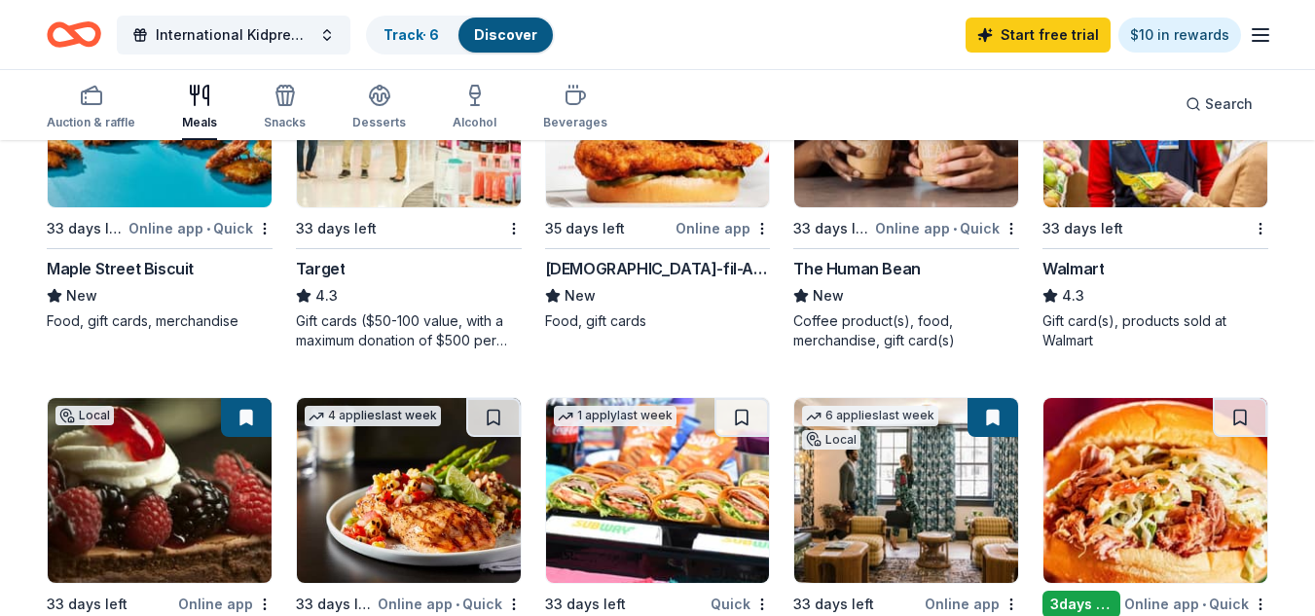
click at [1304, 216] on div "85 results in Atlanta, GA Application deadlines 0 this month 11 in September 74…" at bounding box center [657, 304] width 1315 height 2500
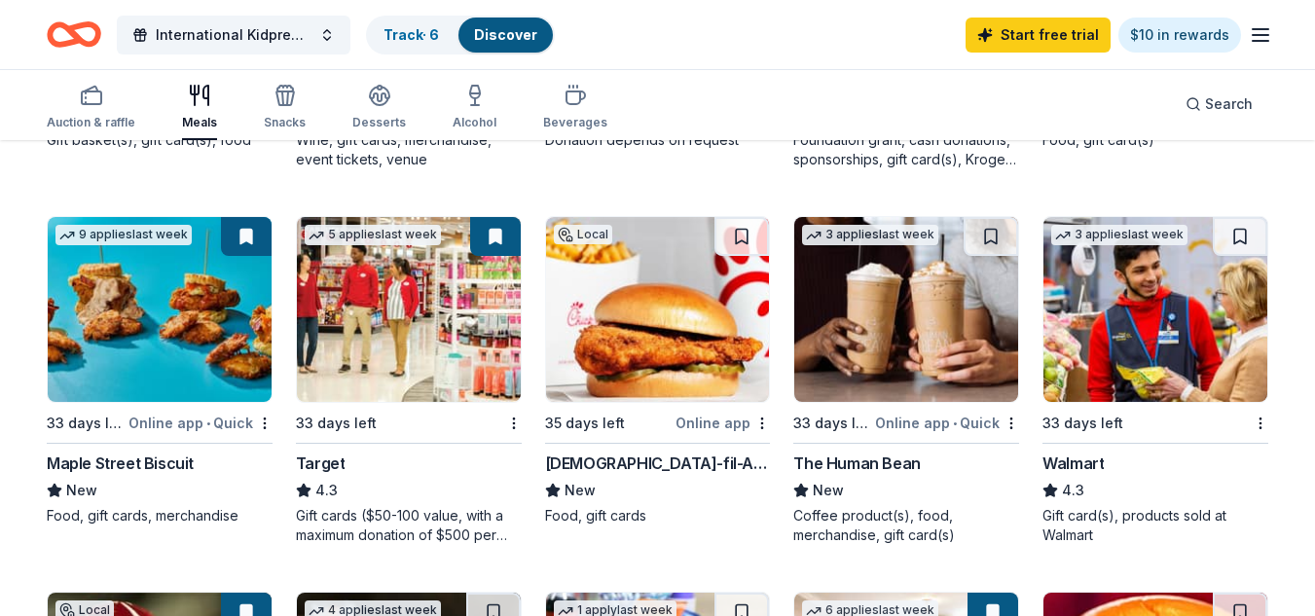
scroll to position [889, 0]
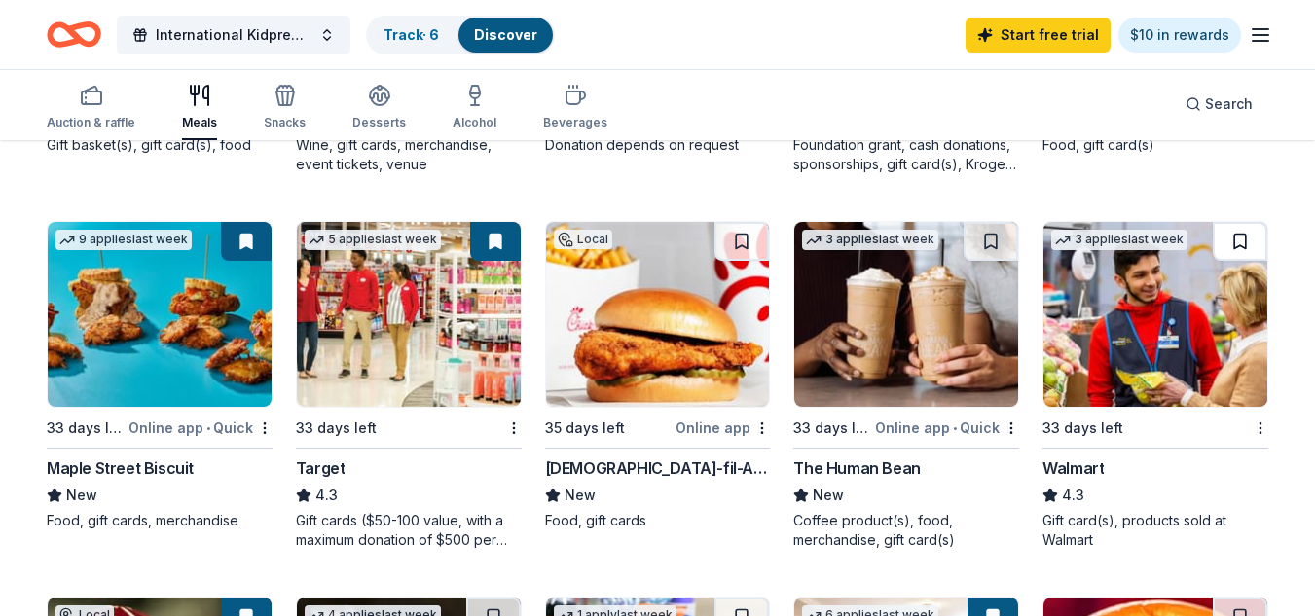
click at [1241, 233] on button at bounding box center [1240, 241] width 55 height 39
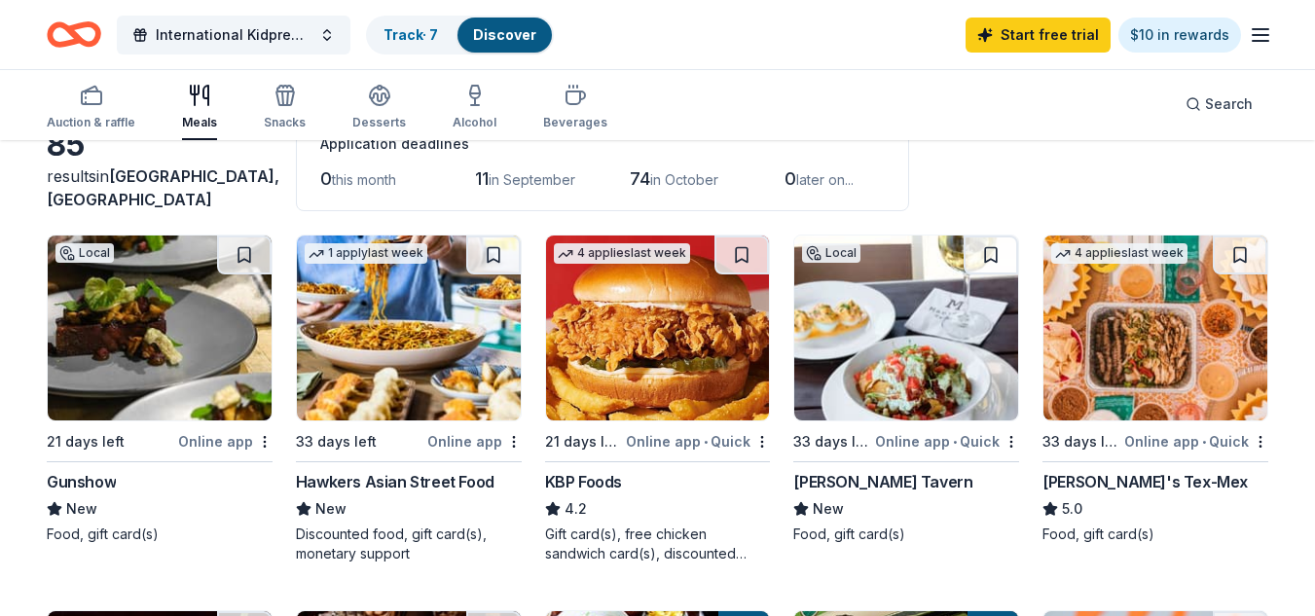
scroll to position [75, 0]
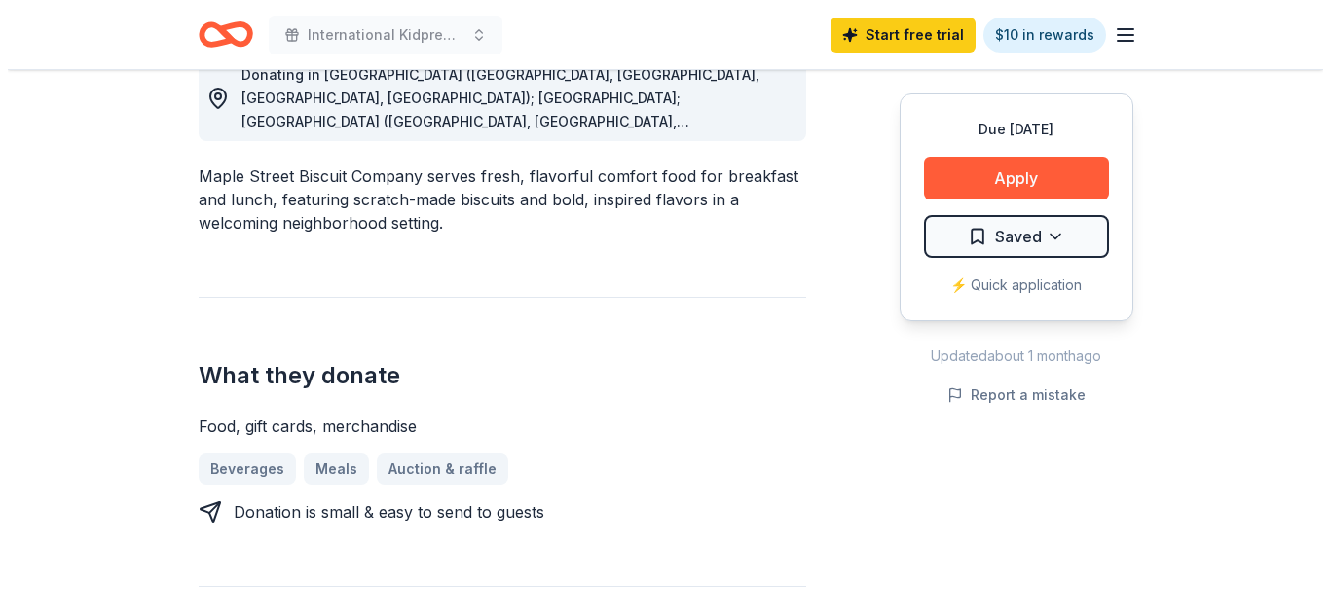
scroll to position [587, 0]
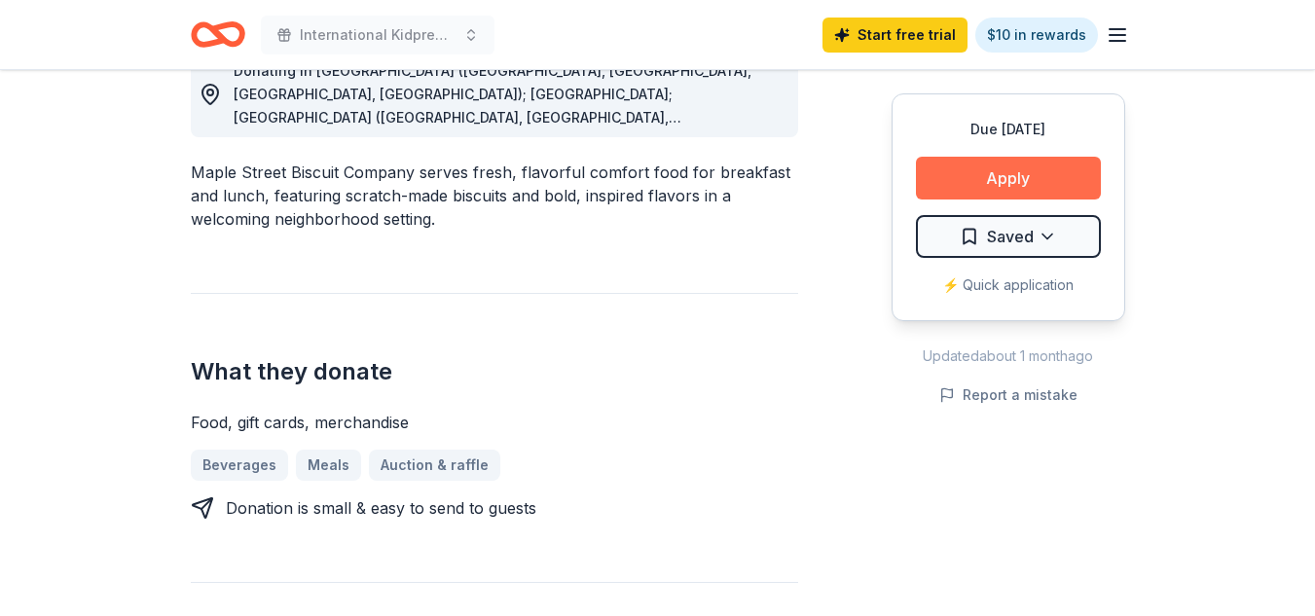
click at [1035, 169] on button "Apply" at bounding box center [1008, 178] width 185 height 43
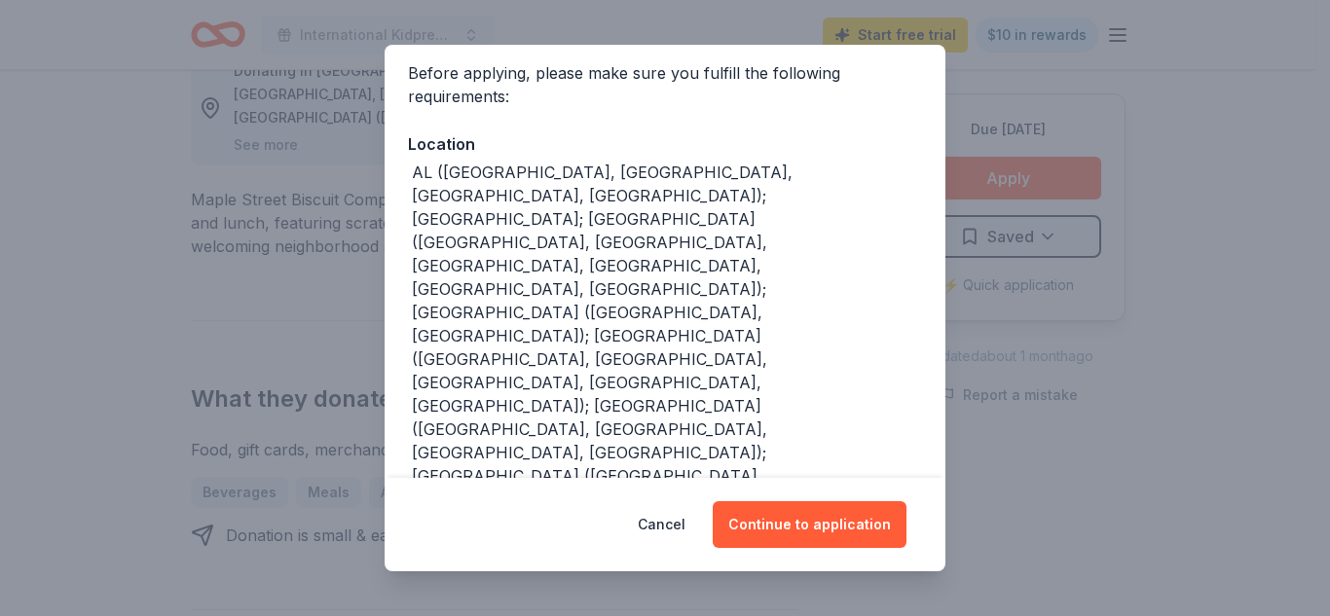
scroll to position [149, 0]
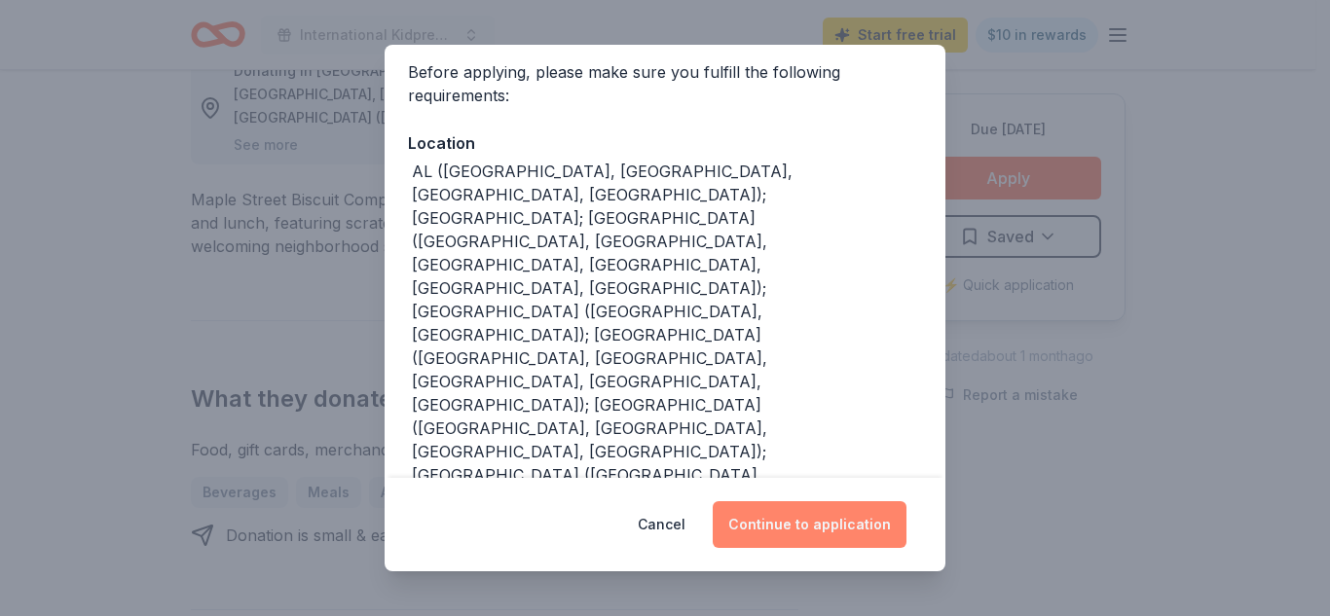
click at [795, 526] on button "Continue to application" at bounding box center [810, 524] width 194 height 47
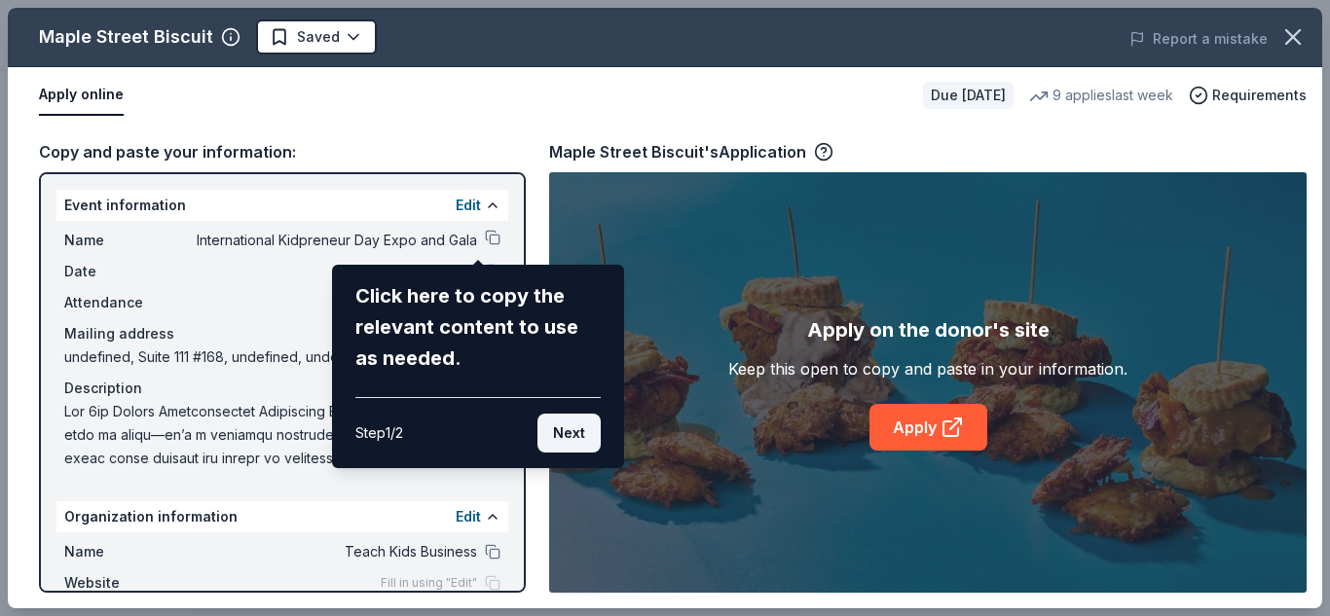
click at [574, 433] on button "Next" at bounding box center [568, 433] width 63 height 39
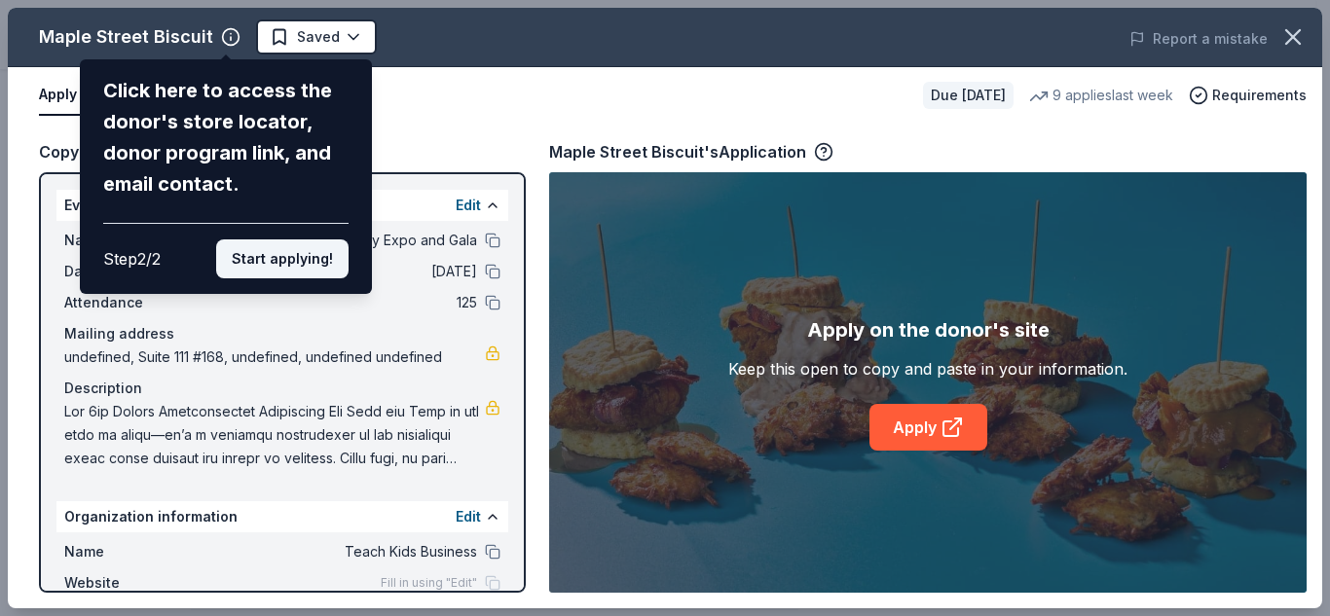
click at [286, 276] on button "Start applying!" at bounding box center [282, 258] width 132 height 39
click at [286, 276] on div "Maple Street Biscuit Click here to access the donor's store locator, donor prog…" at bounding box center [665, 308] width 1314 height 601
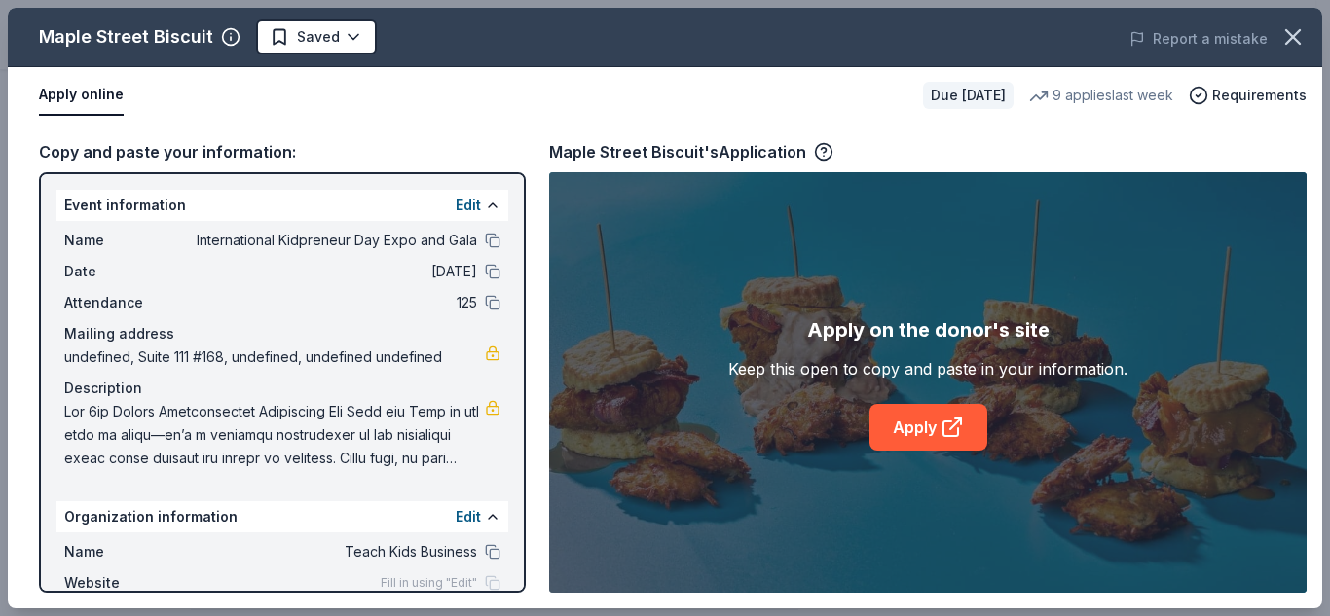
click at [927, 433] on div "Maple Street Biscuit Saved Report a mistake Apply online Due in 33 days 9 appli…" at bounding box center [665, 308] width 1314 height 601
click at [953, 425] on icon at bounding box center [955, 424] width 11 height 11
click at [221, 39] on icon "button" at bounding box center [230, 36] width 19 height 19
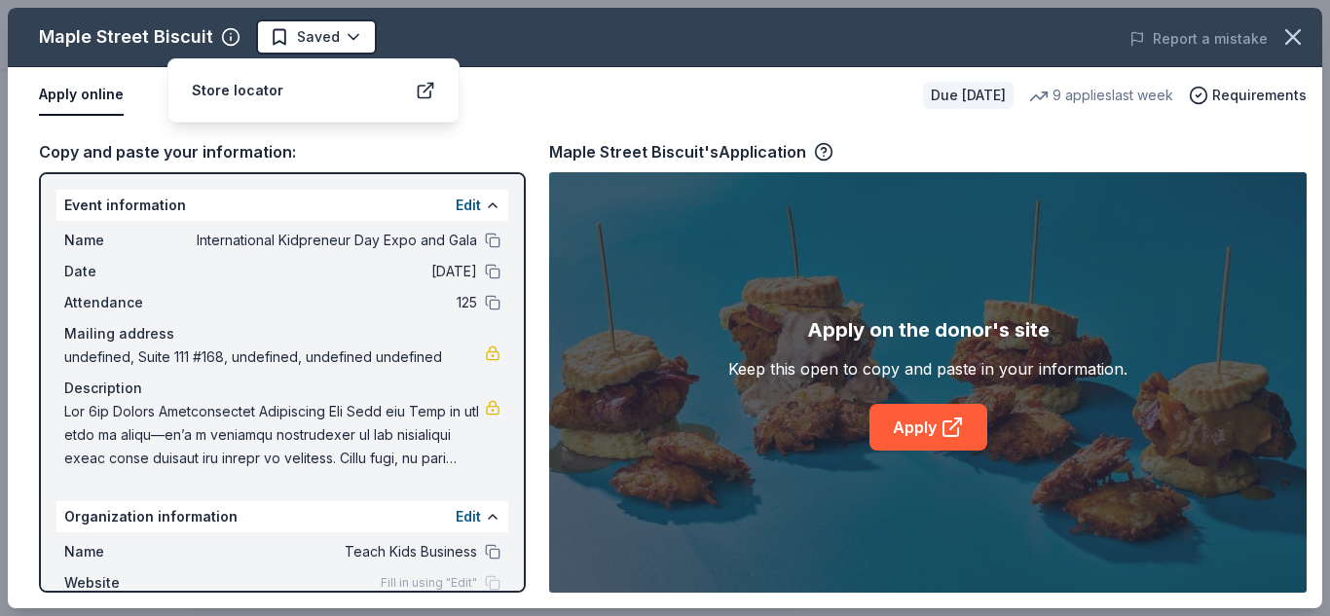
click at [305, 93] on div "Store locator" at bounding box center [313, 90] width 243 height 23
click at [428, 85] on icon at bounding box center [425, 90] width 19 height 19
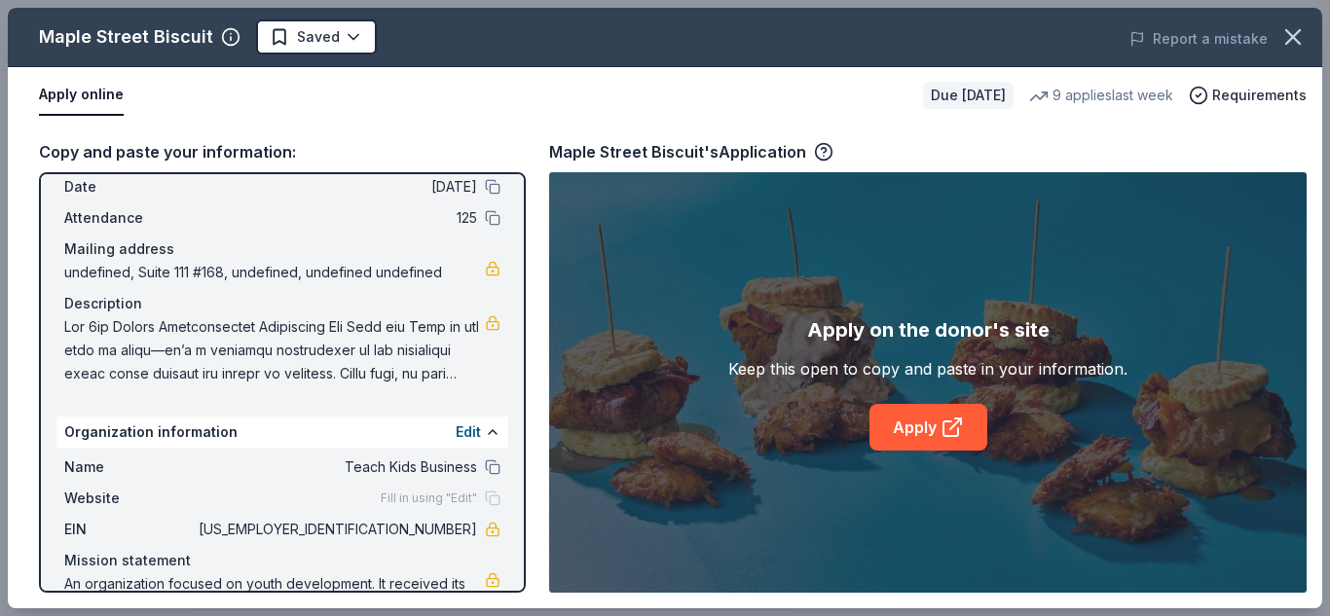
scroll to position [37, 0]
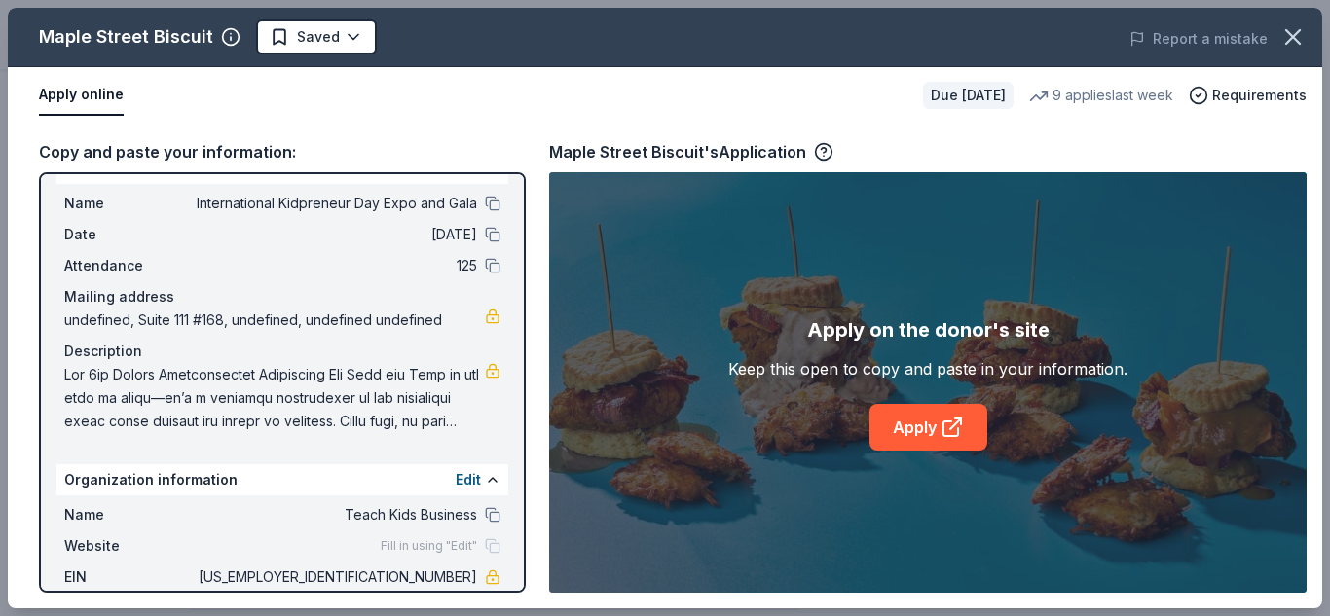
drag, startPoint x: 506, startPoint y: 301, endPoint x: 508, endPoint y: 265, distance: 36.1
click at [508, 265] on div "Event information Edit Name International Kidpreneur Day Expo and Gala Date 11/…" at bounding box center [282, 382] width 487 height 421
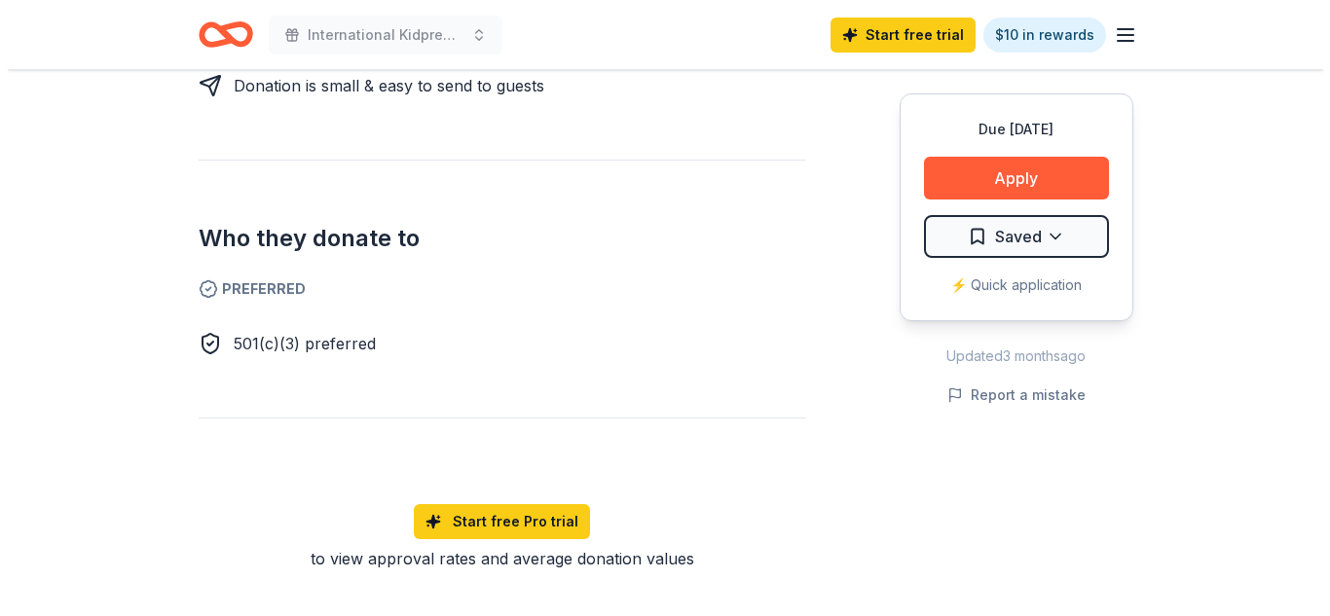
scroll to position [1023, 0]
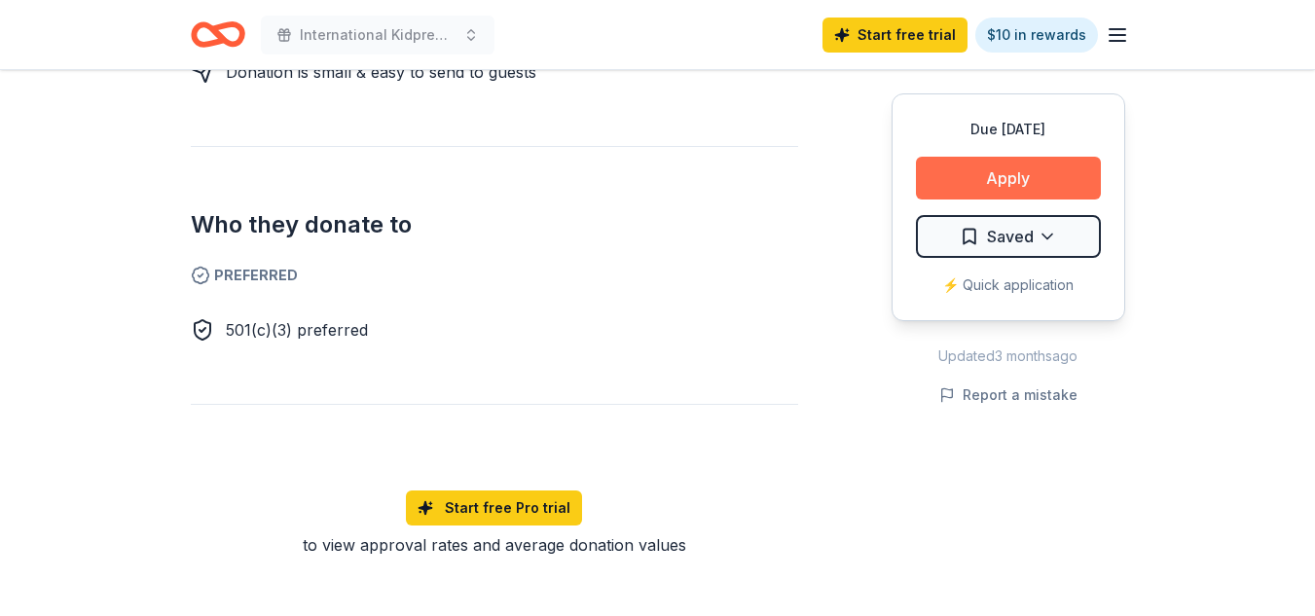
click at [1043, 173] on button "Apply" at bounding box center [1008, 178] width 185 height 43
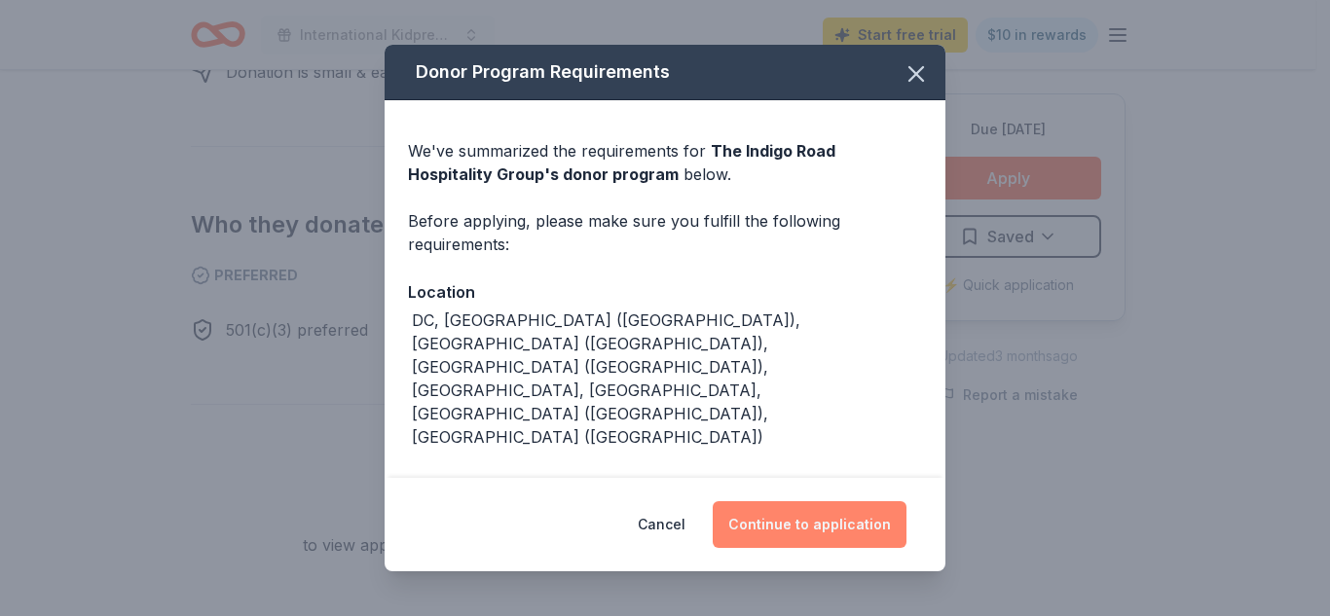
click at [810, 525] on button "Continue to application" at bounding box center [810, 524] width 194 height 47
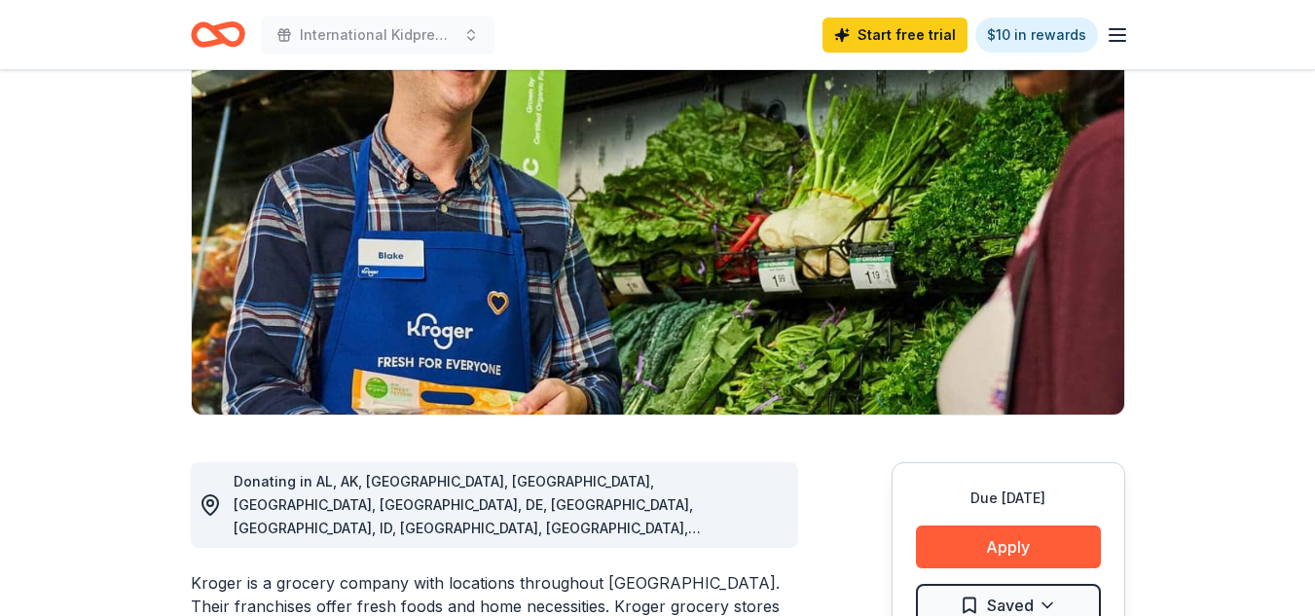
scroll to position [224, 0]
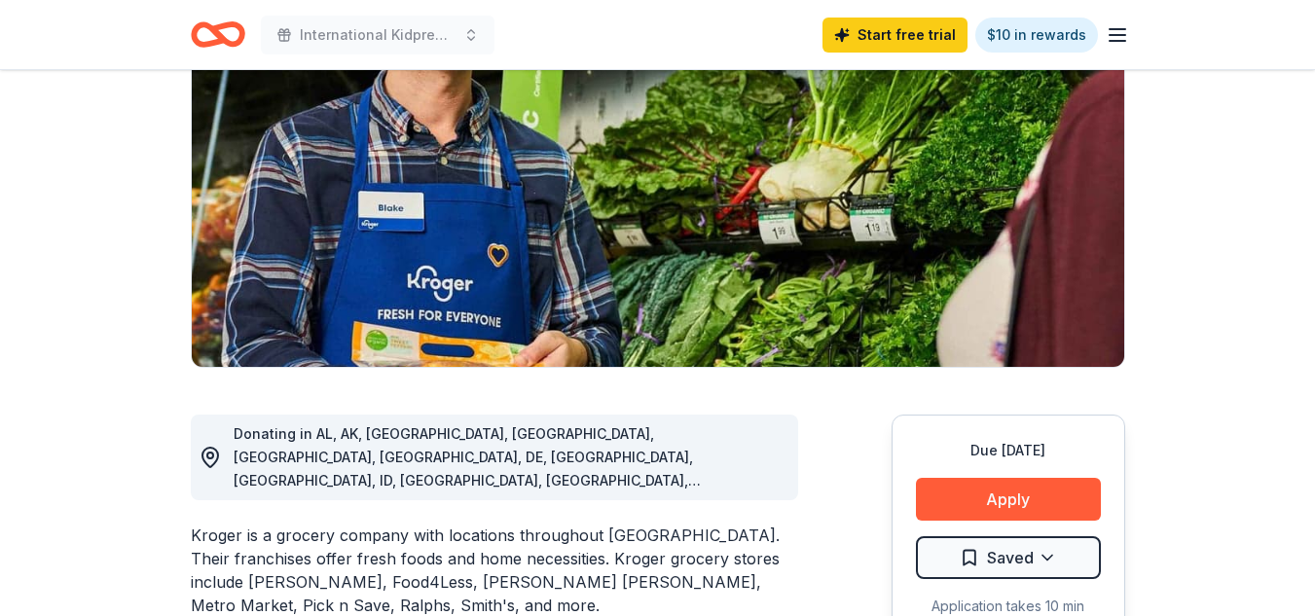
drag, startPoint x: 1312, startPoint y: 111, endPoint x: 1316, endPoint y: 145, distance: 34.3
click at [1314, 145] on html "International Kidpreneur Day Expo and Gala Start free trial $10 in rewards Due …" at bounding box center [657, 84] width 1315 height 616
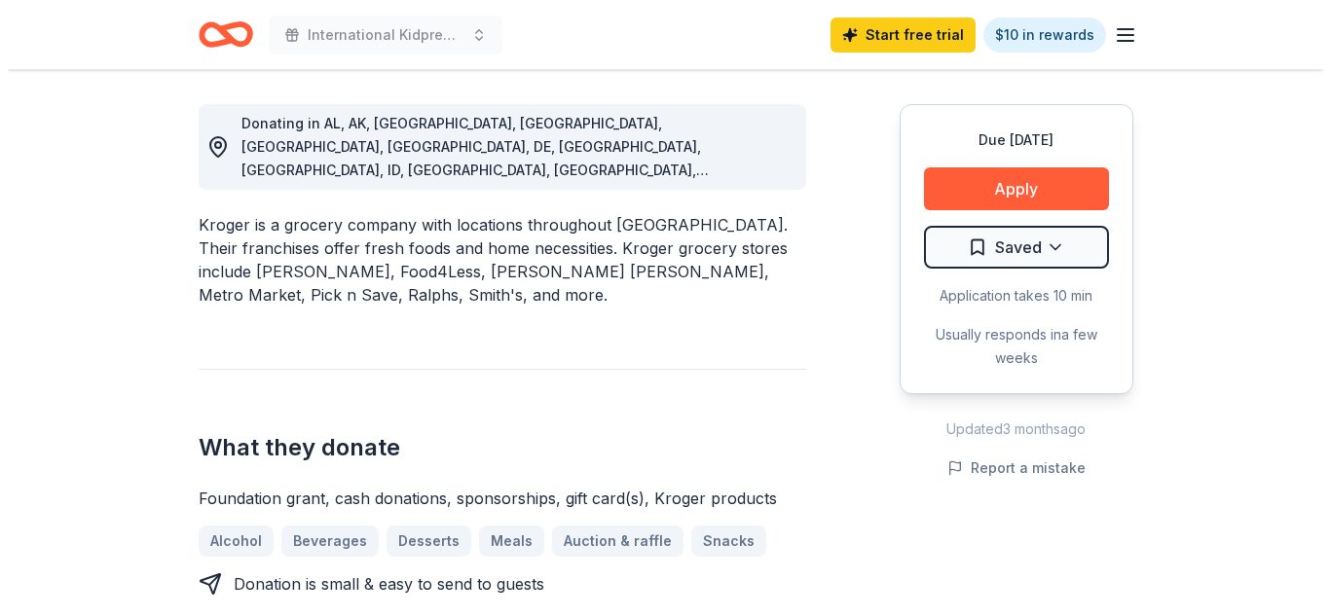
scroll to position [550, 0]
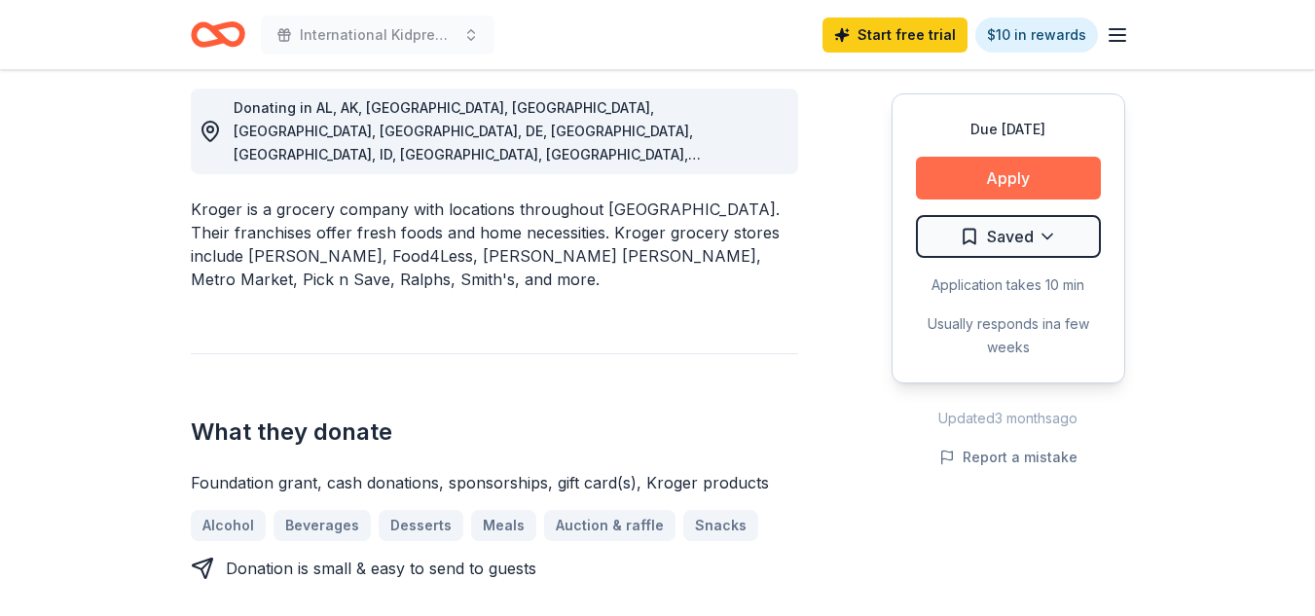
click at [997, 172] on button "Apply" at bounding box center [1008, 178] width 185 height 43
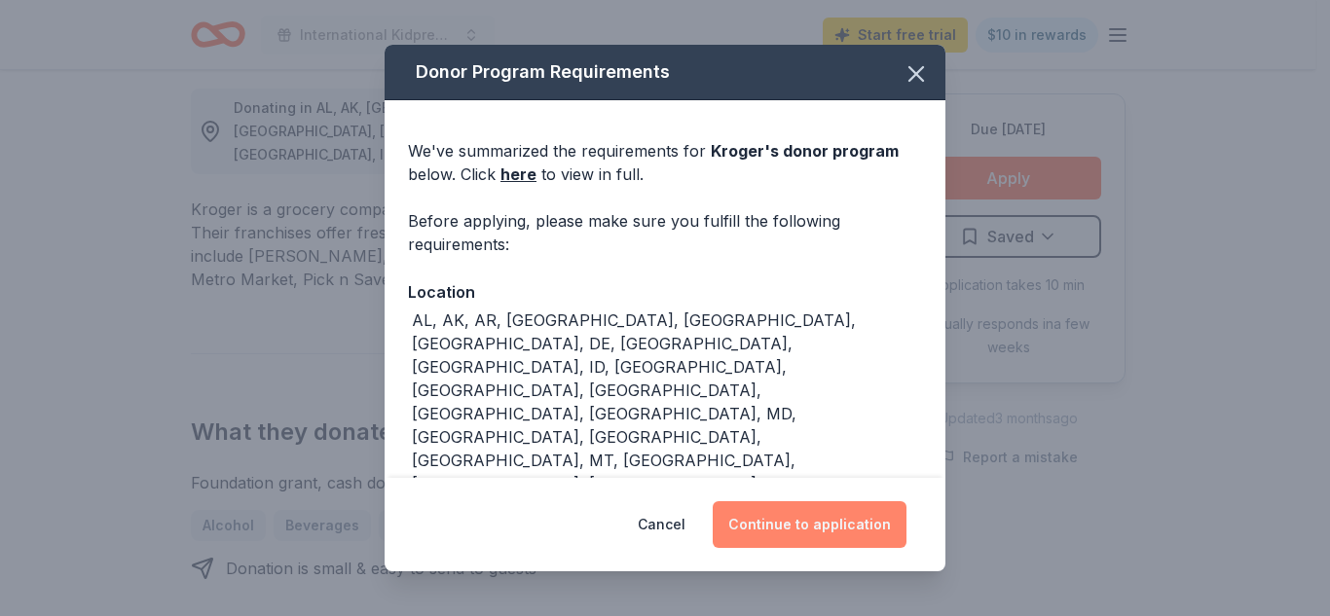
click at [812, 532] on button "Continue to application" at bounding box center [810, 524] width 194 height 47
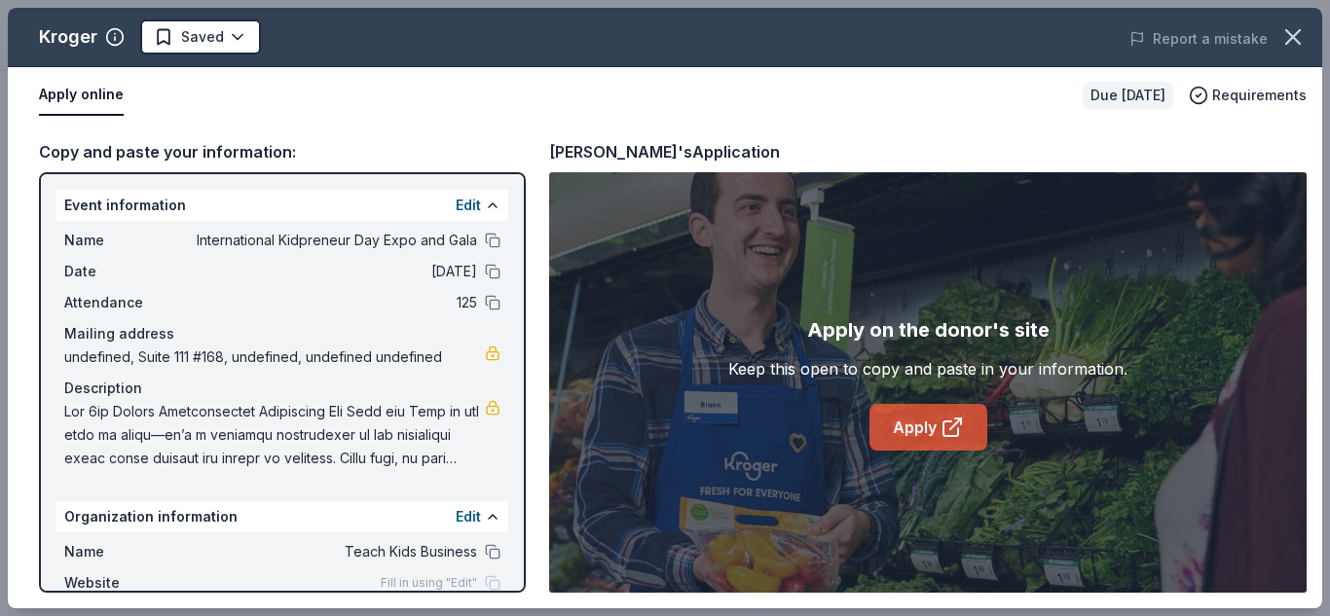
click at [908, 424] on link "Apply" at bounding box center [928, 427] width 118 height 47
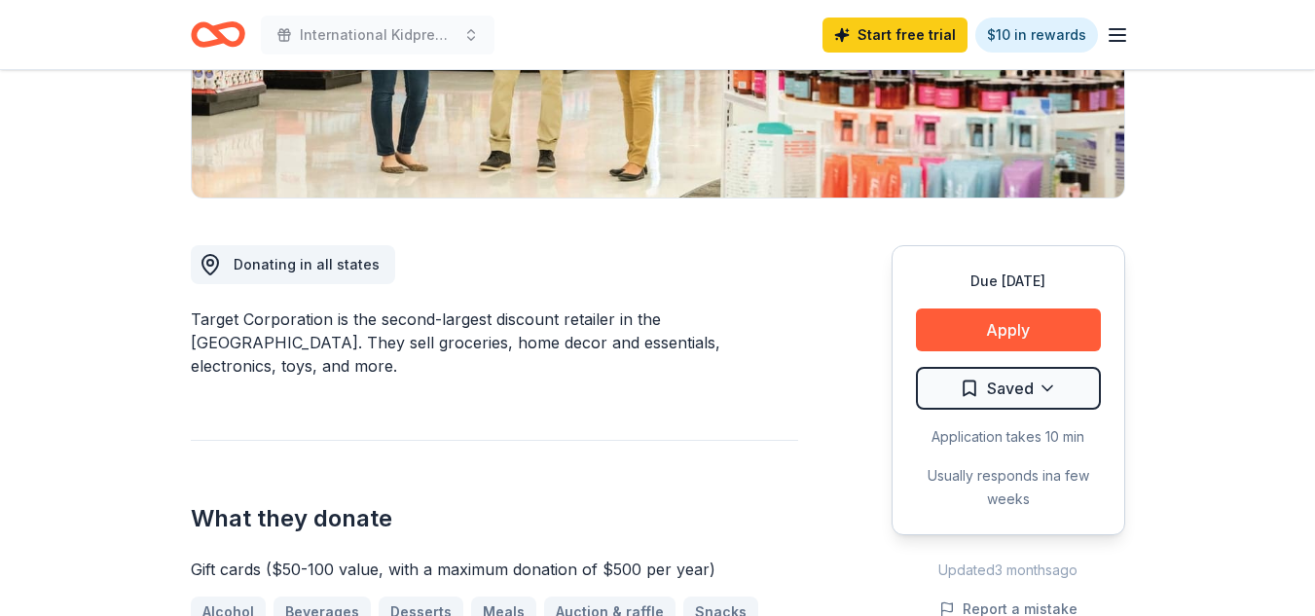
scroll to position [436, 0]
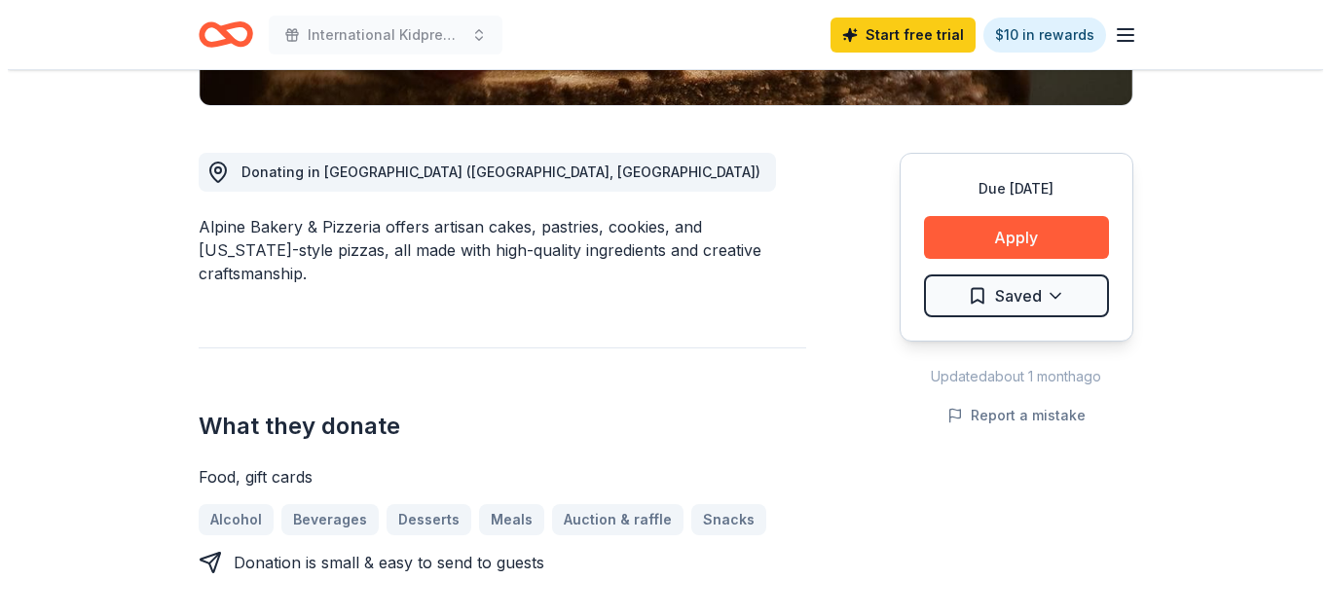
scroll to position [495, 0]
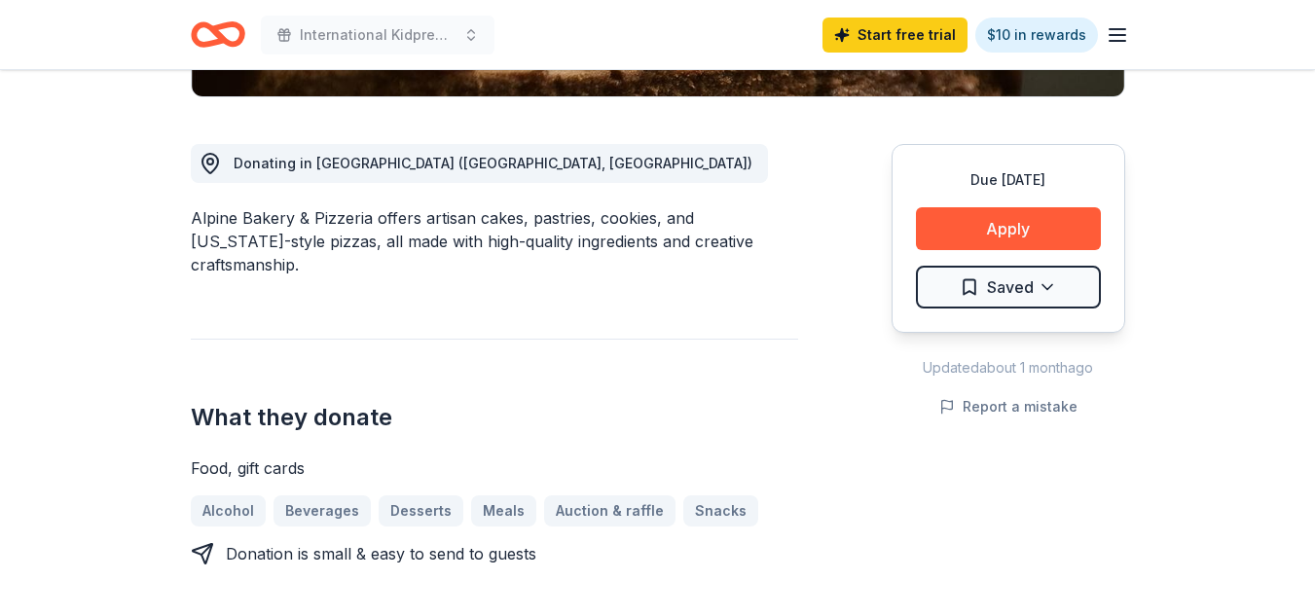
click at [1031, 219] on button "Apply" at bounding box center [1008, 228] width 185 height 43
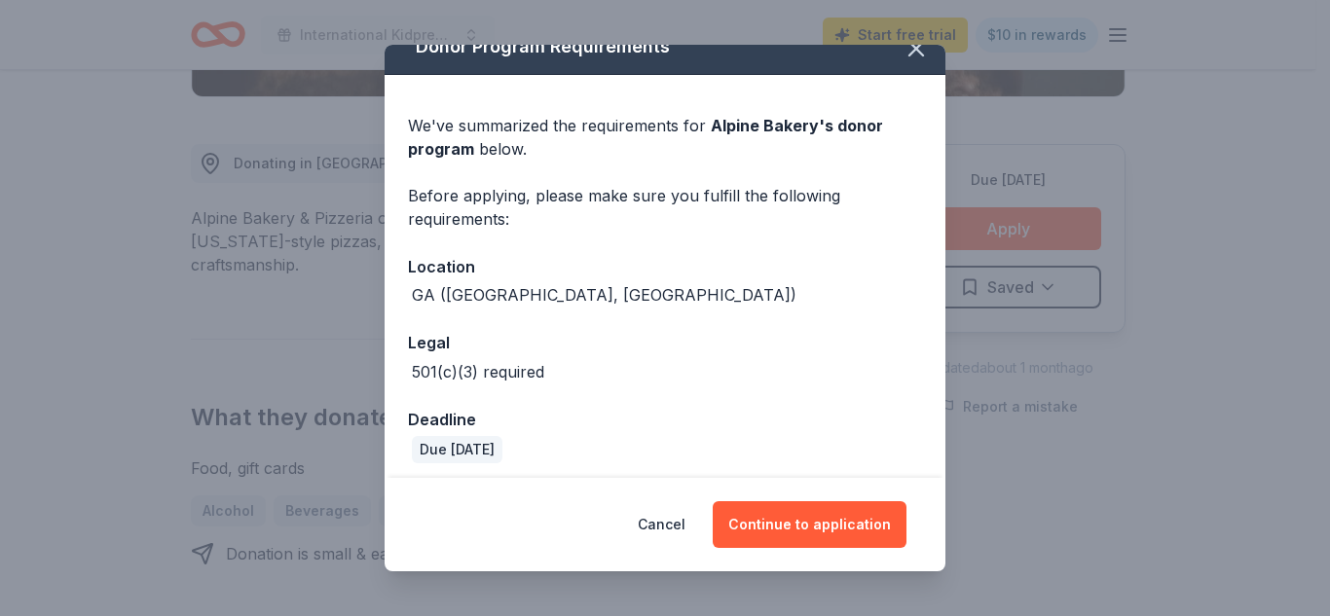
scroll to position [34, 0]
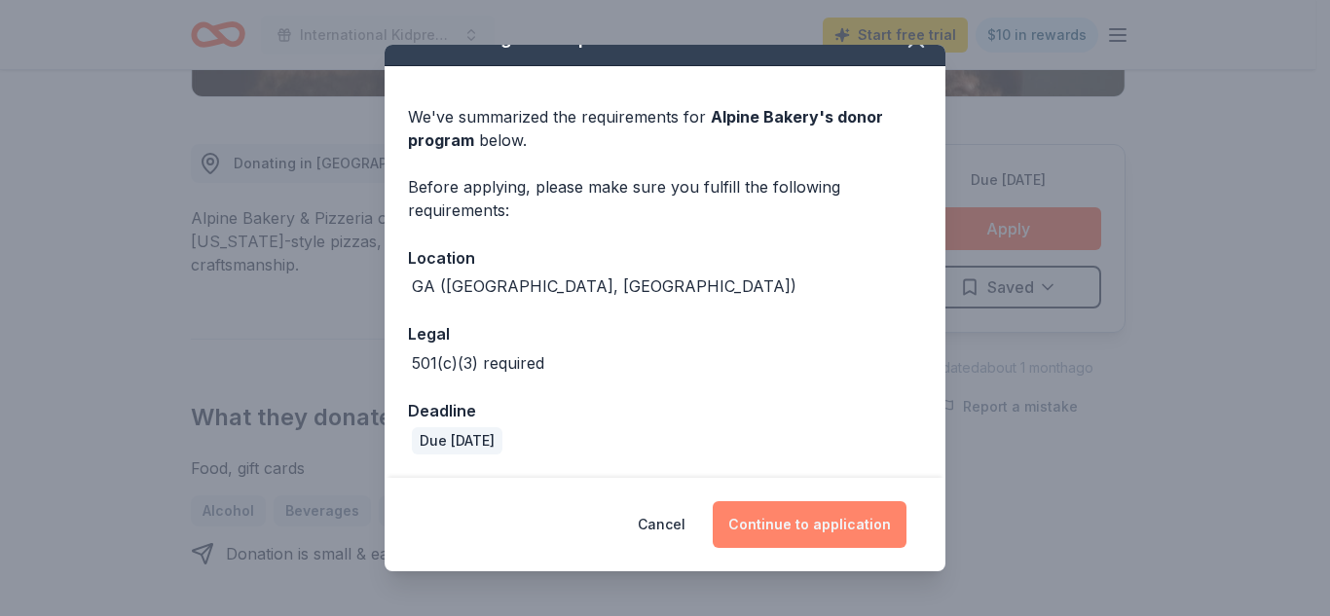
click at [828, 532] on button "Continue to application" at bounding box center [810, 524] width 194 height 47
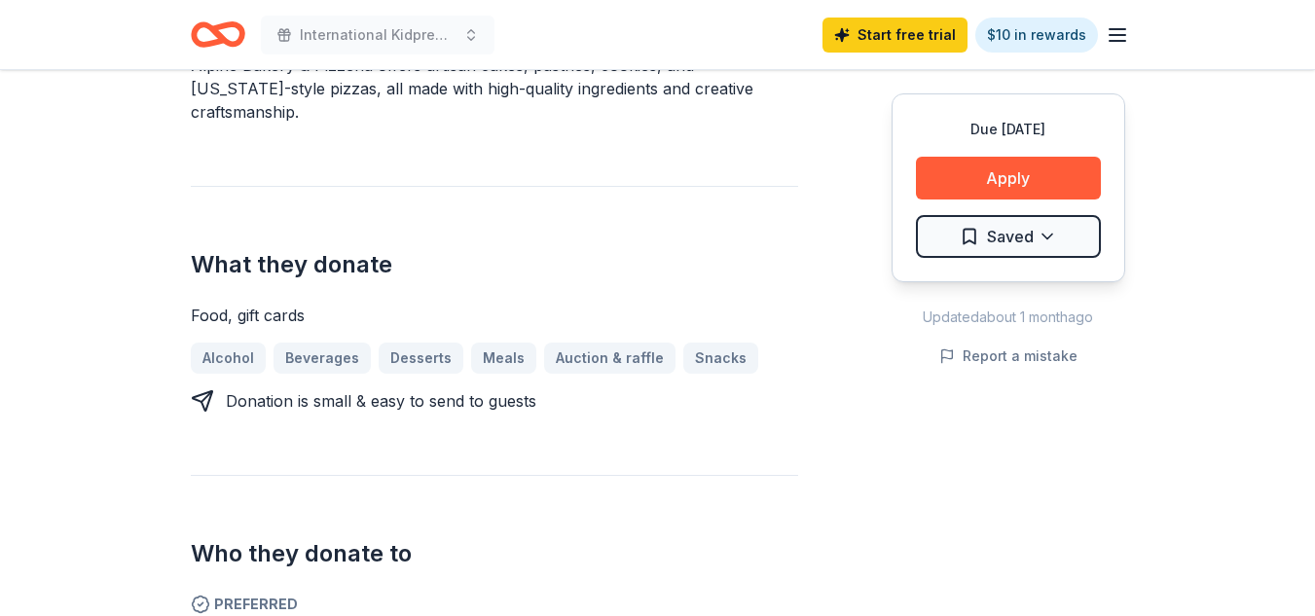
scroll to position [294, 0]
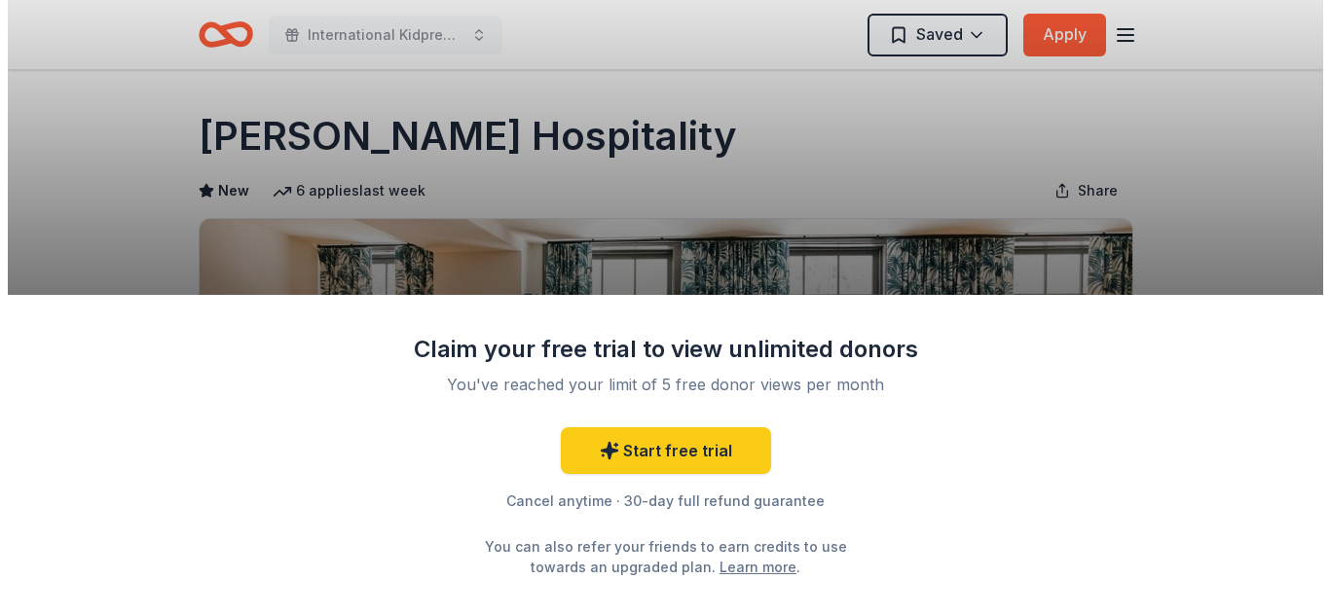
scroll to position [38, 0]
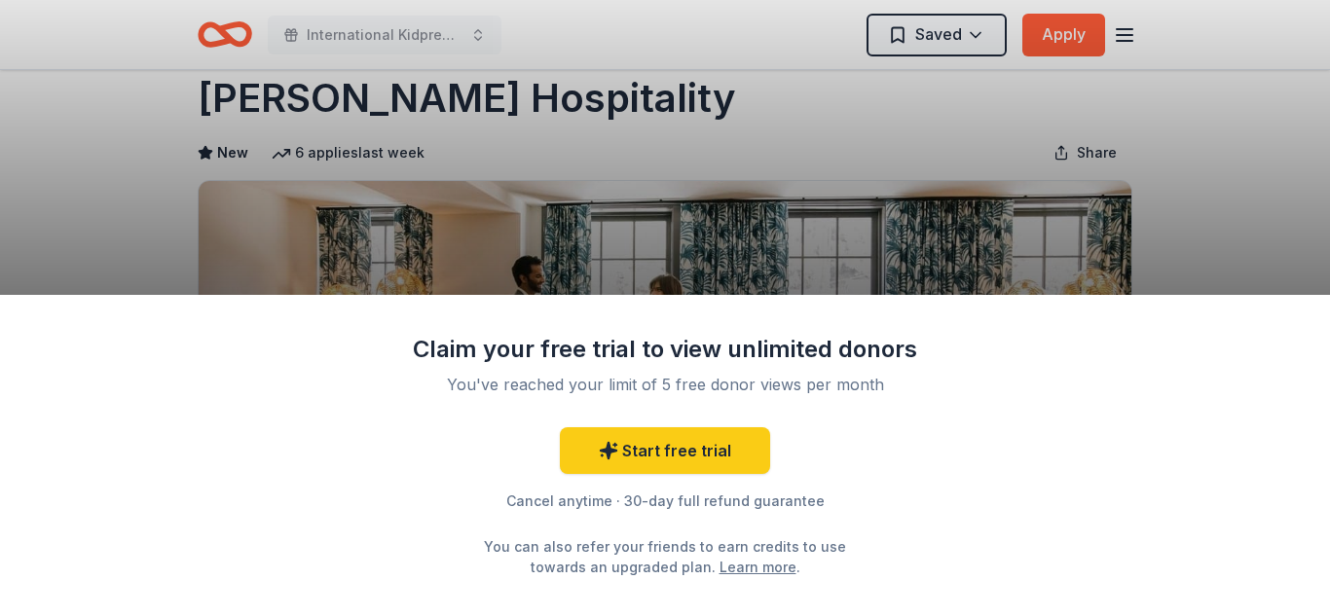
drag, startPoint x: 1328, startPoint y: 102, endPoint x: 1324, endPoint y: 170, distance: 68.3
click at [1314, 170] on html "International Kidpreneur Day Expo and Gala Saved Apply Due [DATE] Share [PERSON…" at bounding box center [665, 270] width 1330 height 616
click at [636, 118] on div "Claim your free trial to view unlimited donors You've reached your limit of 5 f…" at bounding box center [665, 308] width 1330 height 616
